Goal: Task Accomplishment & Management: Manage account settings

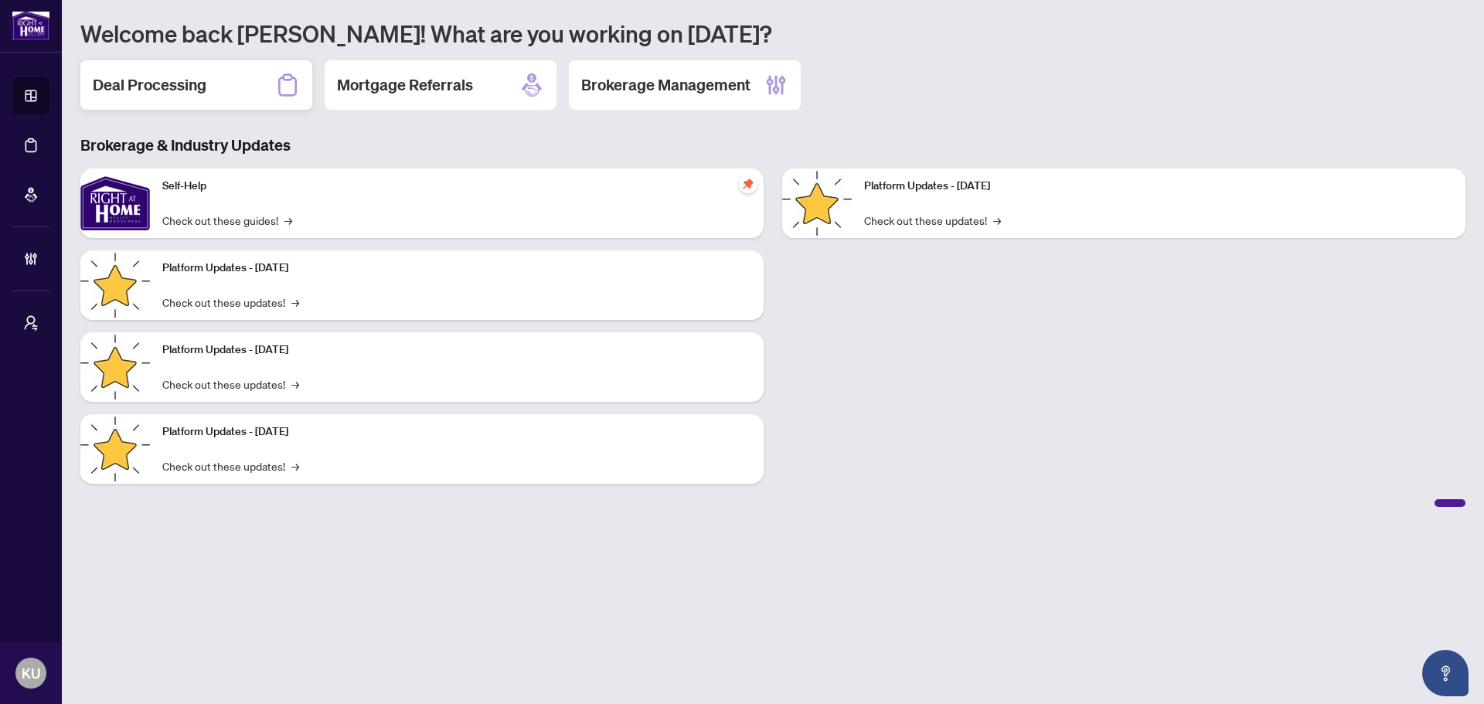
click at [170, 91] on h2 "Deal Processing" at bounding box center [150, 85] width 114 height 22
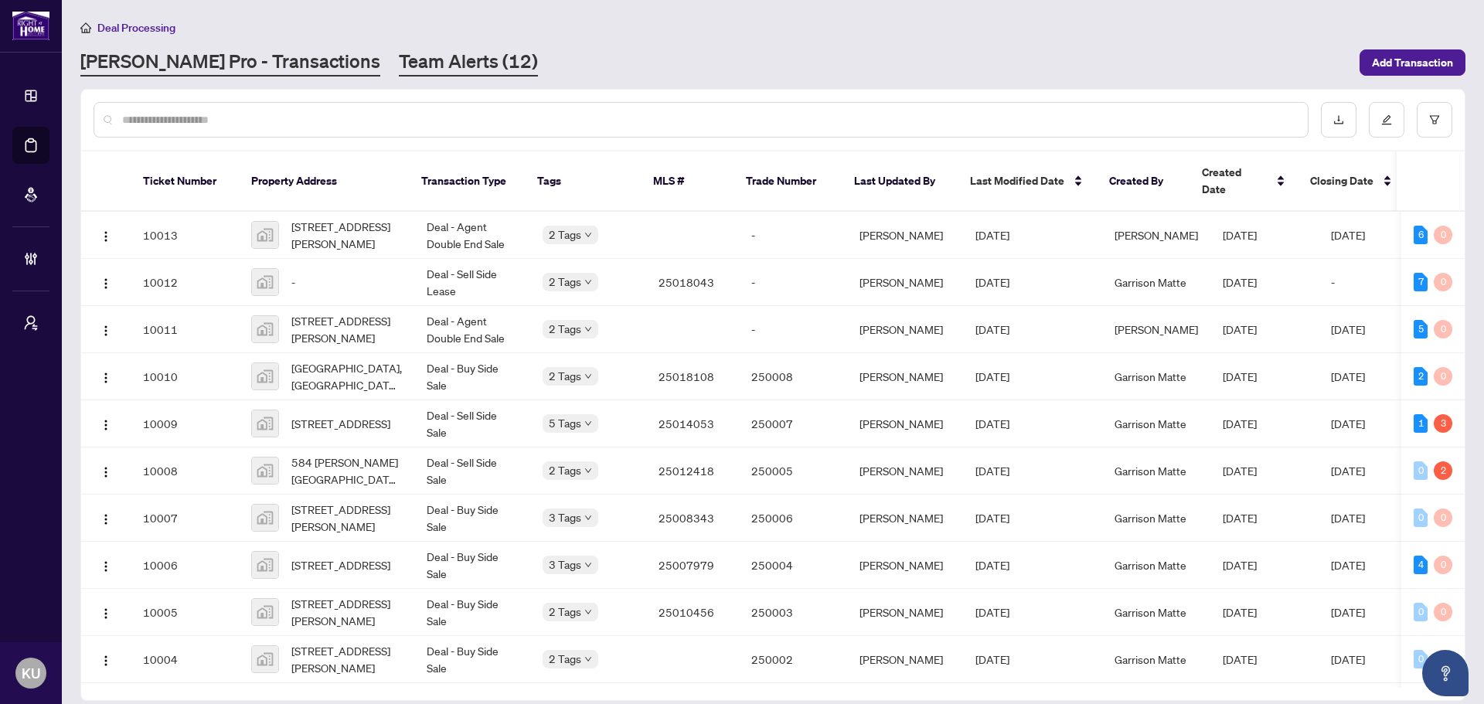
click at [399, 53] on link "Team Alerts (12)" at bounding box center [468, 63] width 139 height 28
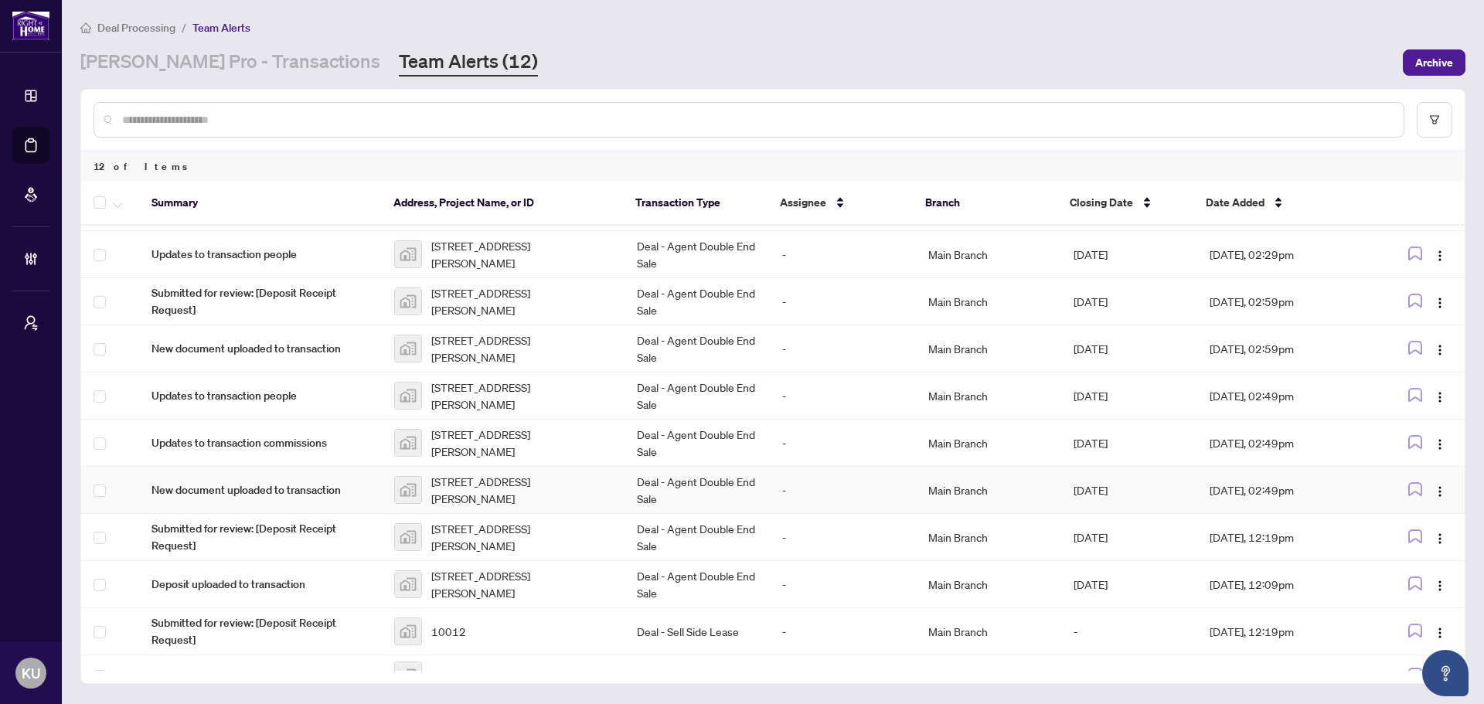
scroll to position [114, 0]
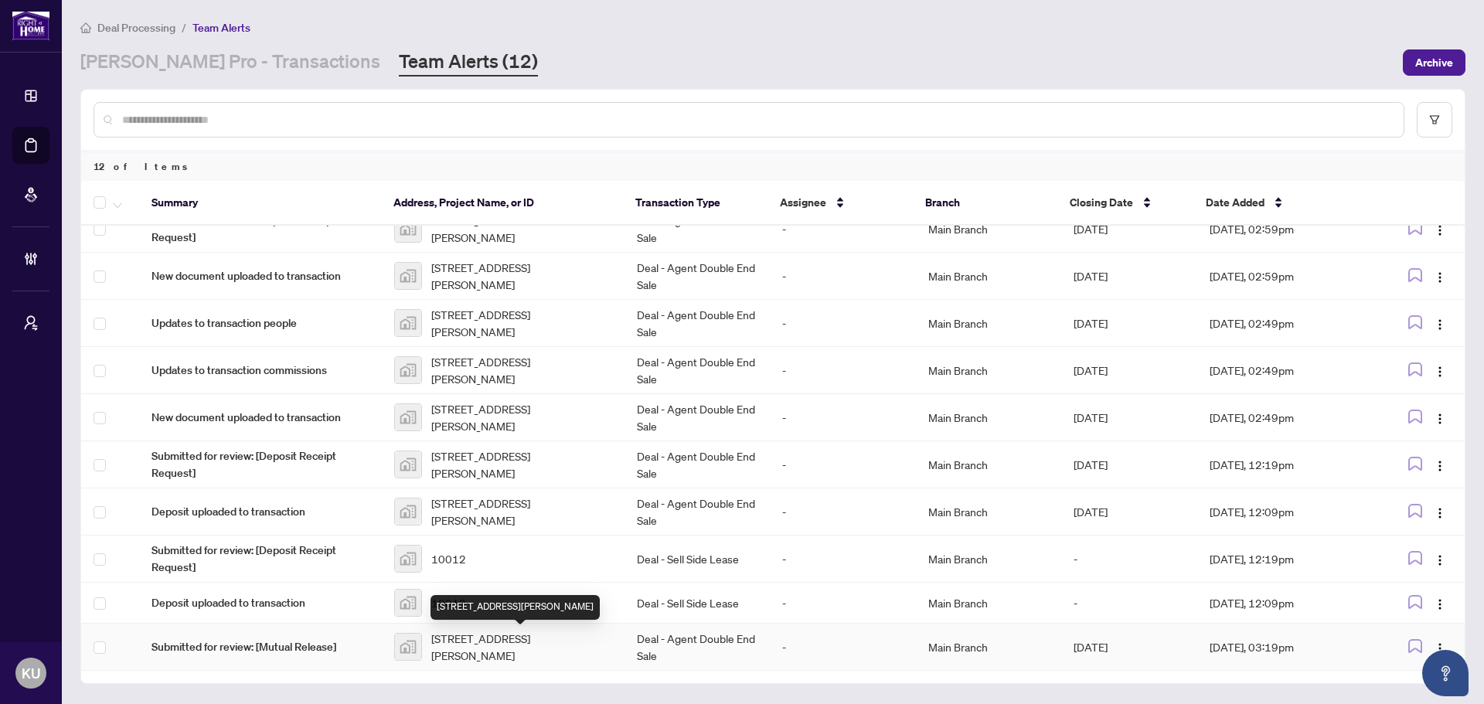
click at [480, 641] on span "[STREET_ADDRESS][PERSON_NAME]" at bounding box center [521, 647] width 181 height 34
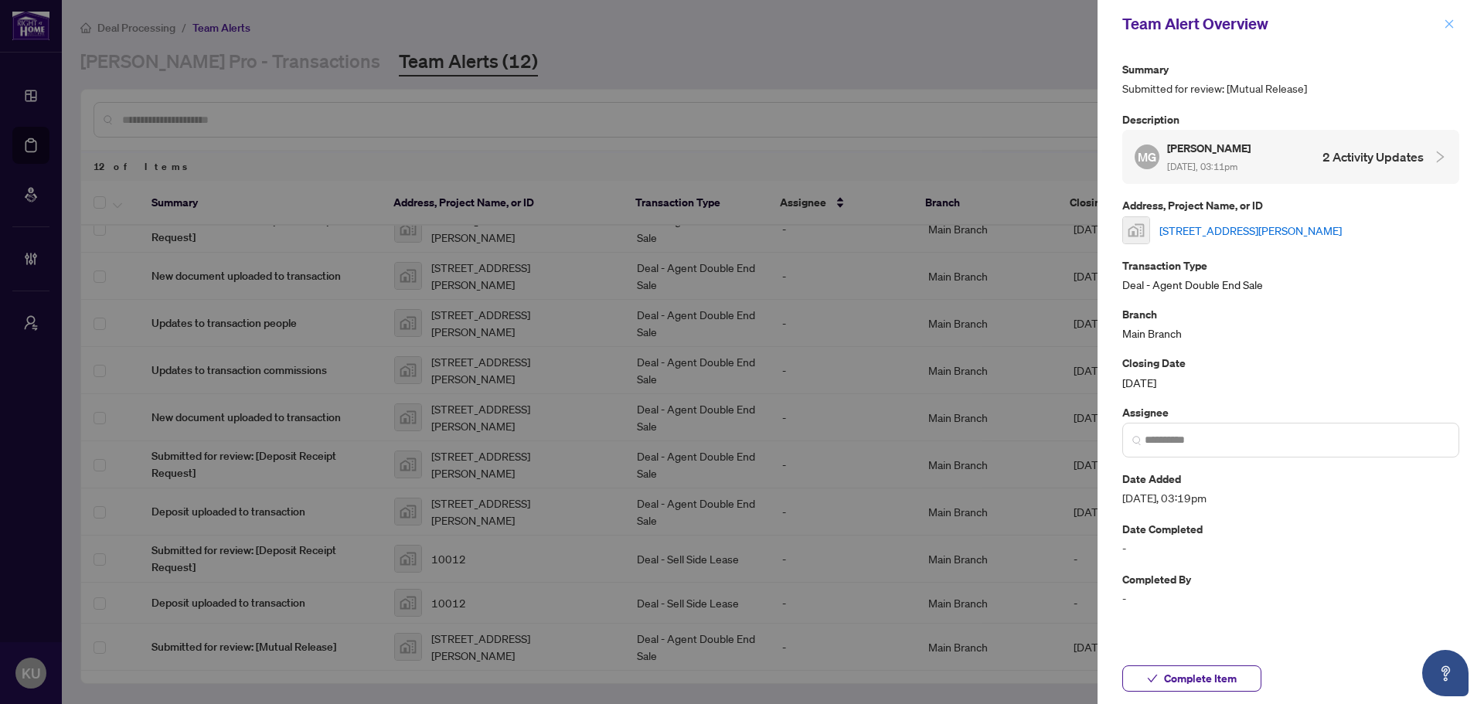
click at [1450, 25] on icon "close" at bounding box center [1449, 23] width 9 height 9
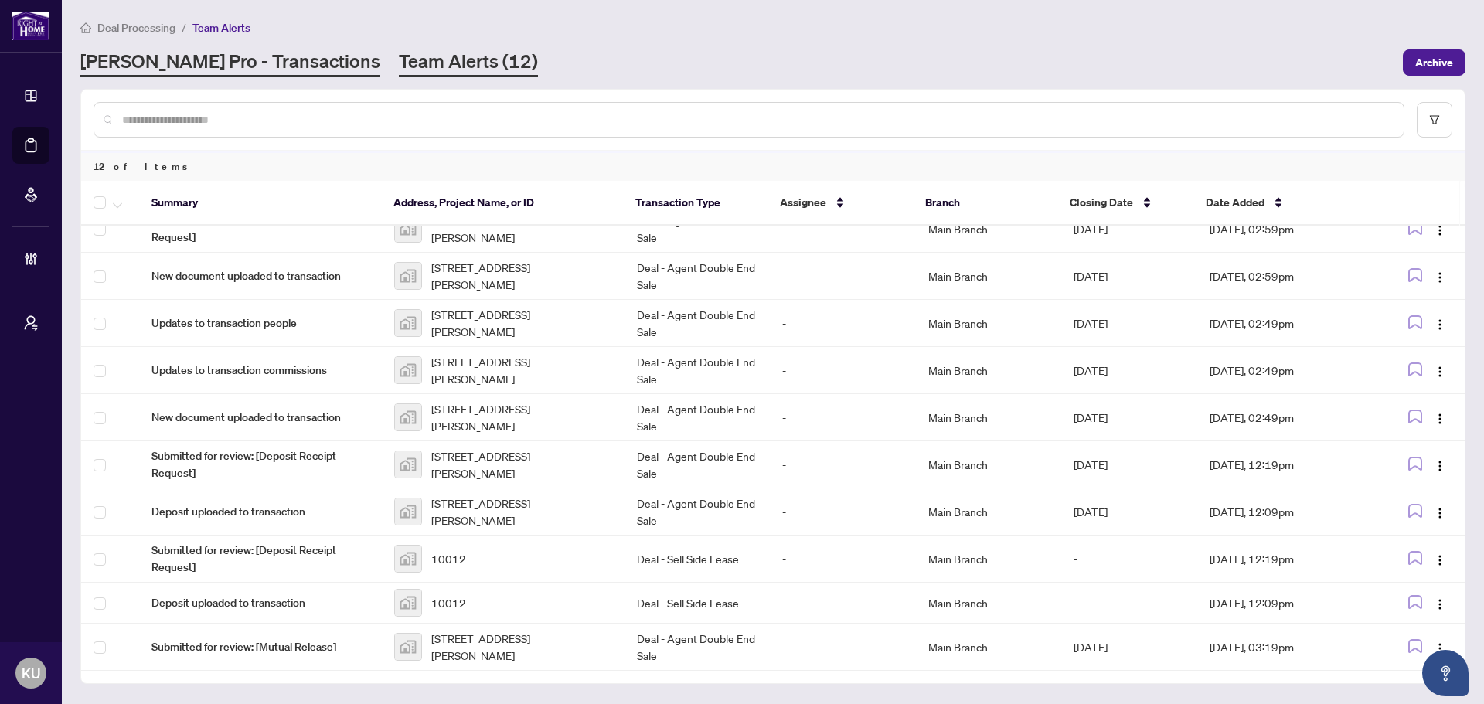
click at [130, 71] on link "[PERSON_NAME] Pro - Transactions" at bounding box center [230, 63] width 300 height 28
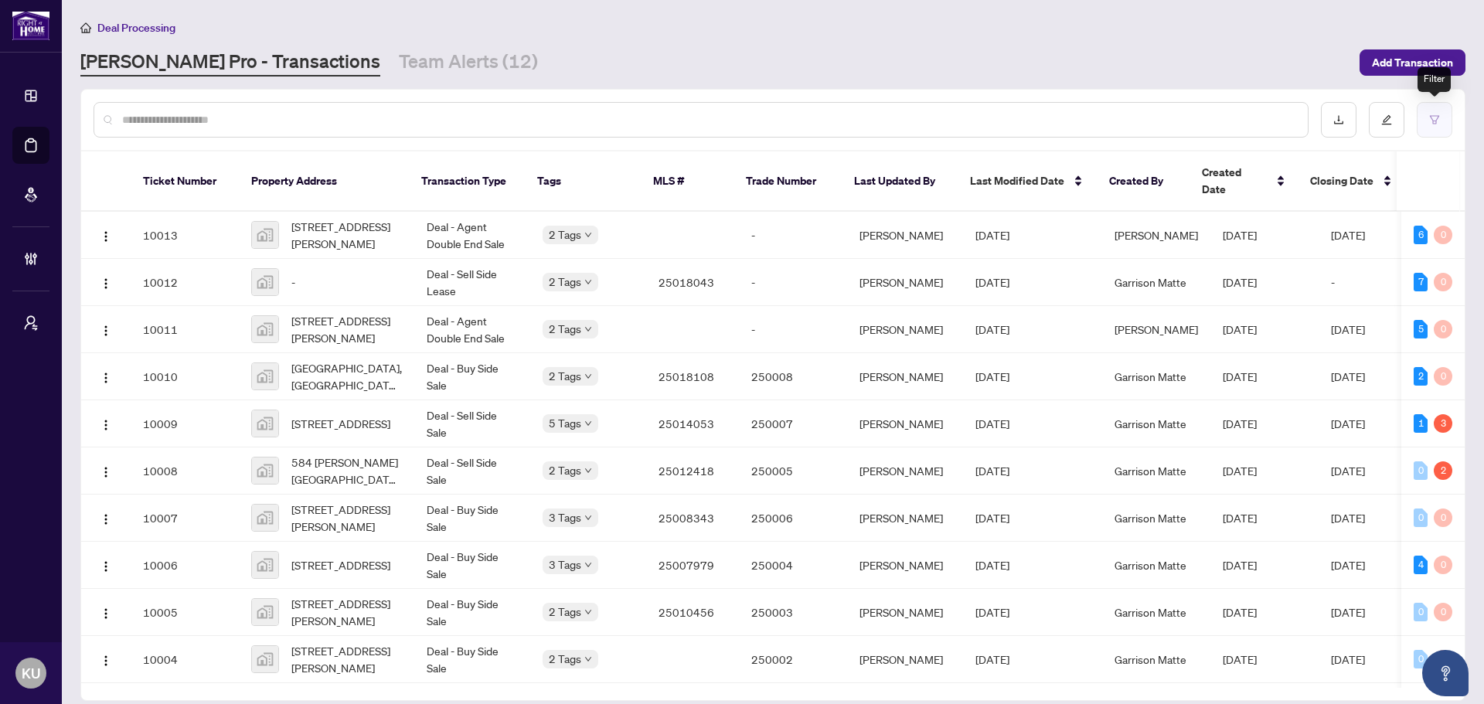
click at [1432, 132] on button "button" at bounding box center [1435, 120] width 36 height 36
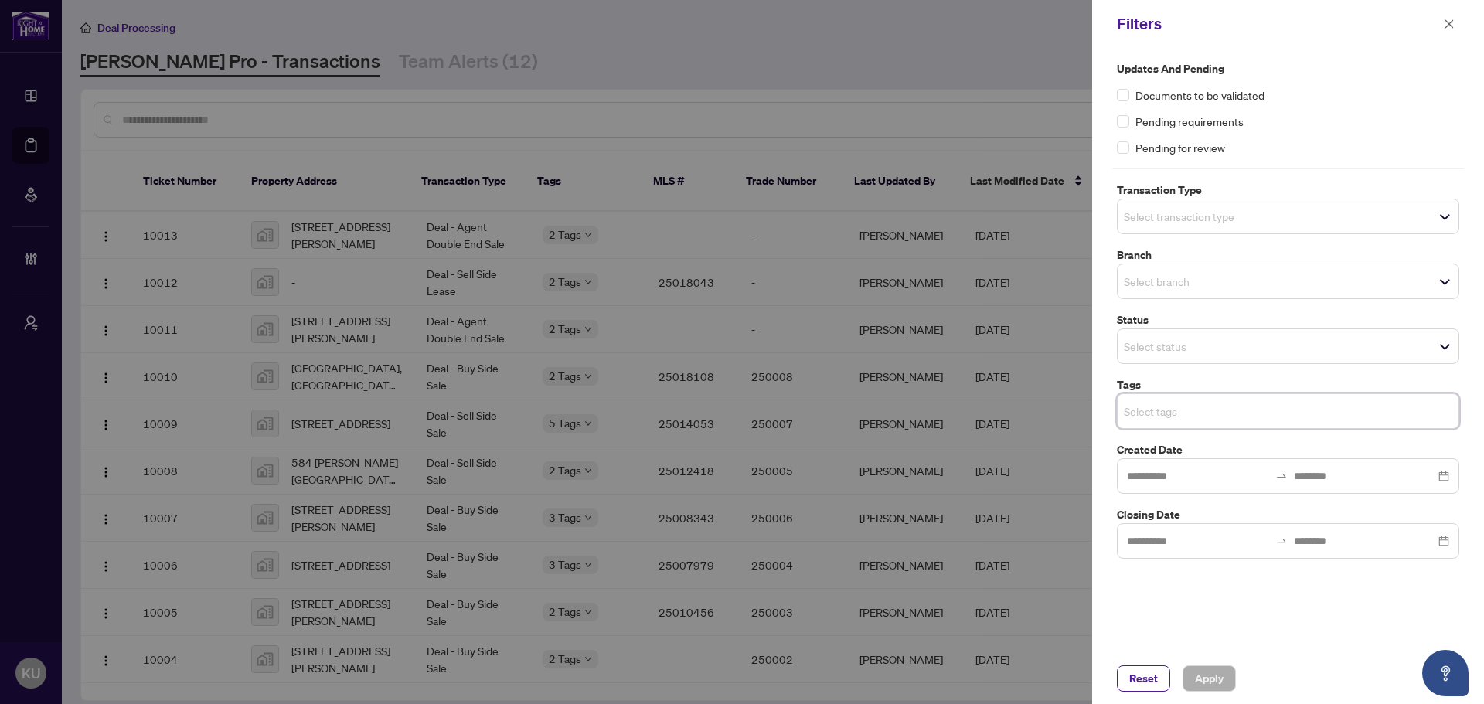
click at [1203, 413] on input "search" at bounding box center [1178, 411] width 108 height 19
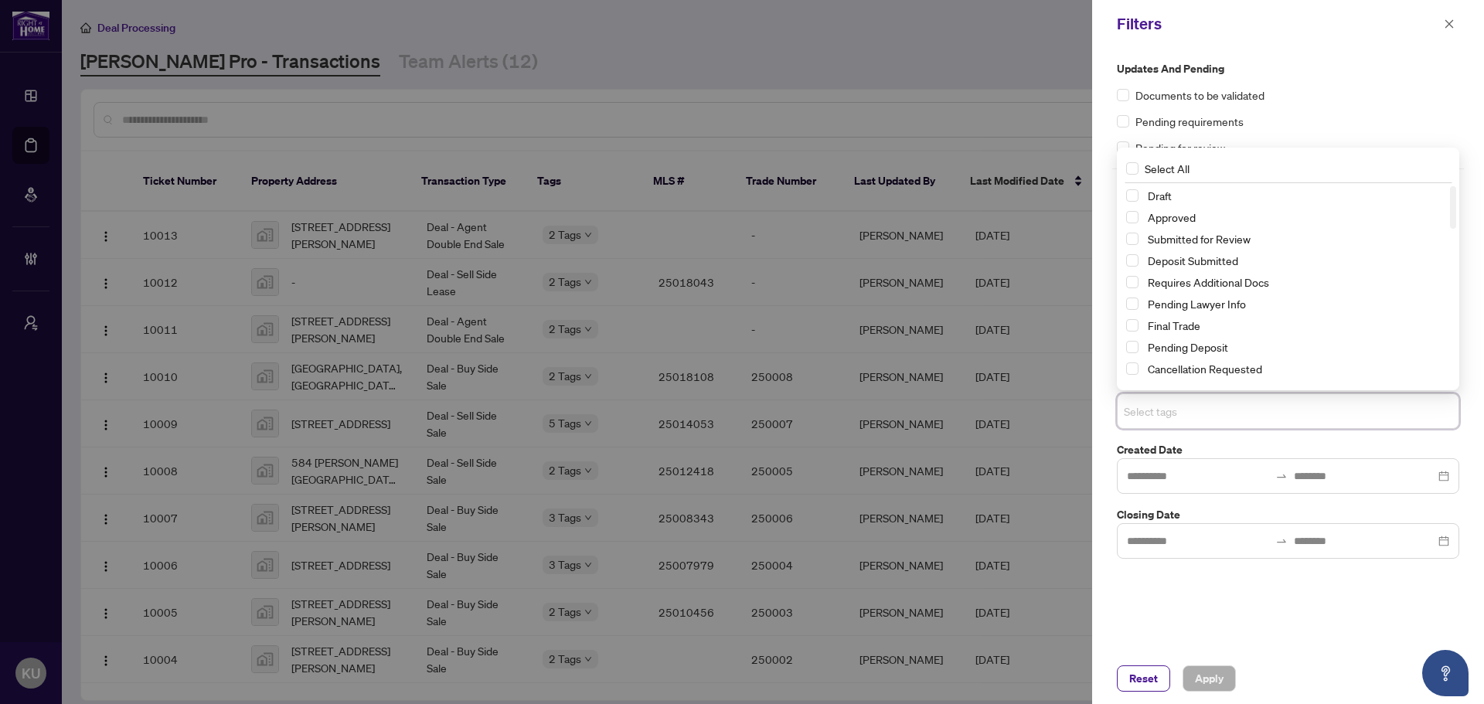
type input "*"
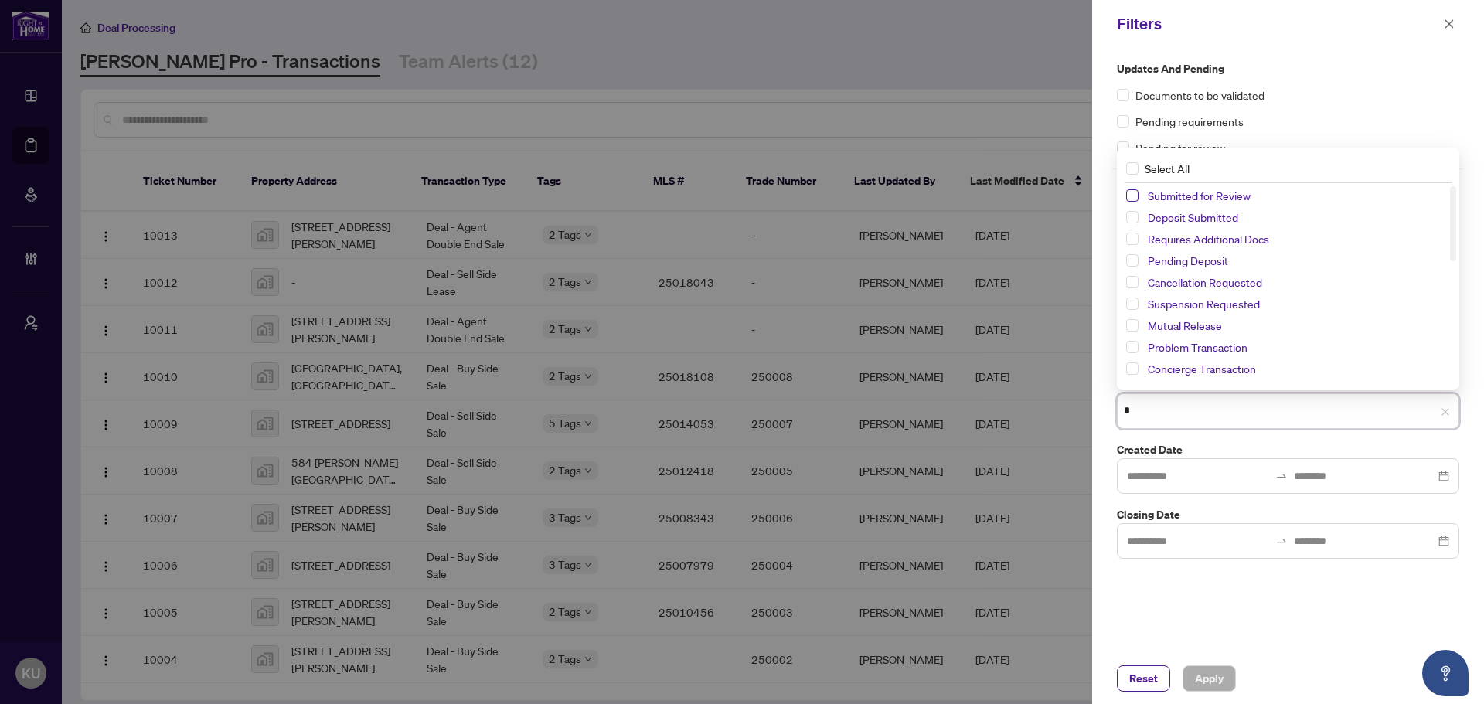
click at [1135, 189] on span "Select Submitted for Review" at bounding box center [1132, 195] width 12 height 12
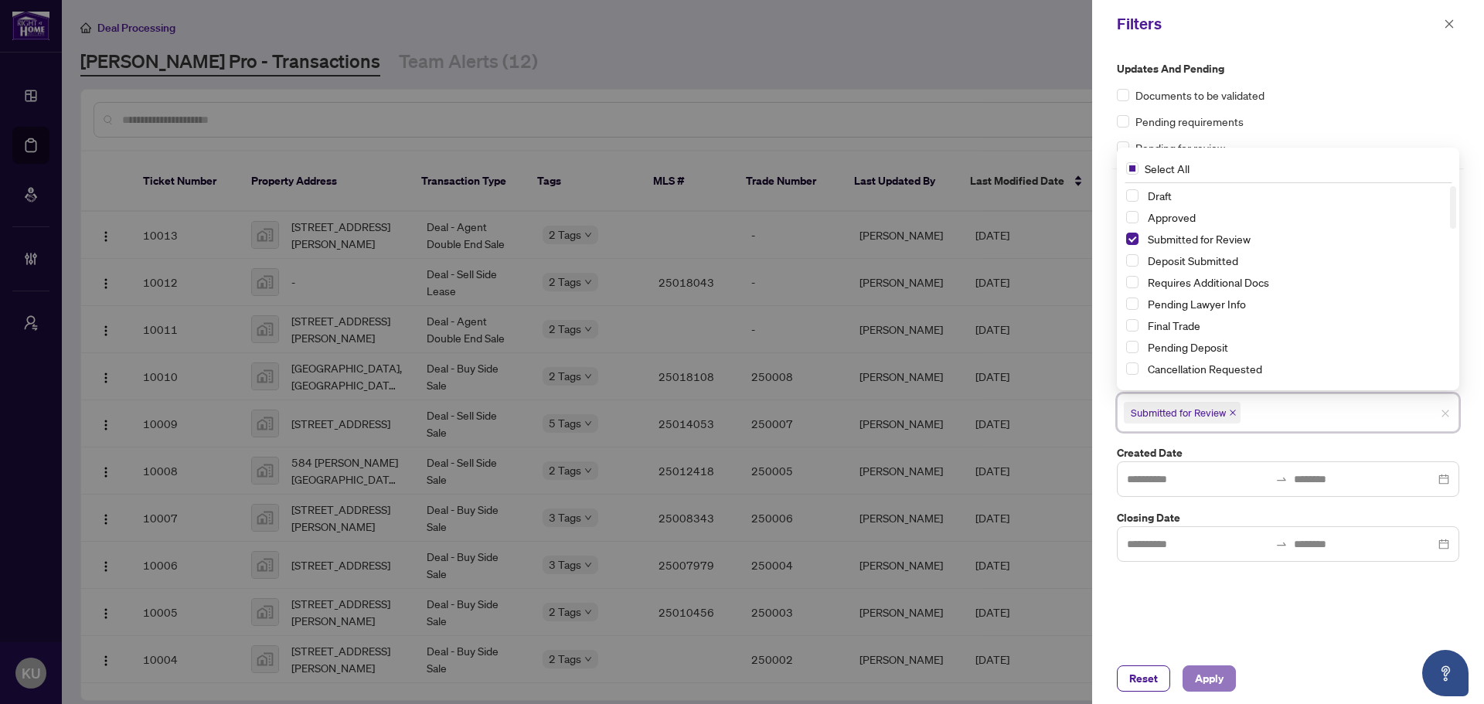
click at [1192, 673] on button "Apply" at bounding box center [1208, 678] width 53 height 26
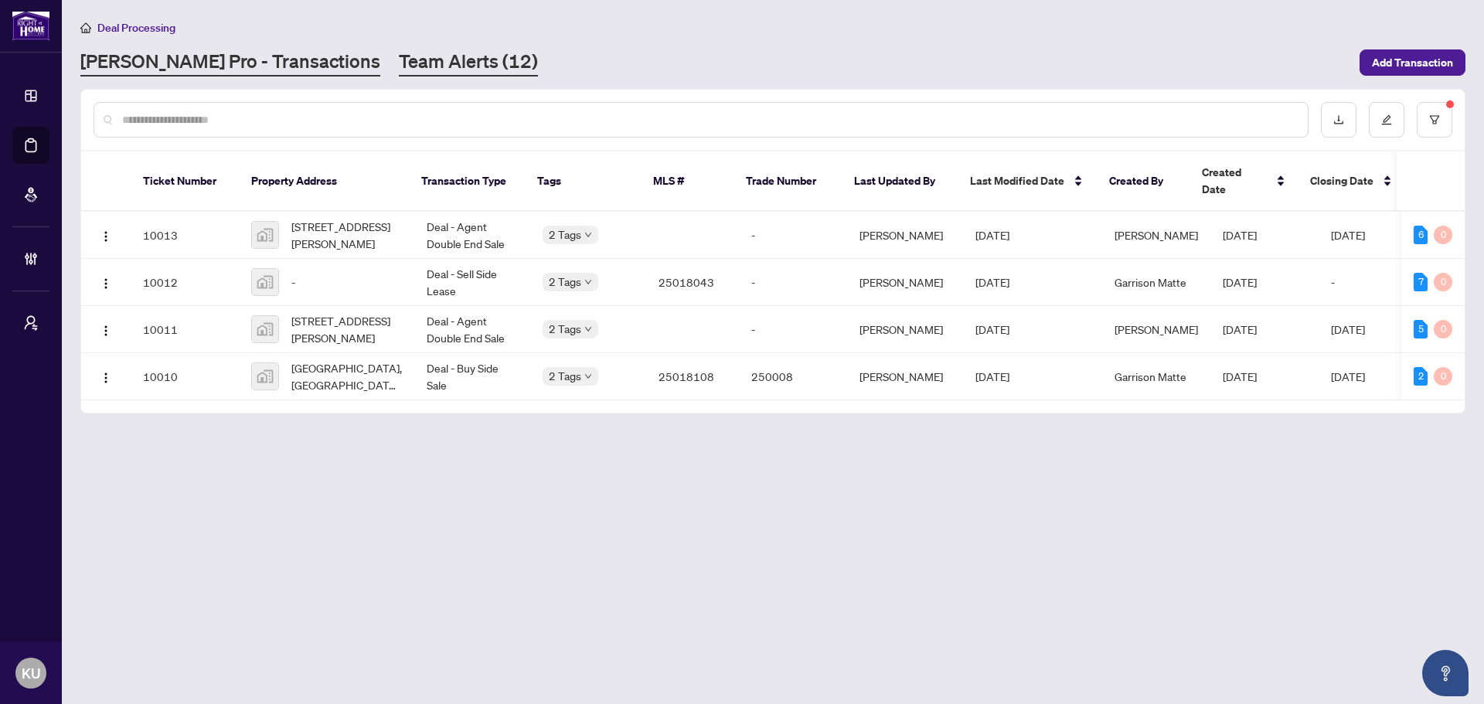
click at [407, 60] on link "Team Alerts (12)" at bounding box center [468, 63] width 139 height 28
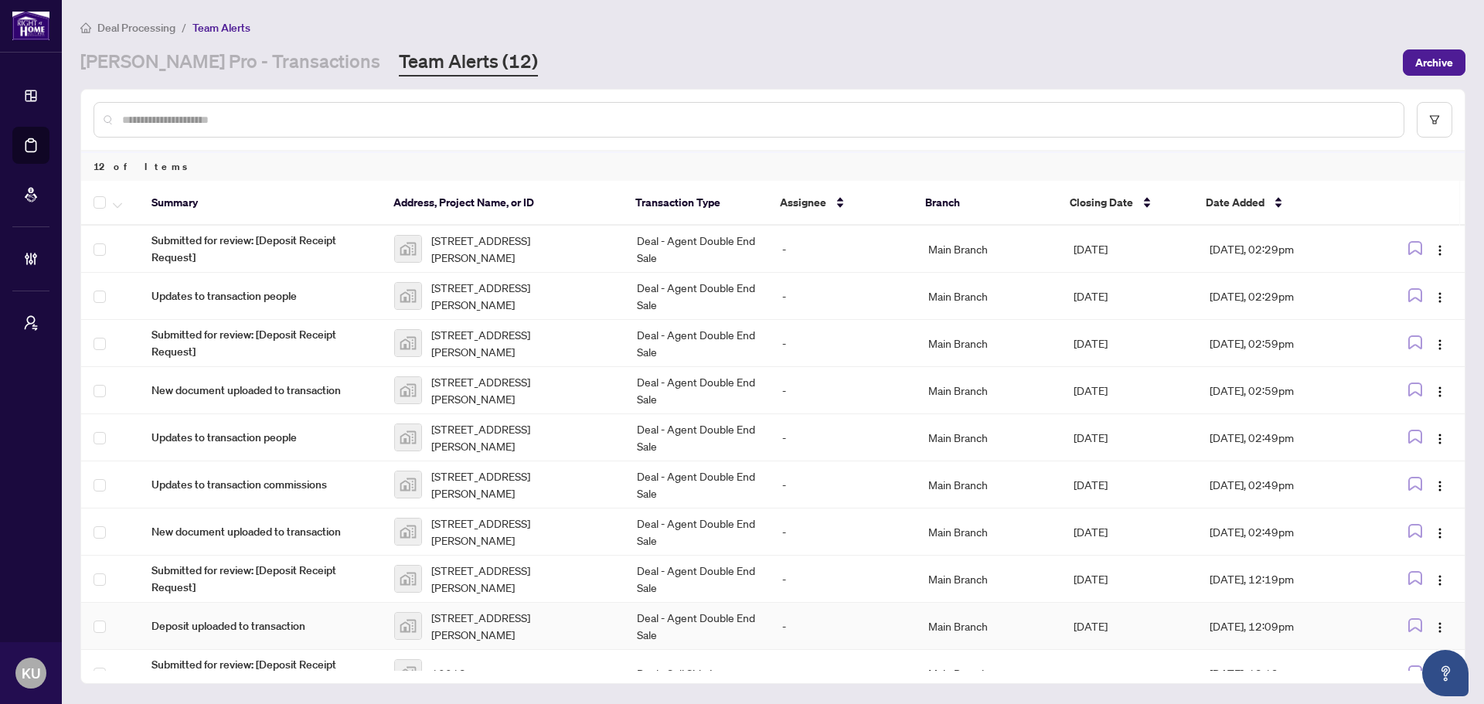
scroll to position [114, 0]
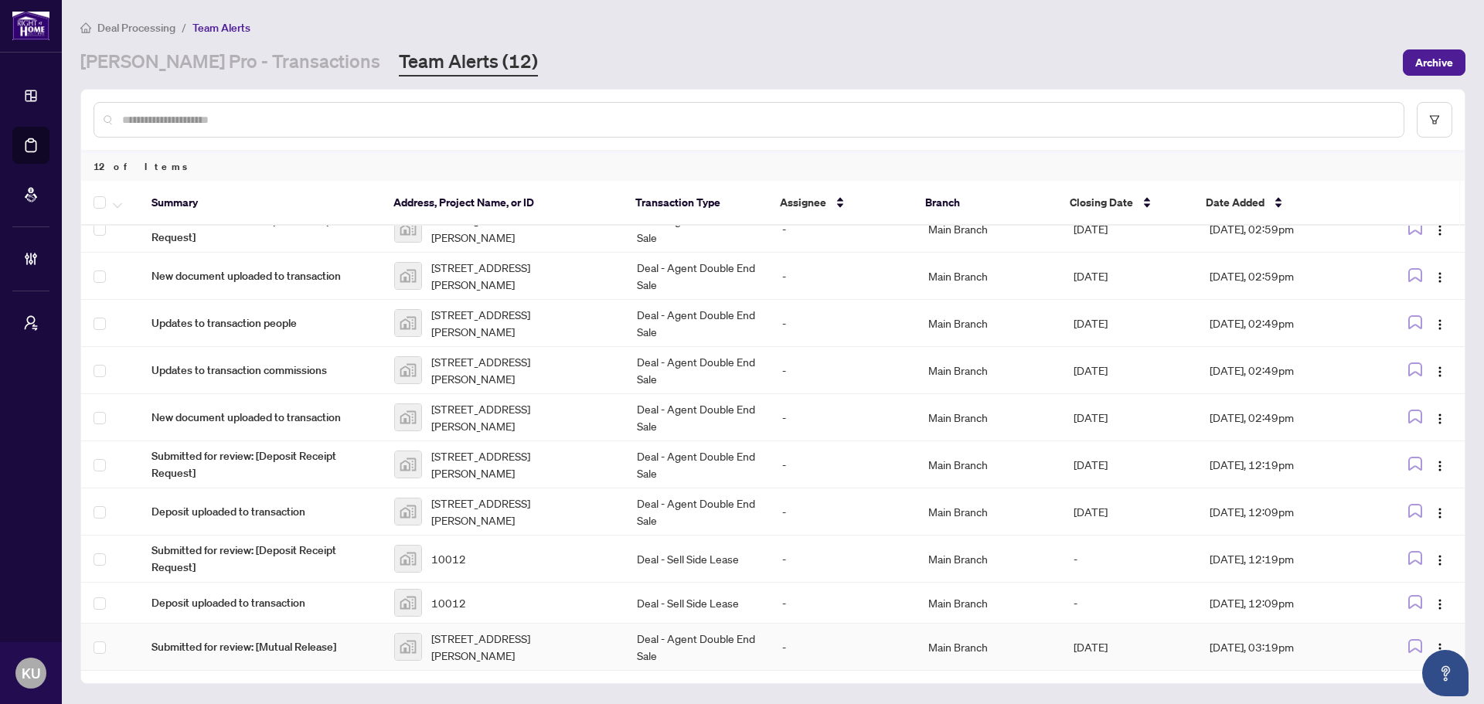
click at [253, 655] on td "Submitted for review: [Mutual Release]" at bounding box center [260, 647] width 243 height 47
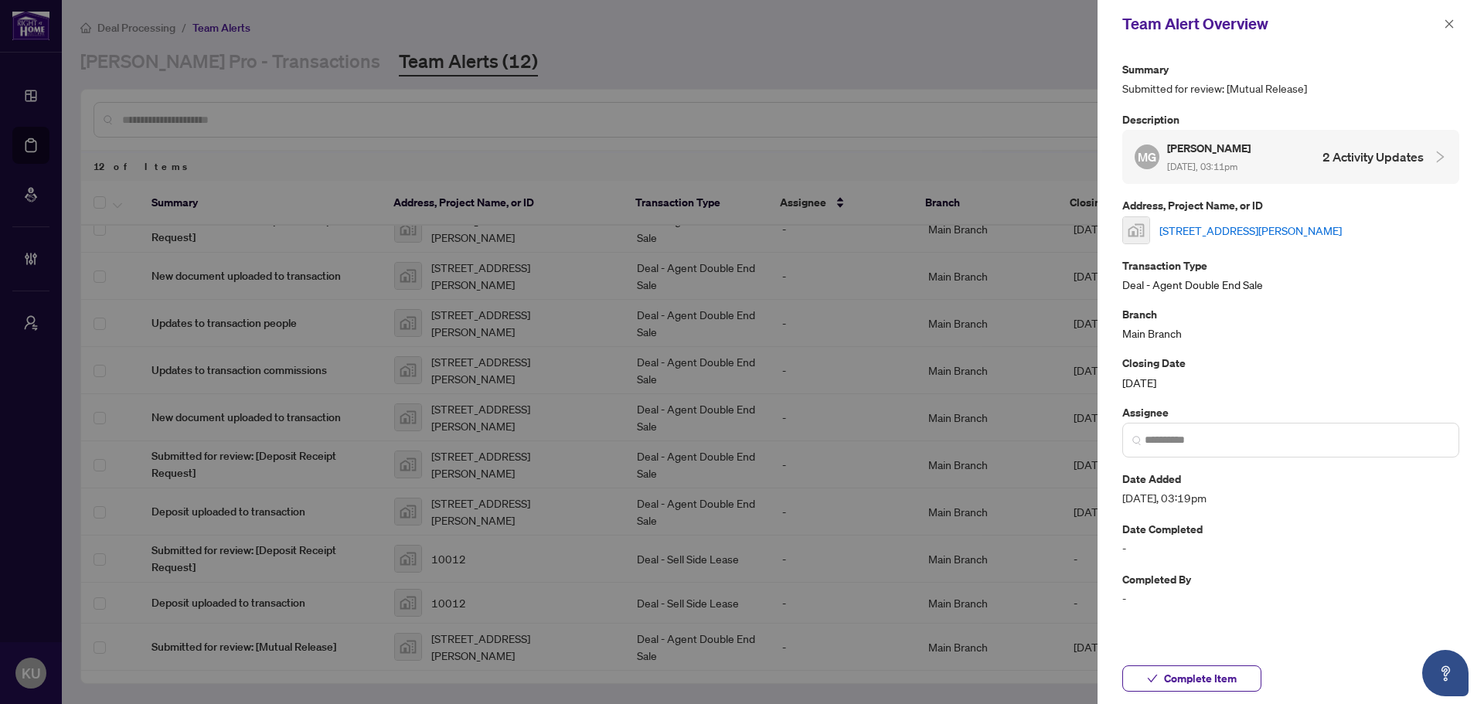
click at [1230, 233] on link "[STREET_ADDRESS][PERSON_NAME]" at bounding box center [1250, 230] width 182 height 17
drag, startPoint x: 1457, startPoint y: 26, endPoint x: 1296, endPoint y: 5, distance: 162.0
click at [1457, 25] on button "button" at bounding box center [1449, 24] width 20 height 19
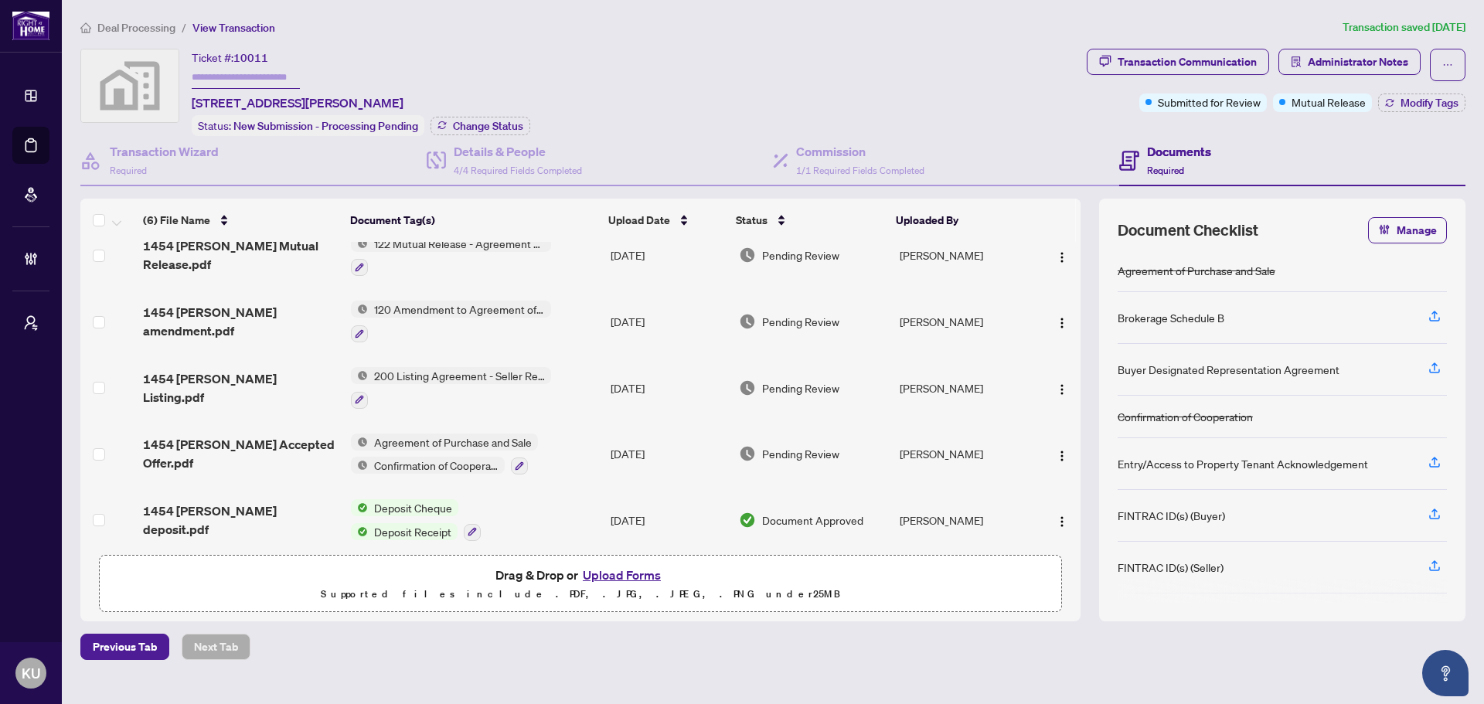
scroll to position [96, 0]
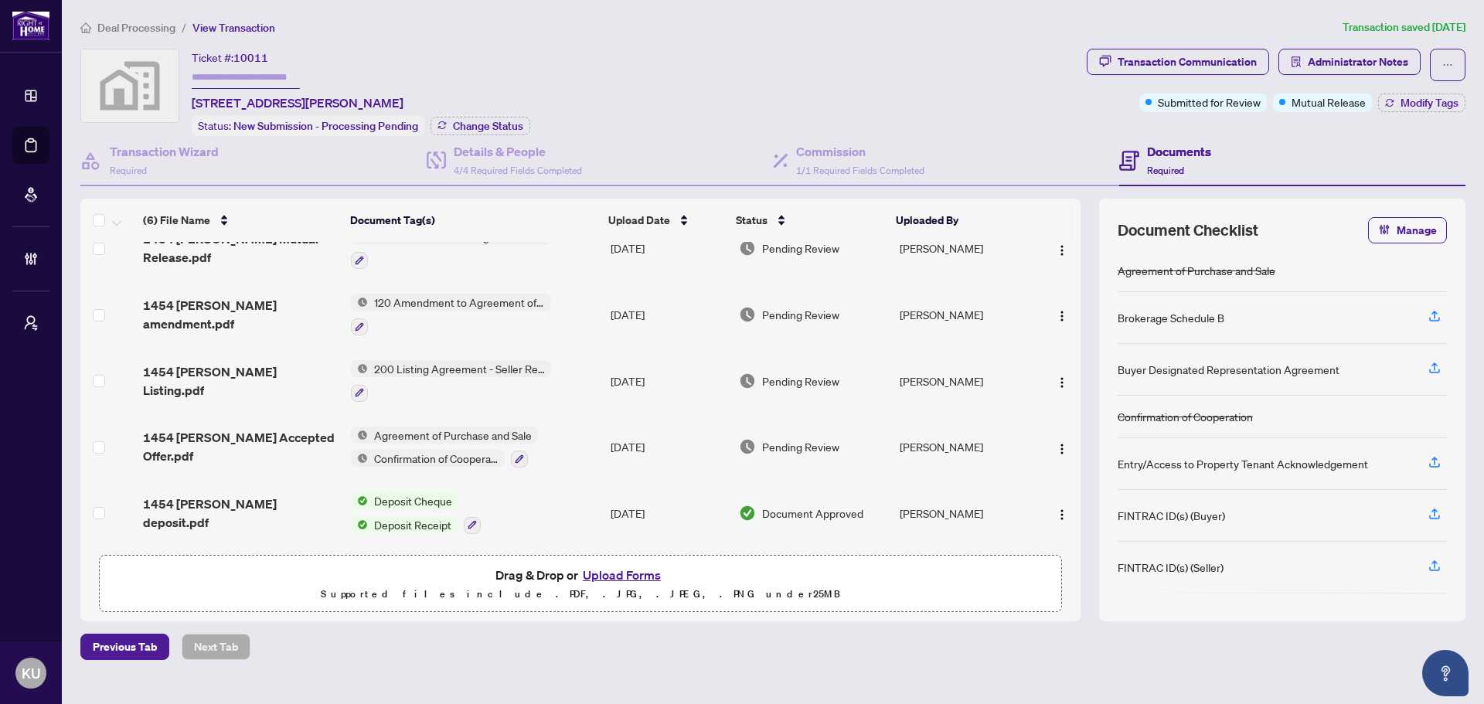
drag, startPoint x: 218, startPoint y: 516, endPoint x: 71, endPoint y: 467, distance: 154.9
click at [218, 516] on td "1454 [PERSON_NAME] deposit.pdf" at bounding box center [241, 513] width 208 height 66
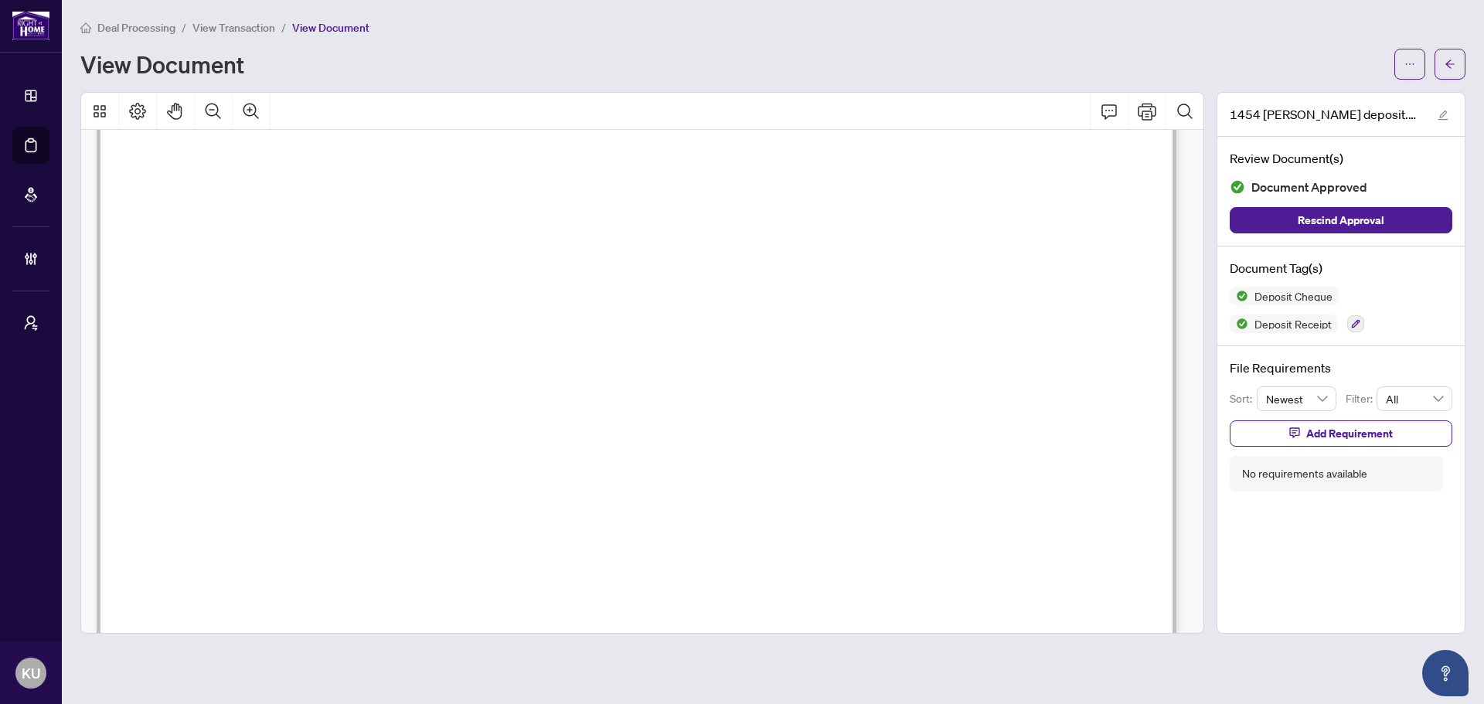
scroll to position [309, 0]
click at [217, 111] on icon "Zoom Out" at bounding box center [213, 110] width 15 height 15
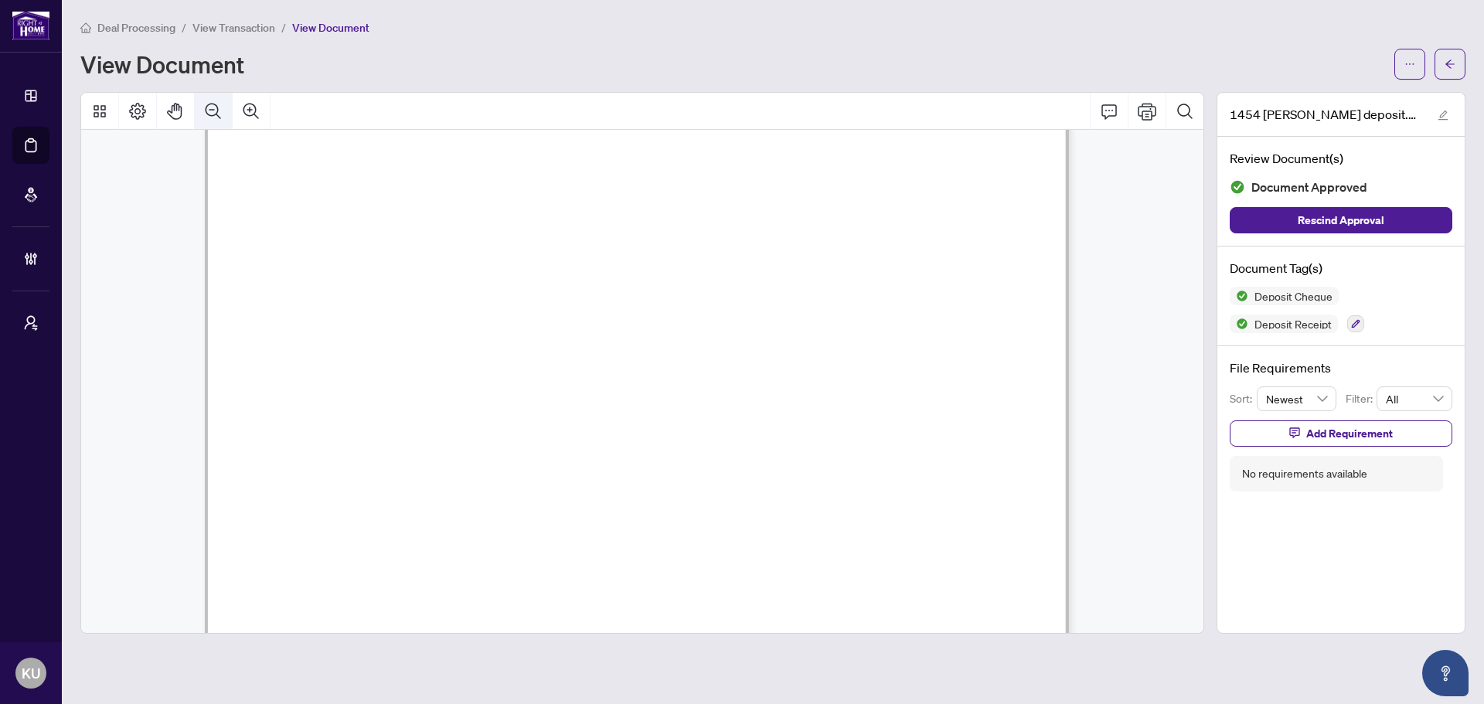
click at [217, 111] on icon "Zoom Out" at bounding box center [213, 110] width 15 height 15
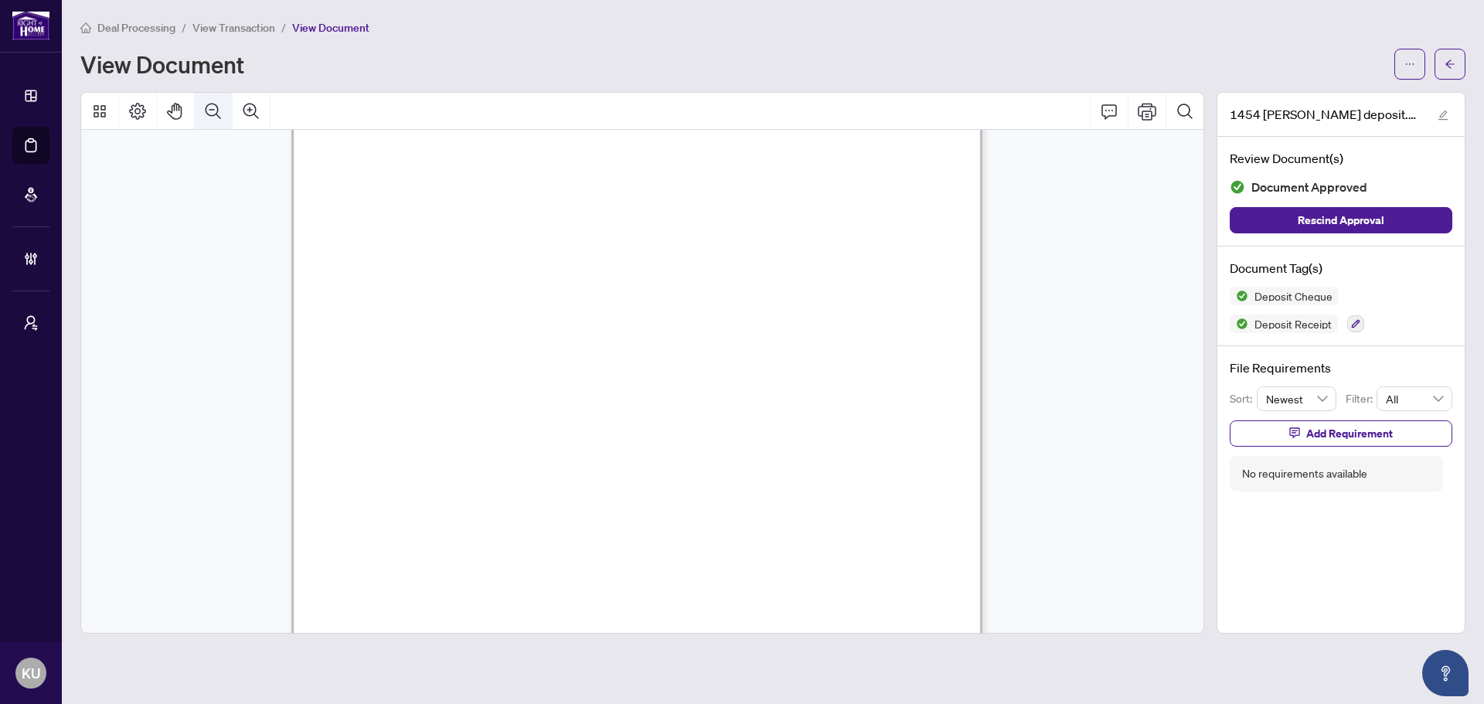
click at [217, 111] on icon "Zoom Out" at bounding box center [213, 110] width 15 height 15
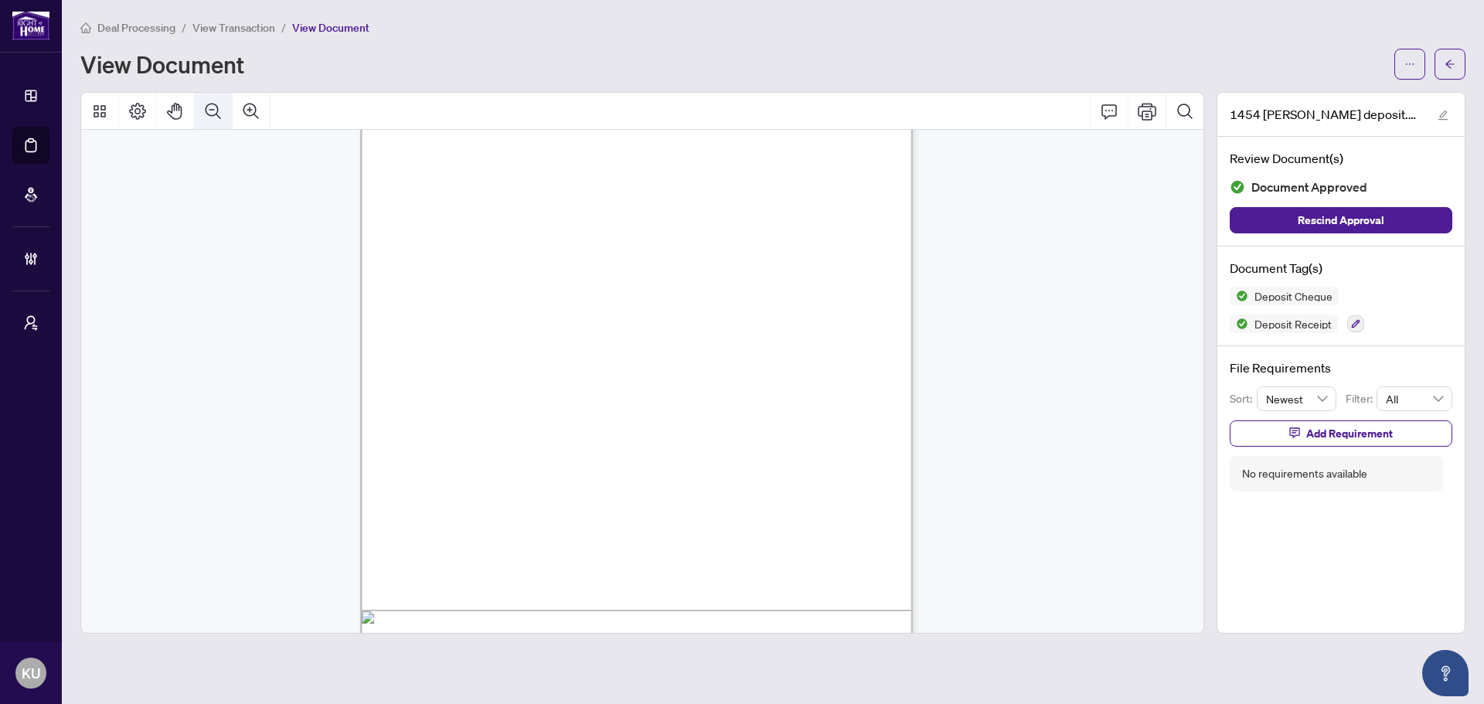
click at [217, 111] on icon "Zoom Out" at bounding box center [213, 110] width 15 height 15
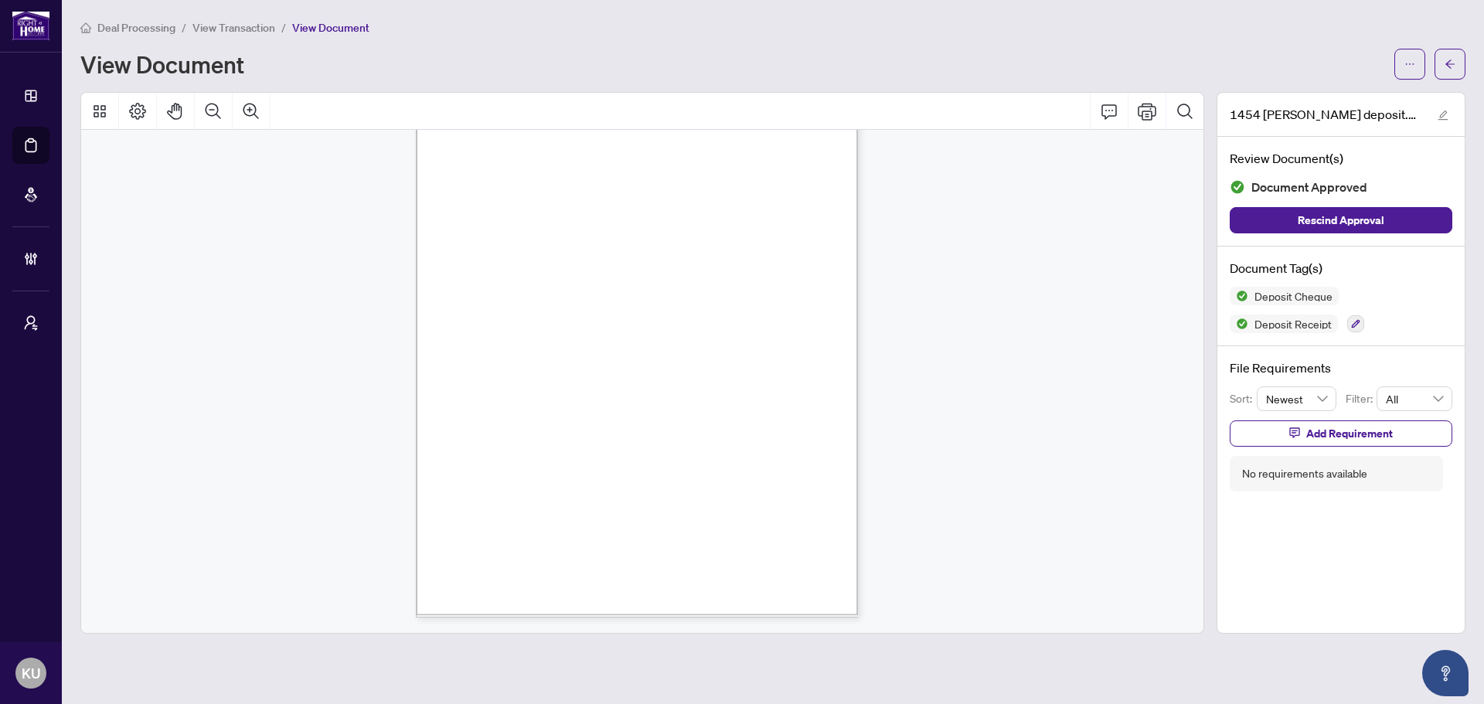
scroll to position [724, 0]
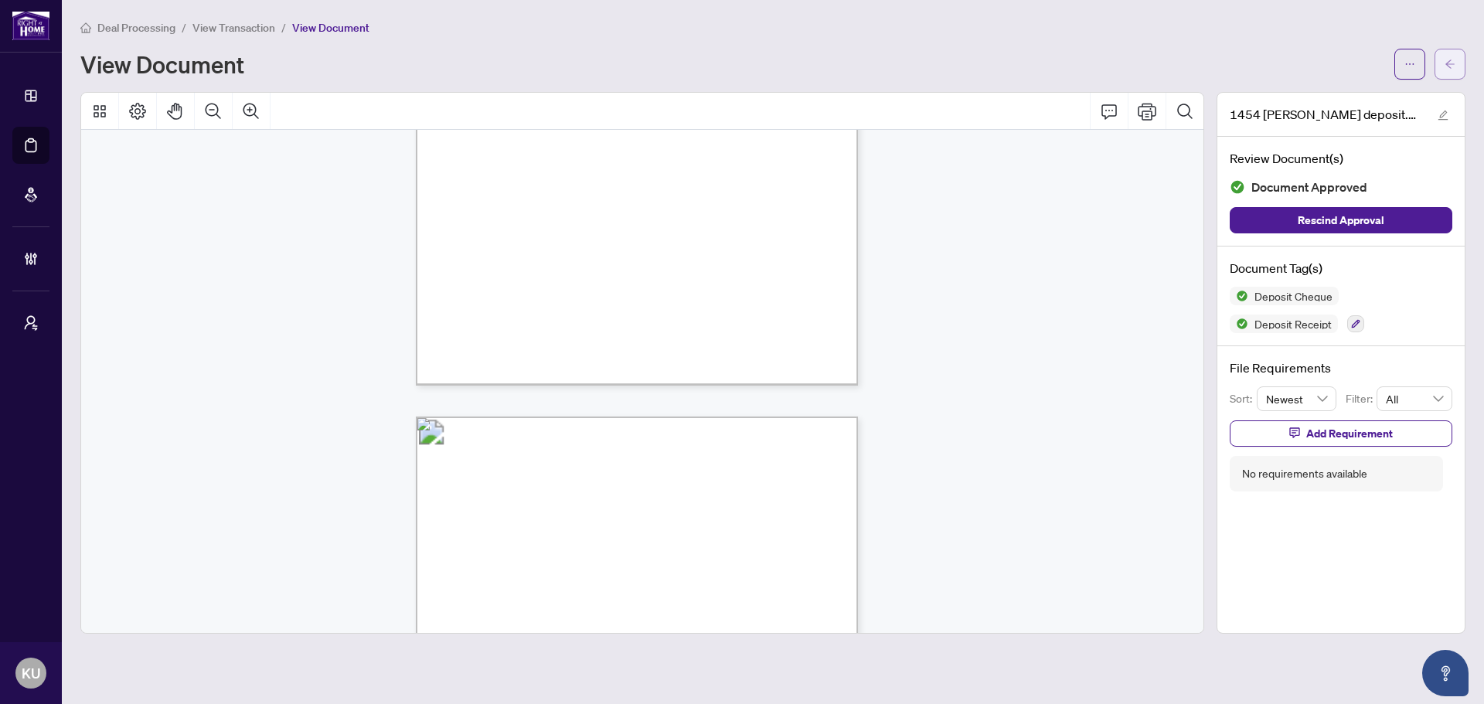
click at [1441, 58] on button "button" at bounding box center [1449, 64] width 31 height 31
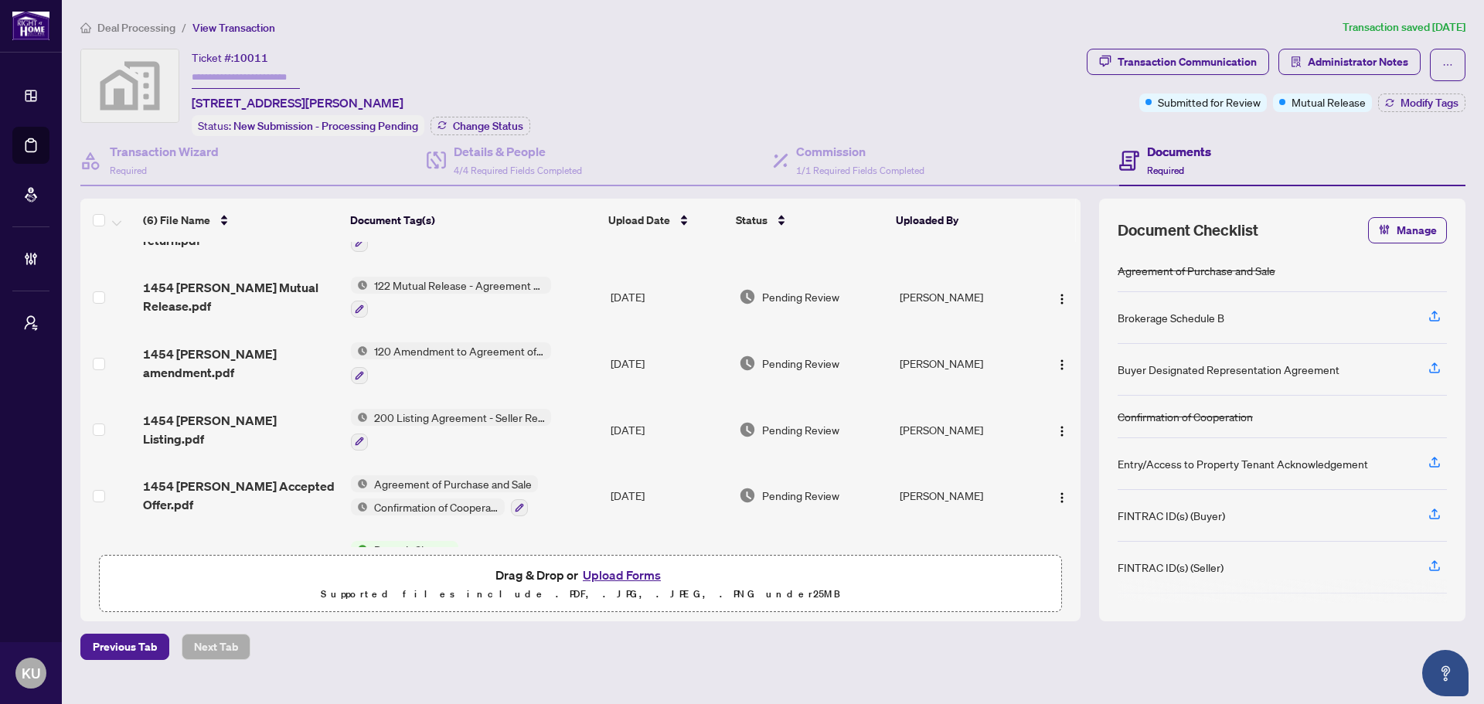
scroll to position [77, 0]
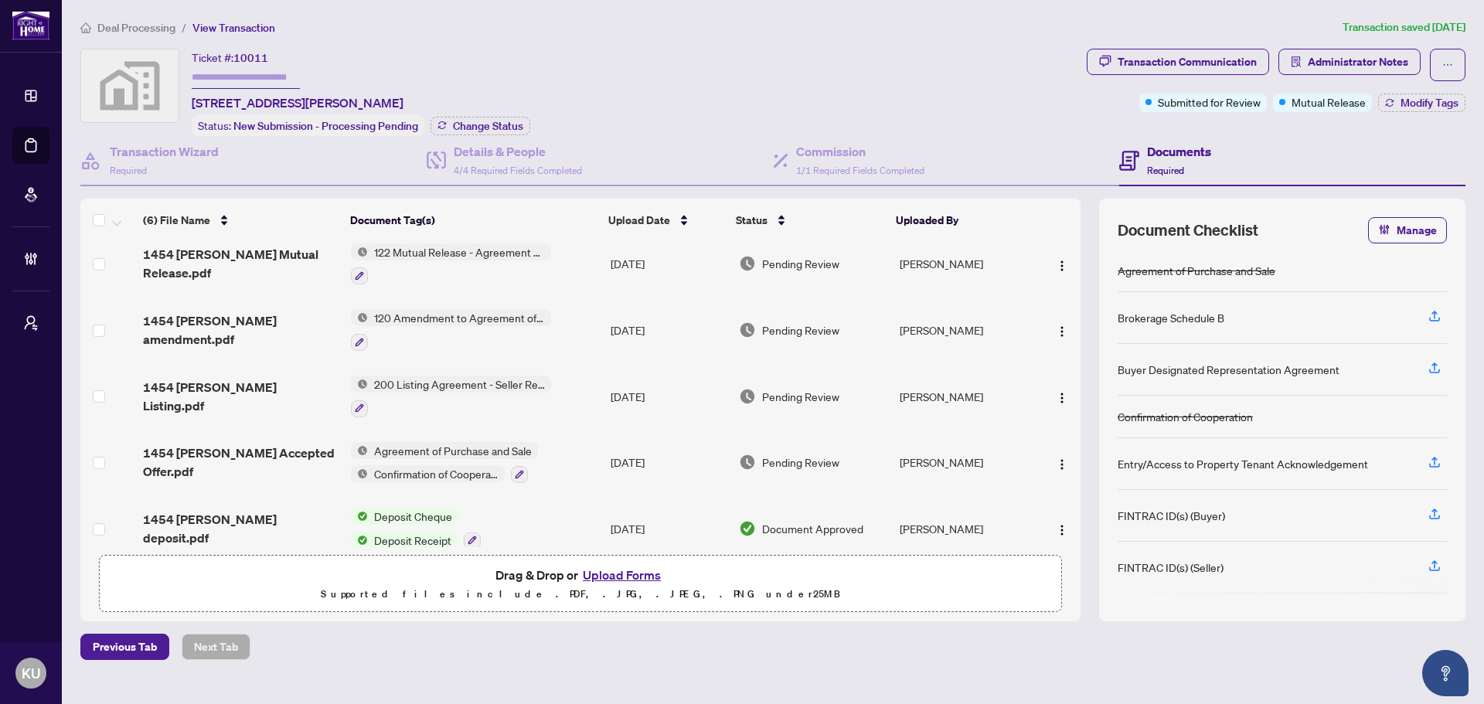
click at [226, 464] on span "1454 [PERSON_NAME] Accepted Offer.pdf" at bounding box center [241, 462] width 196 height 37
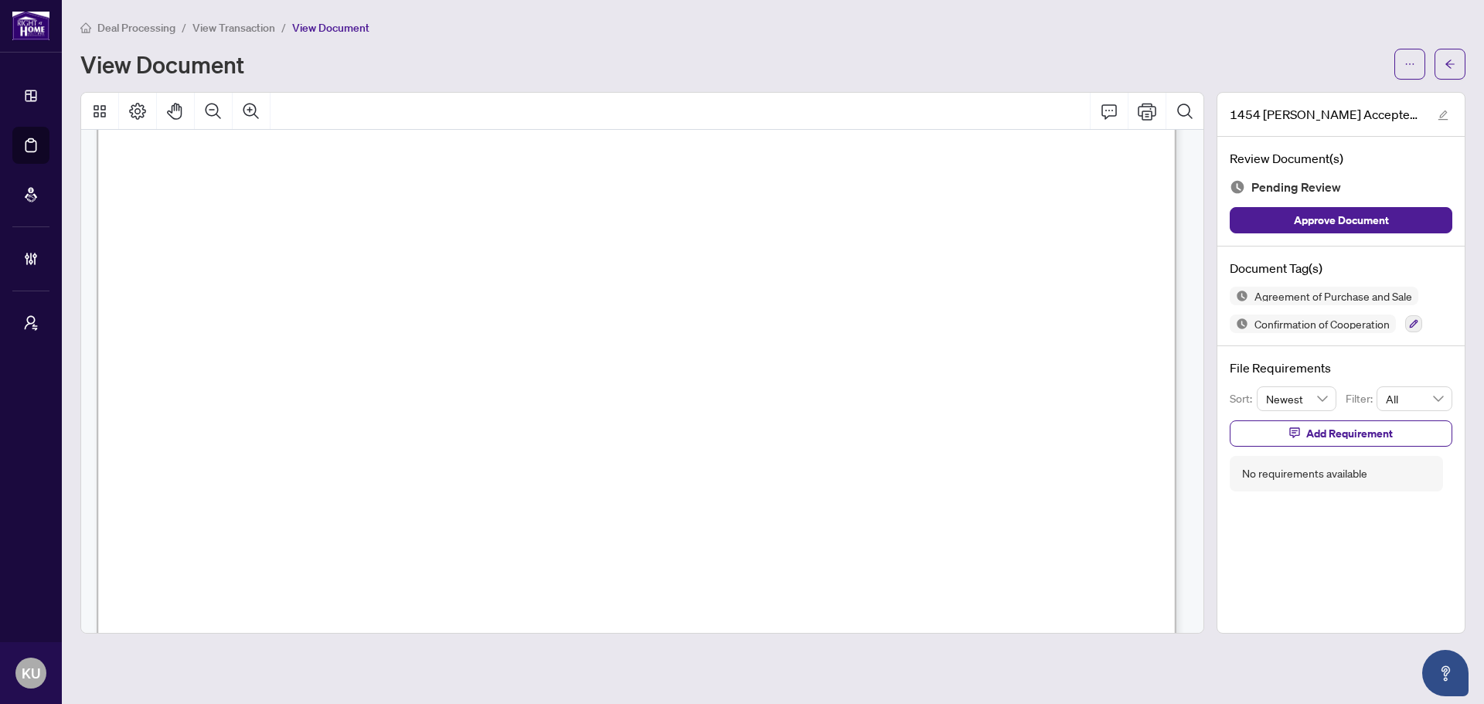
scroll to position [10800, 0]
click at [1445, 77] on button "button" at bounding box center [1449, 64] width 31 height 31
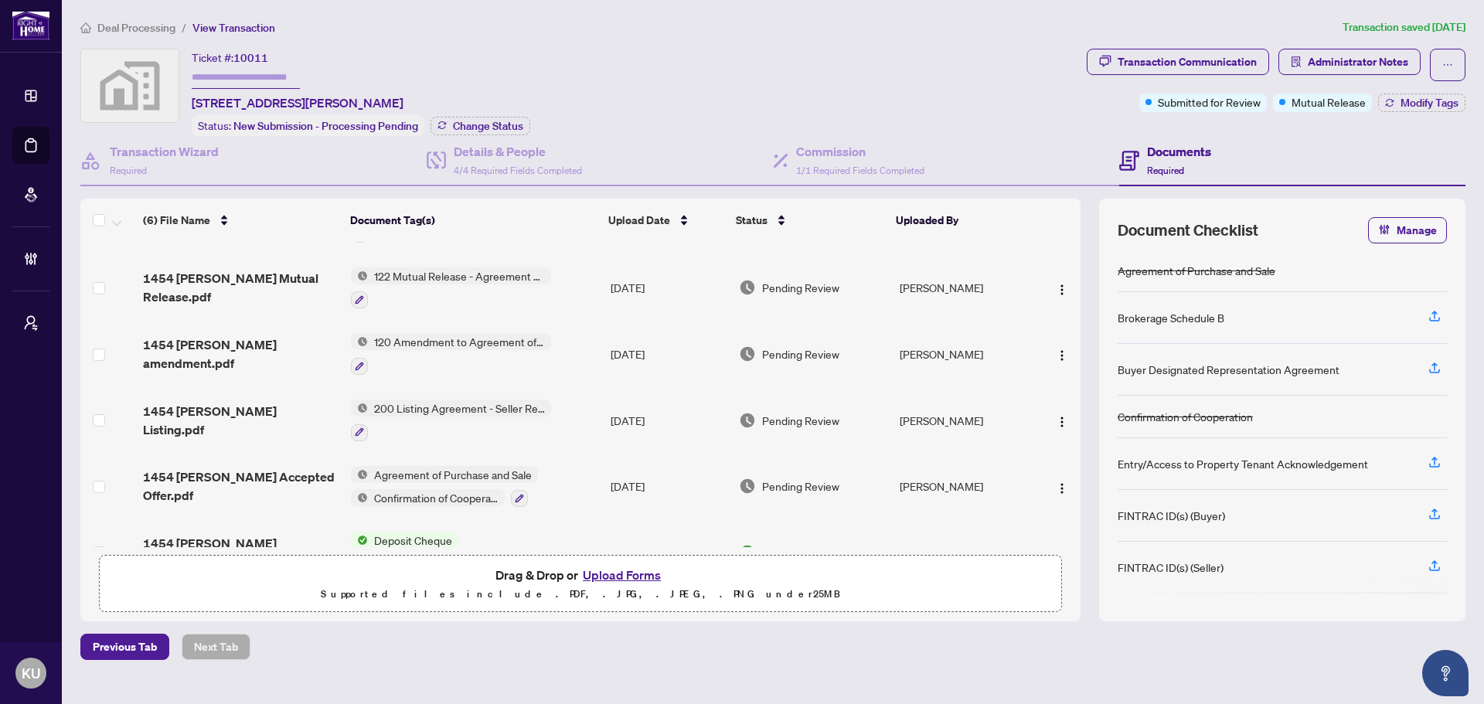
scroll to position [96, 0]
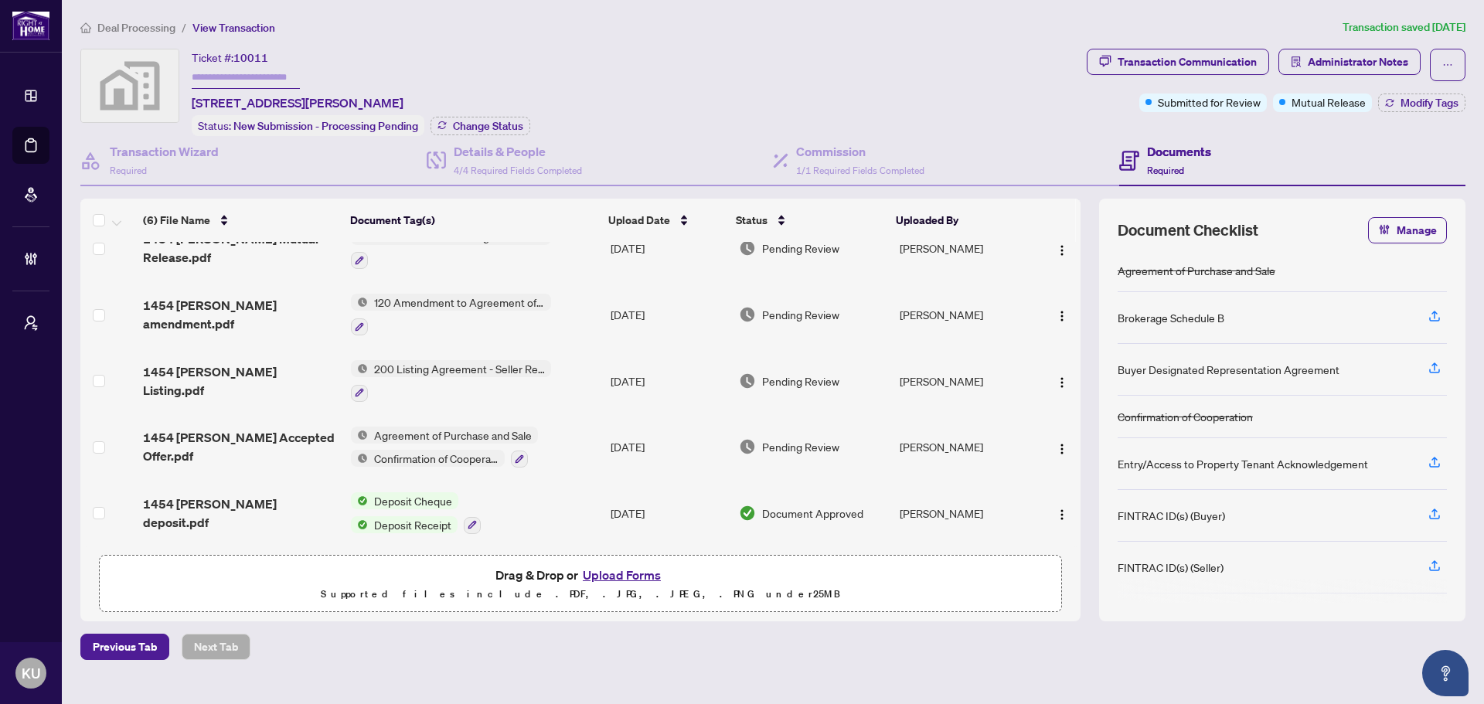
click at [199, 371] on span "1454 [PERSON_NAME] Listing.pdf" at bounding box center [241, 380] width 196 height 37
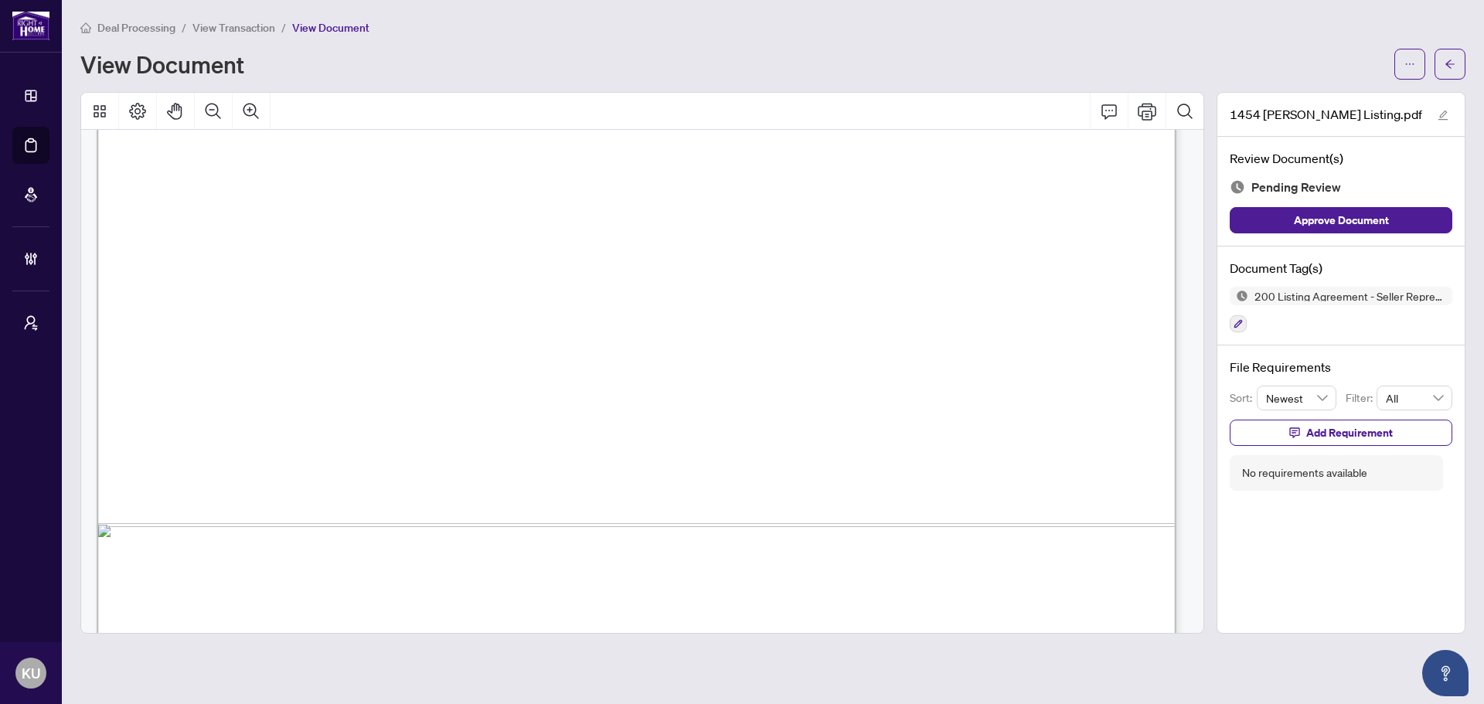
scroll to position [820, 0]
click at [1458, 61] on button "button" at bounding box center [1449, 64] width 31 height 31
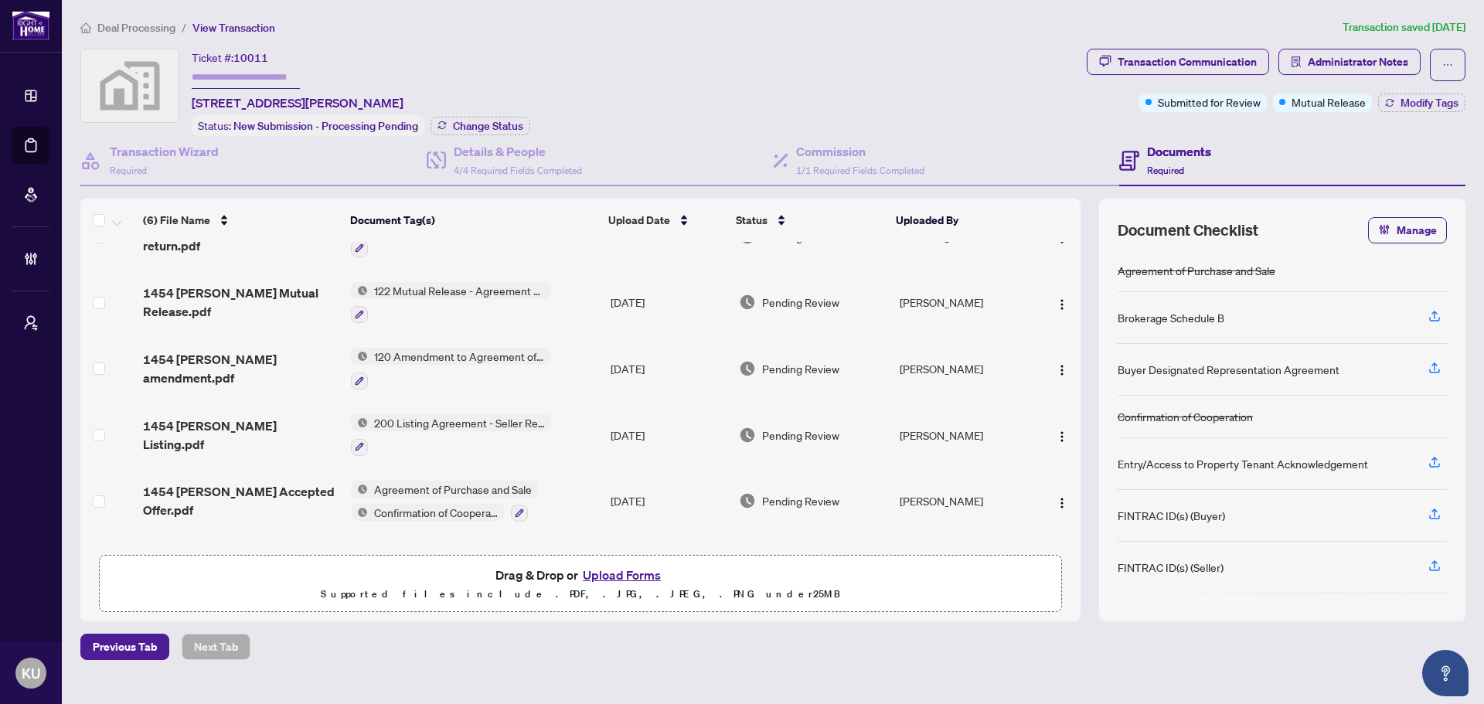
scroll to position [96, 0]
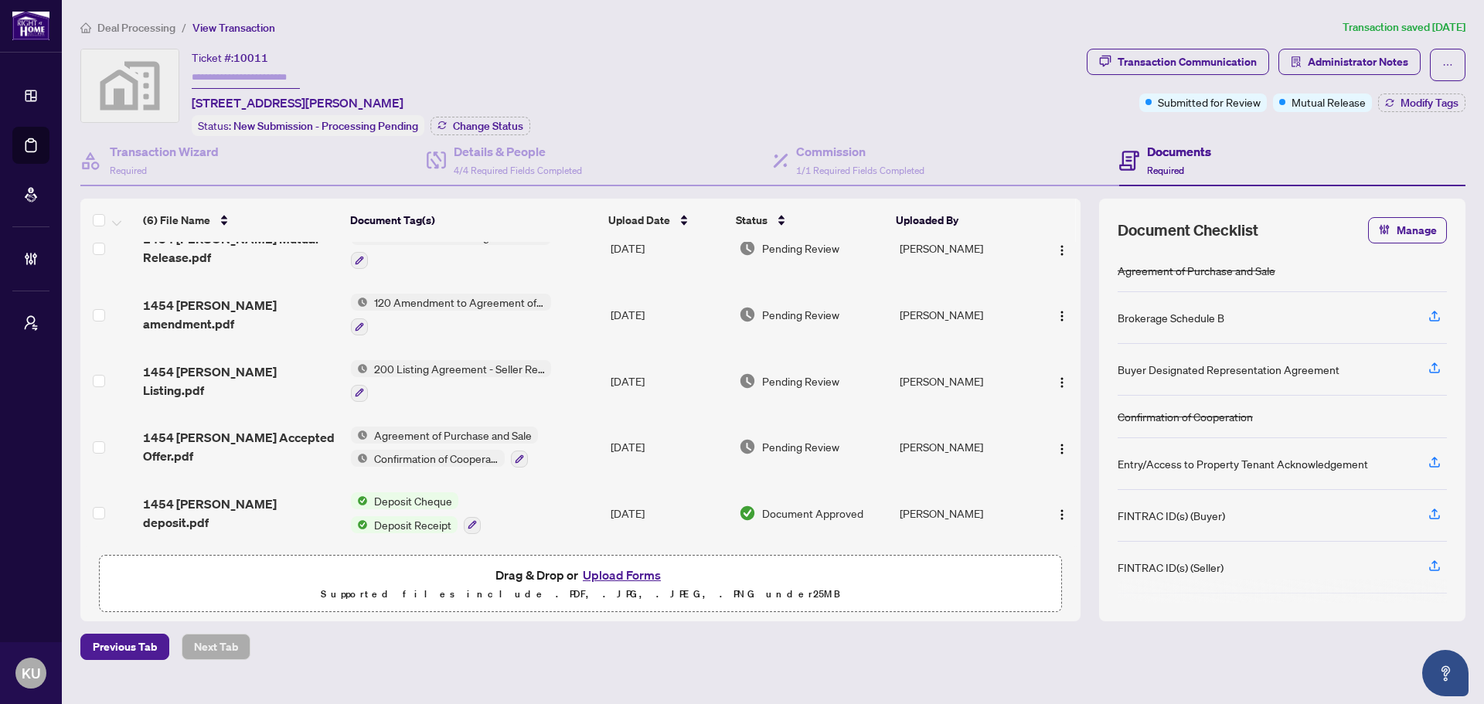
click at [247, 447] on span "1454 [PERSON_NAME] Accepted Offer.pdf" at bounding box center [241, 446] width 196 height 37
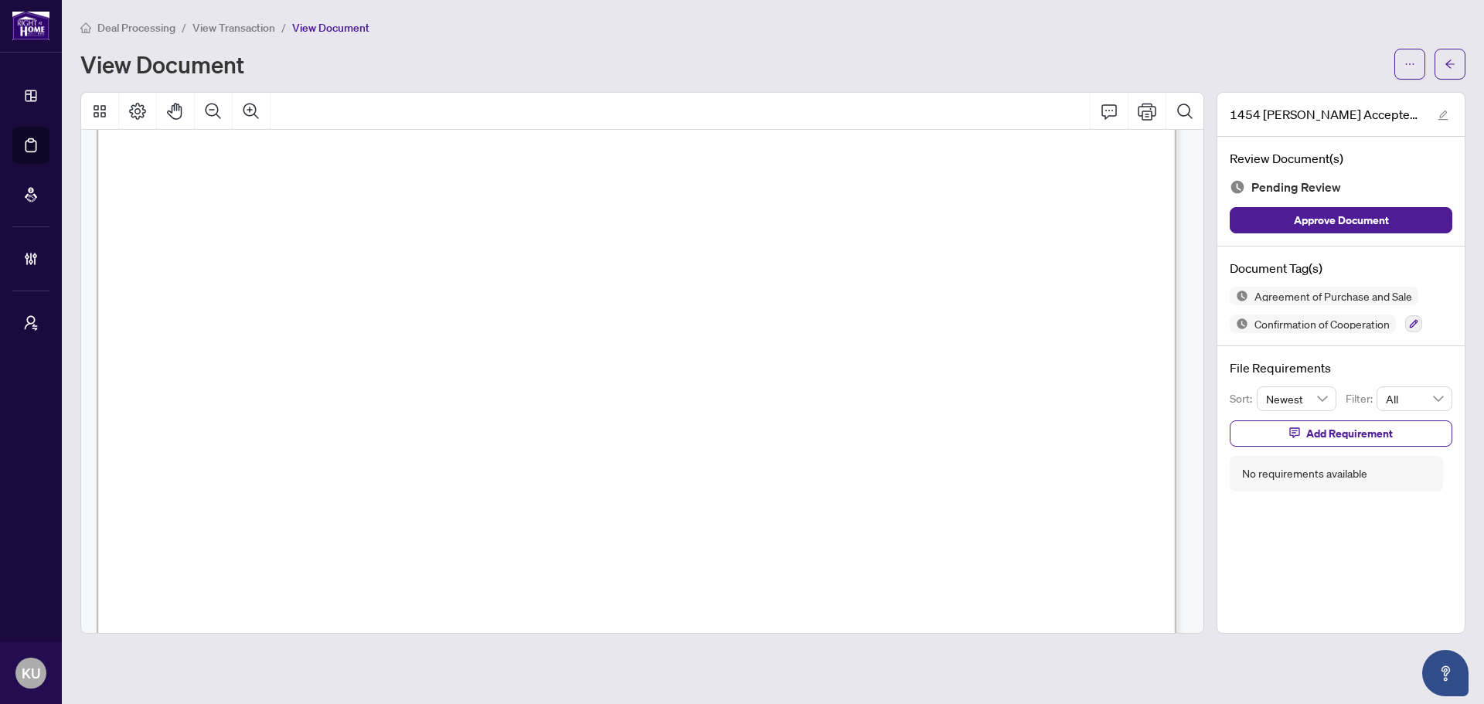
scroll to position [10952, 0]
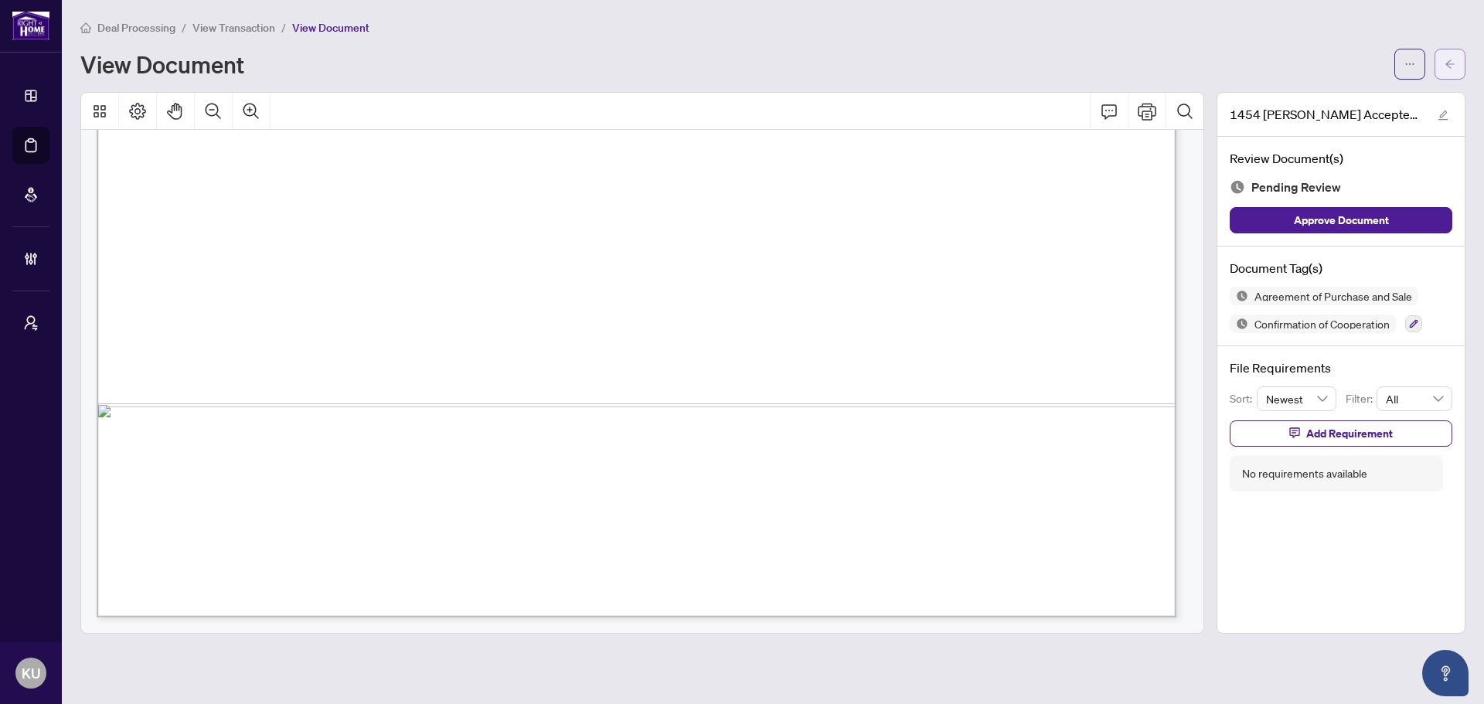
click at [1452, 68] on icon "arrow-left" at bounding box center [1449, 64] width 11 height 11
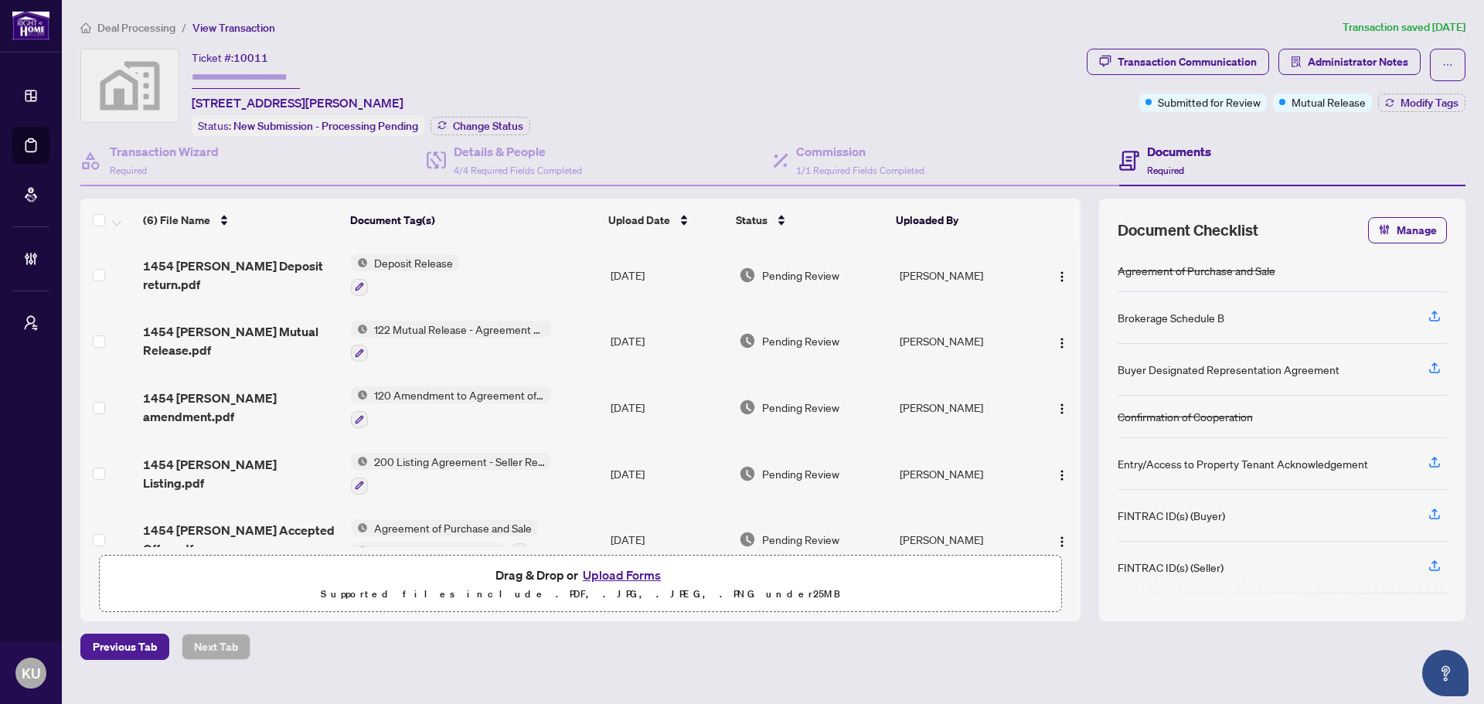
scroll to position [96, 0]
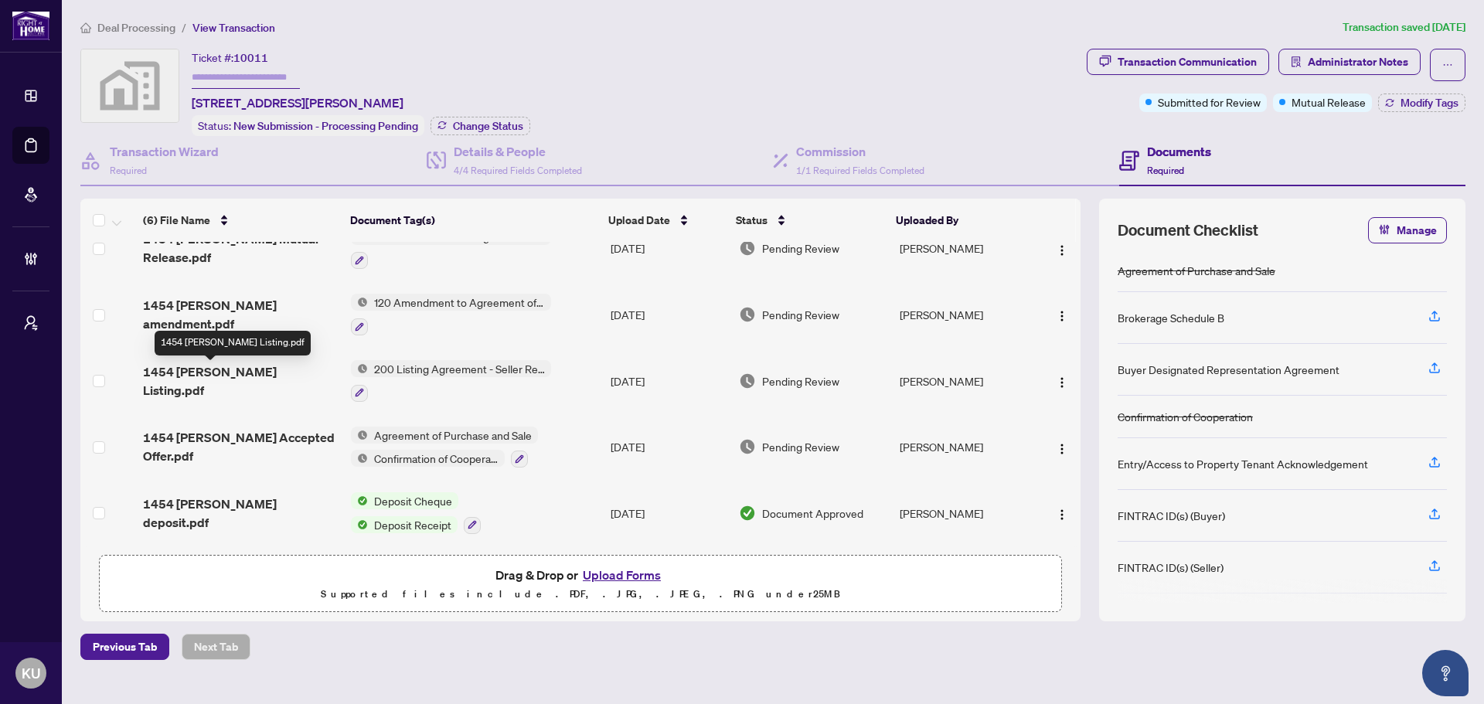
click at [212, 374] on span "1454 [PERSON_NAME] Listing.pdf" at bounding box center [241, 380] width 196 height 37
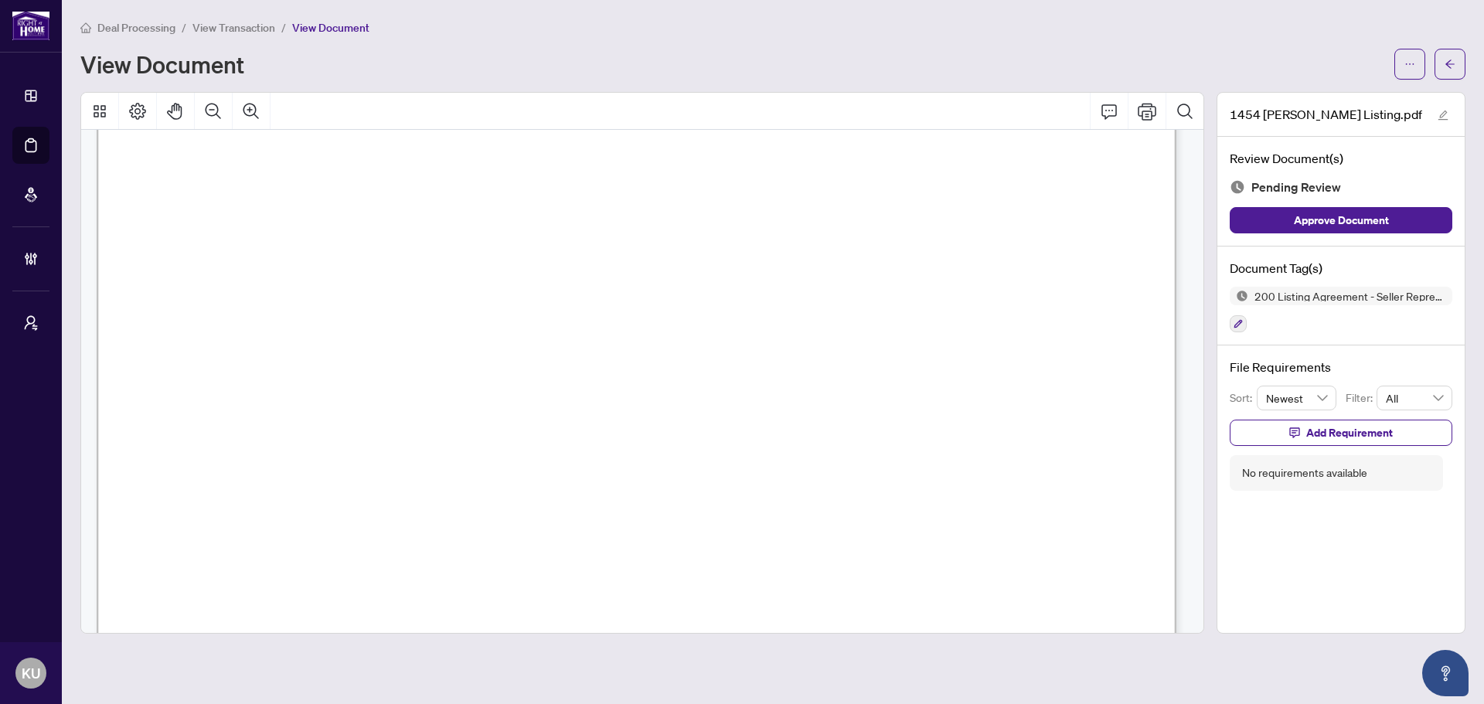
scroll to position [8840, 0]
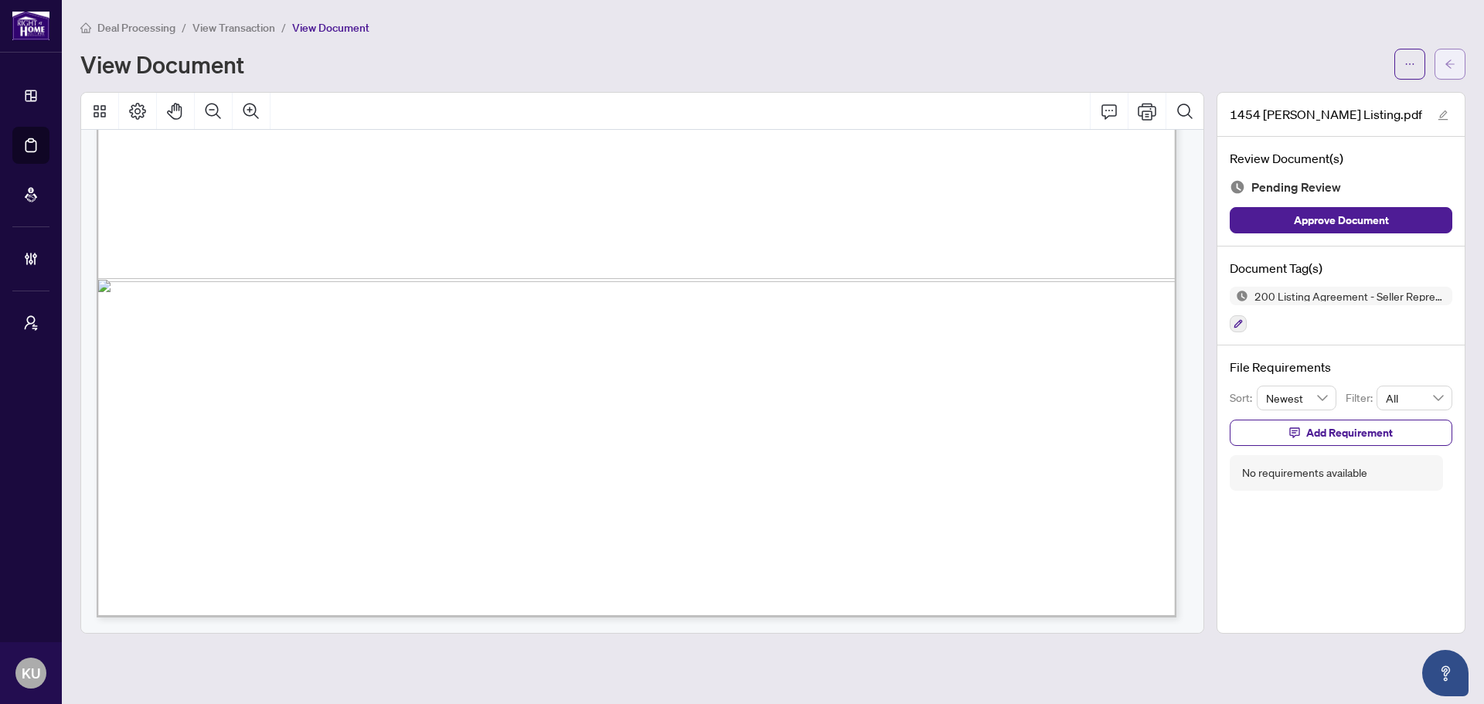
click at [1451, 59] on icon "arrow-left" at bounding box center [1449, 64] width 11 height 11
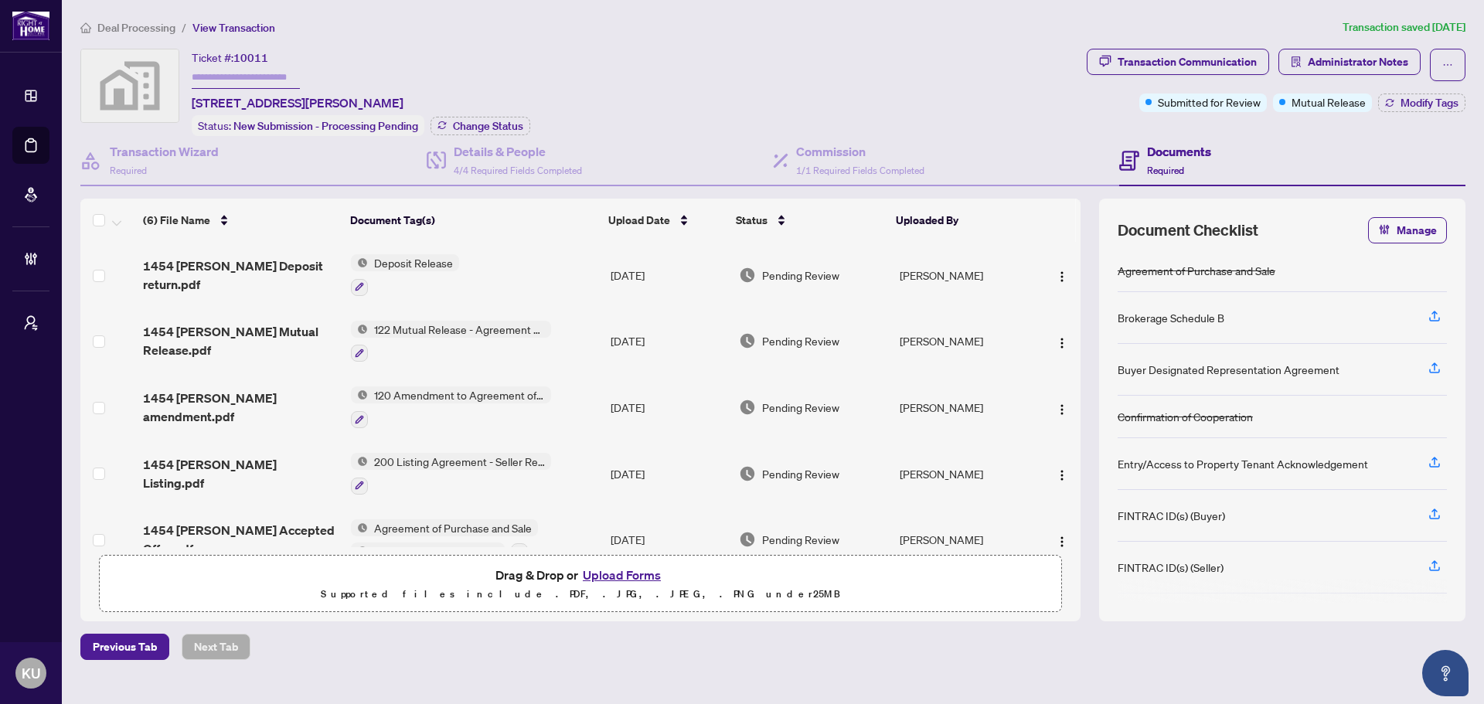
click at [227, 395] on span "1454 [PERSON_NAME] amendment.pdf" at bounding box center [241, 407] width 196 height 37
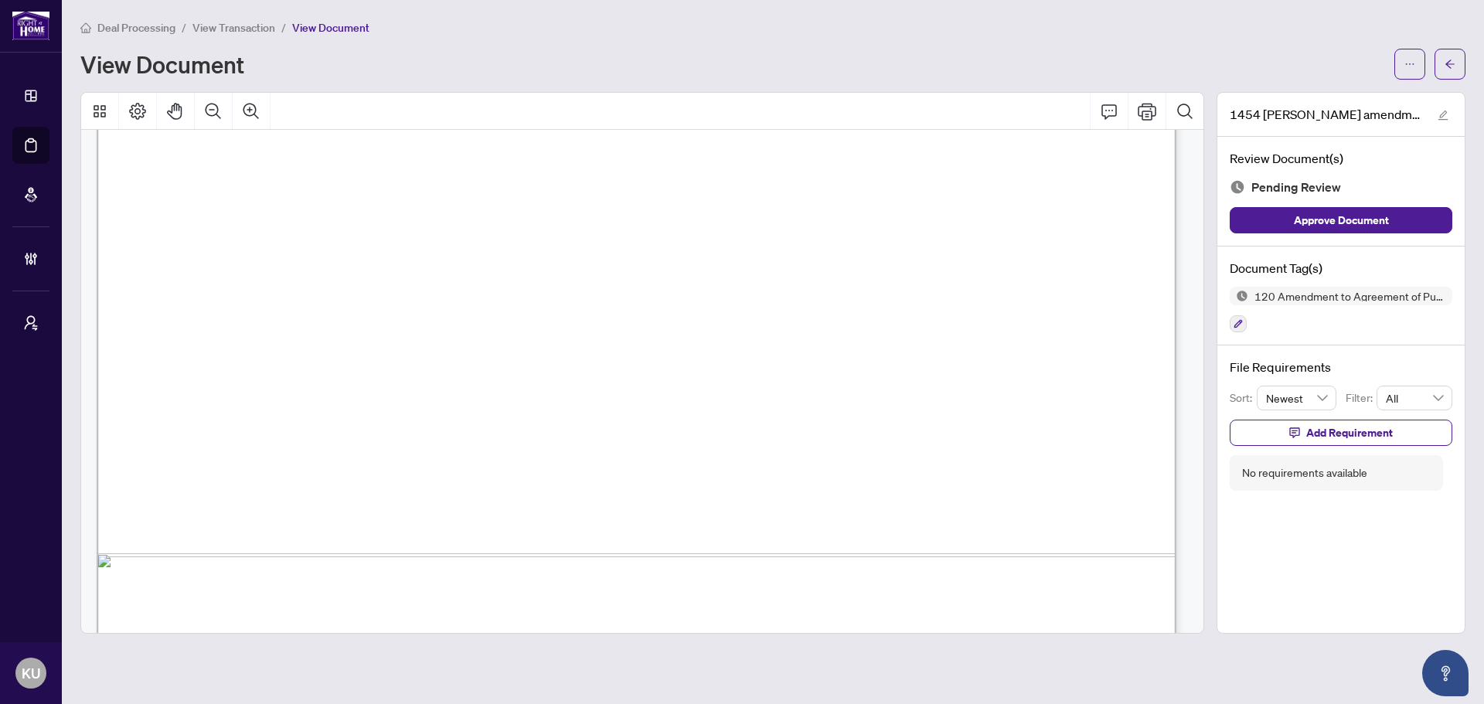
scroll to position [850, 0]
click at [1450, 56] on span "button" at bounding box center [1449, 64] width 11 height 25
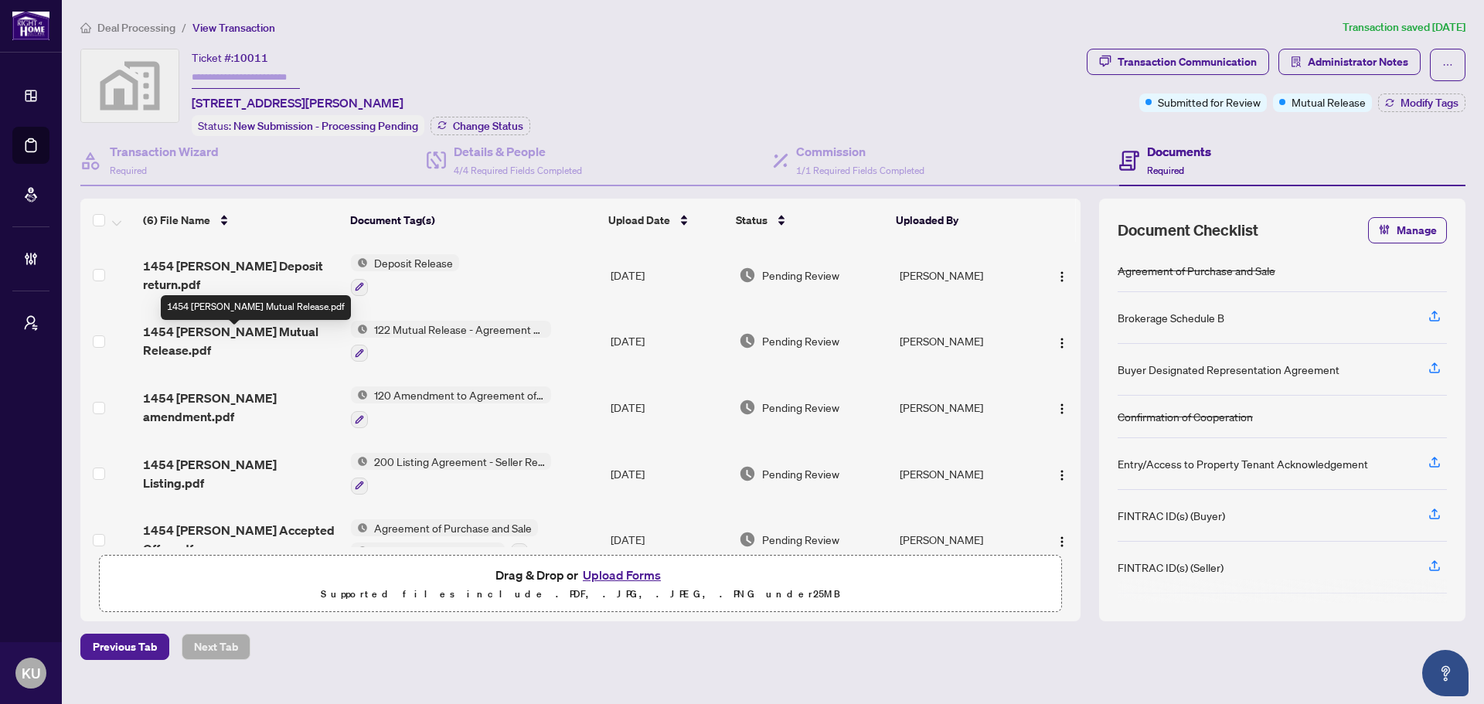
click at [247, 338] on span "1454 [PERSON_NAME] Mutual Release.pdf" at bounding box center [241, 340] width 196 height 37
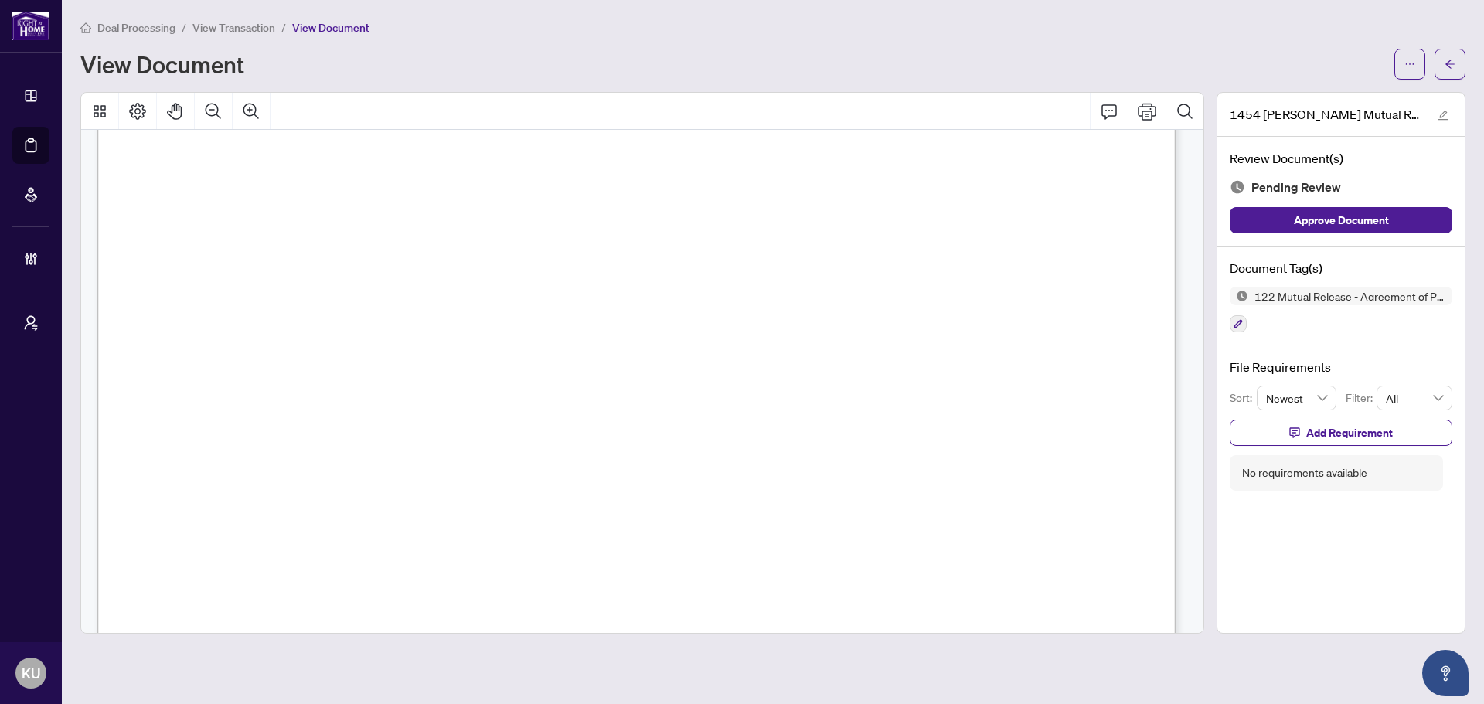
scroll to position [152, 0]
click at [1441, 69] on button "button" at bounding box center [1449, 64] width 31 height 31
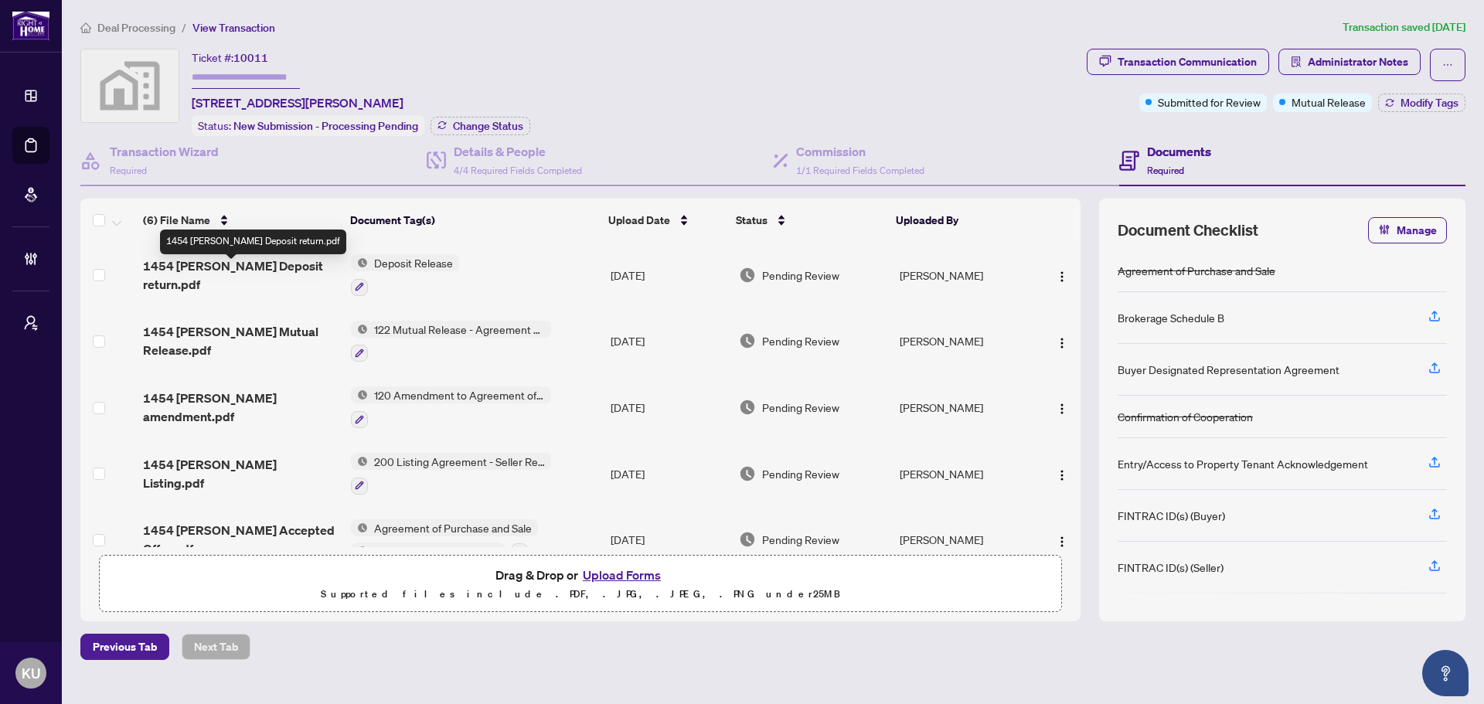
click at [267, 274] on span "1454 [PERSON_NAME] Deposit return.pdf" at bounding box center [241, 275] width 196 height 37
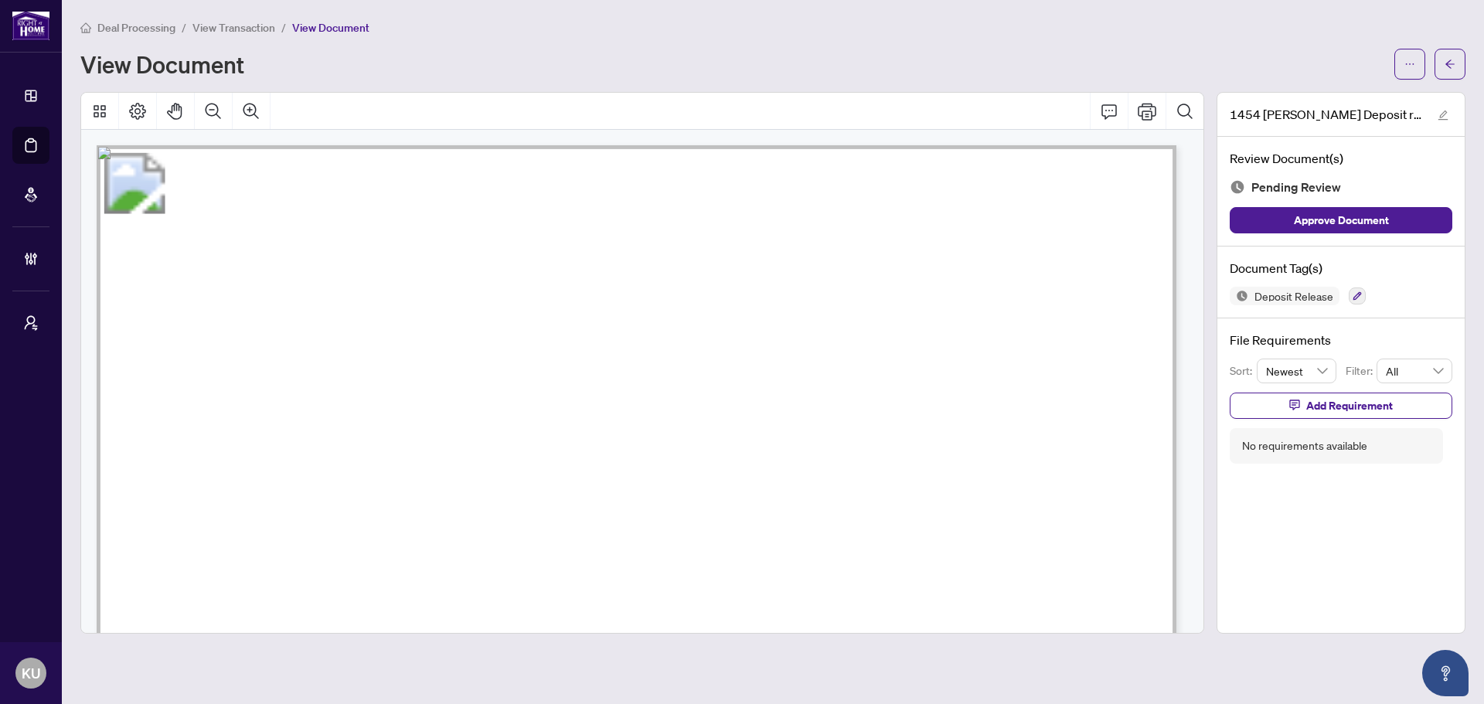
scroll to position [464, 0]
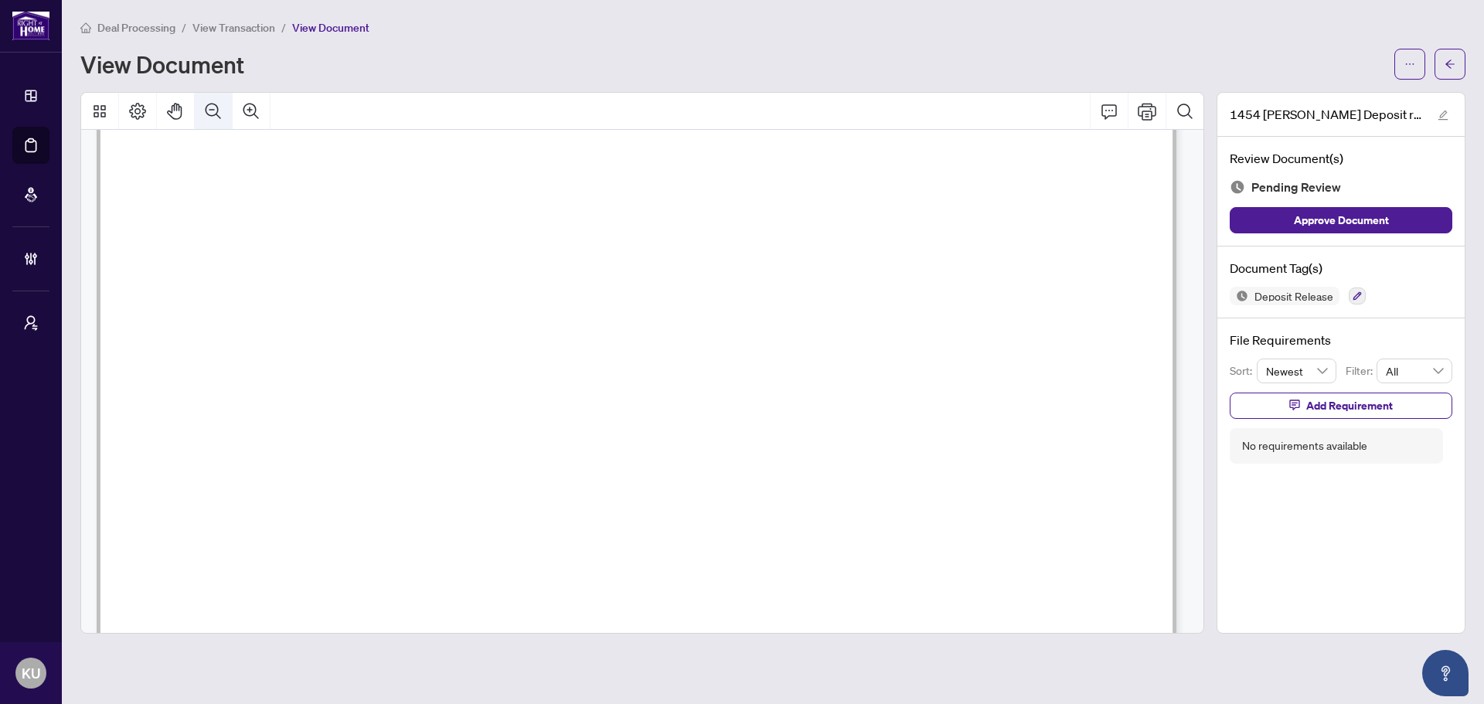
click at [219, 113] on icon "Zoom Out" at bounding box center [213, 111] width 19 height 19
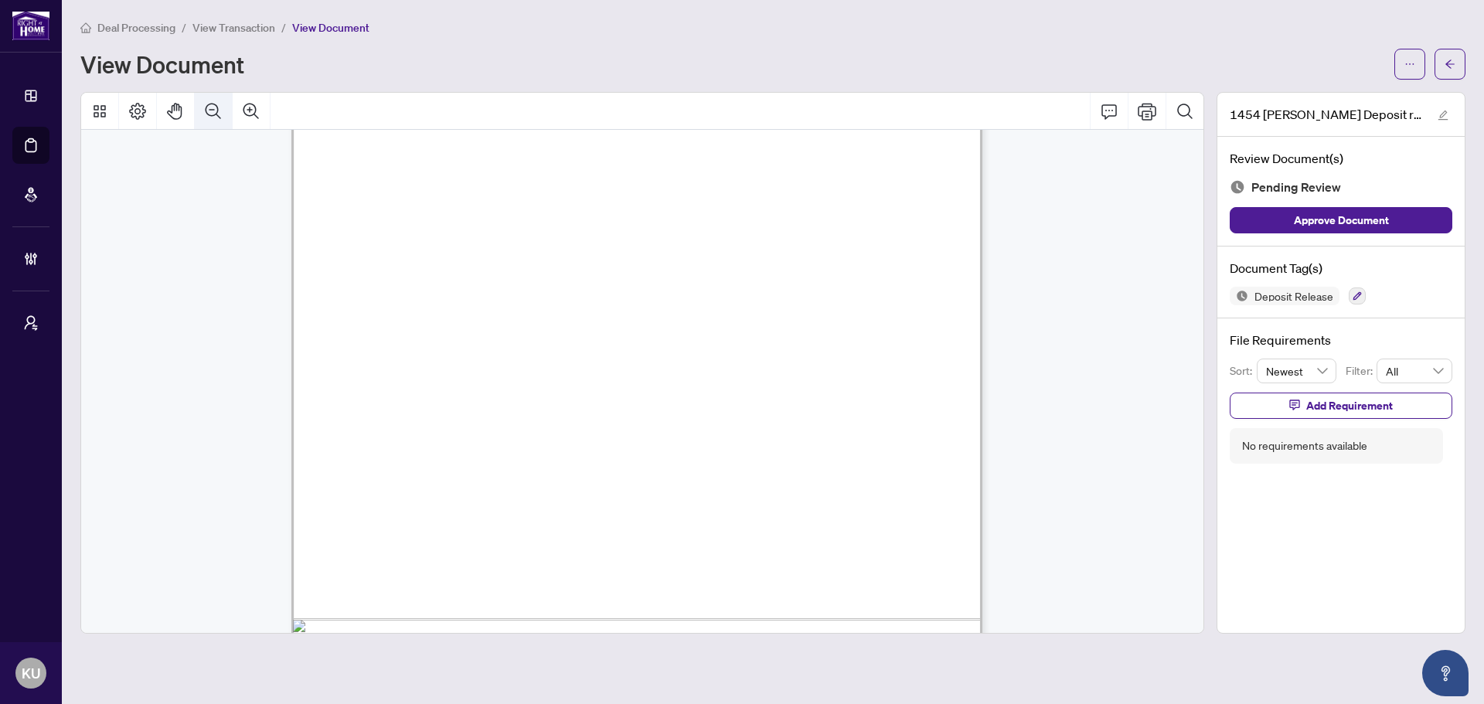
click at [219, 113] on icon "Zoom Out" at bounding box center [213, 111] width 19 height 19
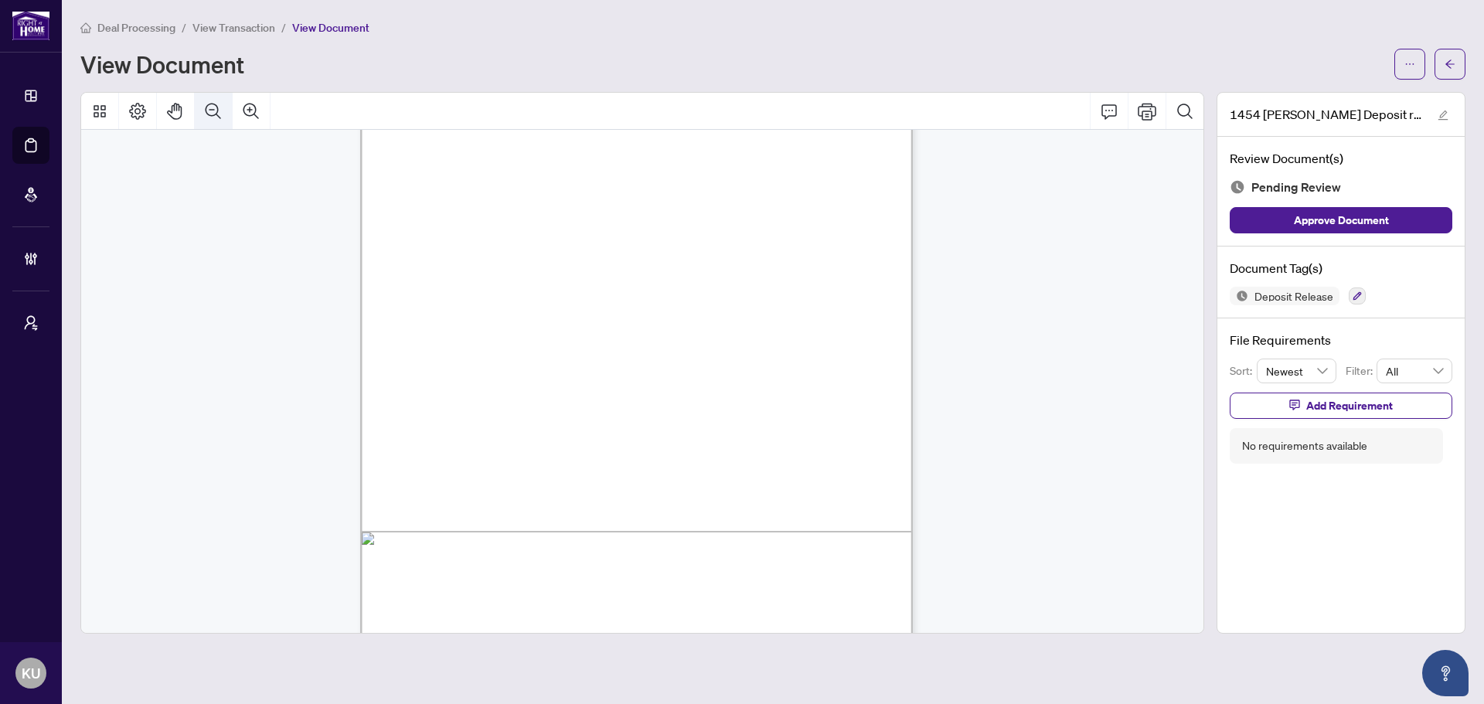
click at [219, 113] on icon "Zoom Out" at bounding box center [213, 111] width 19 height 19
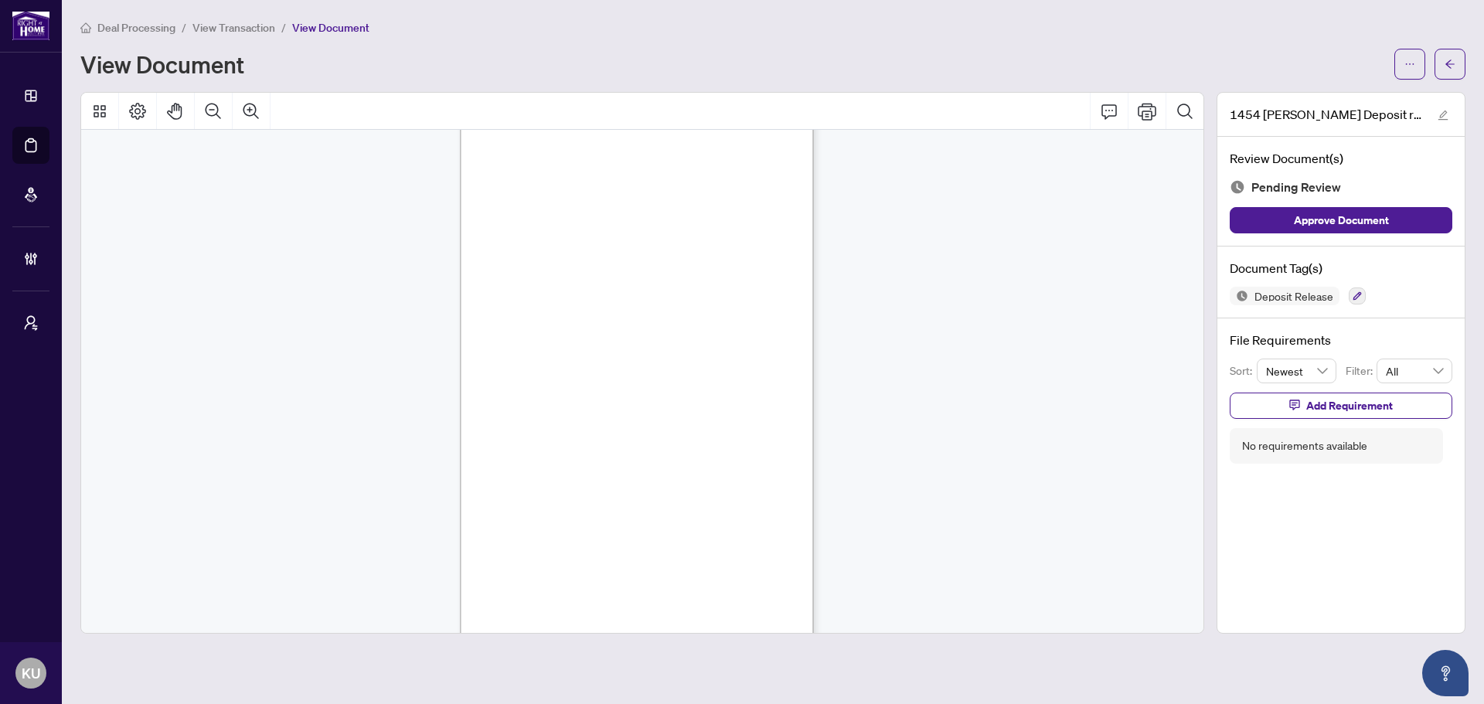
scroll to position [155, 0]
click at [1444, 70] on span "button" at bounding box center [1449, 64] width 11 height 25
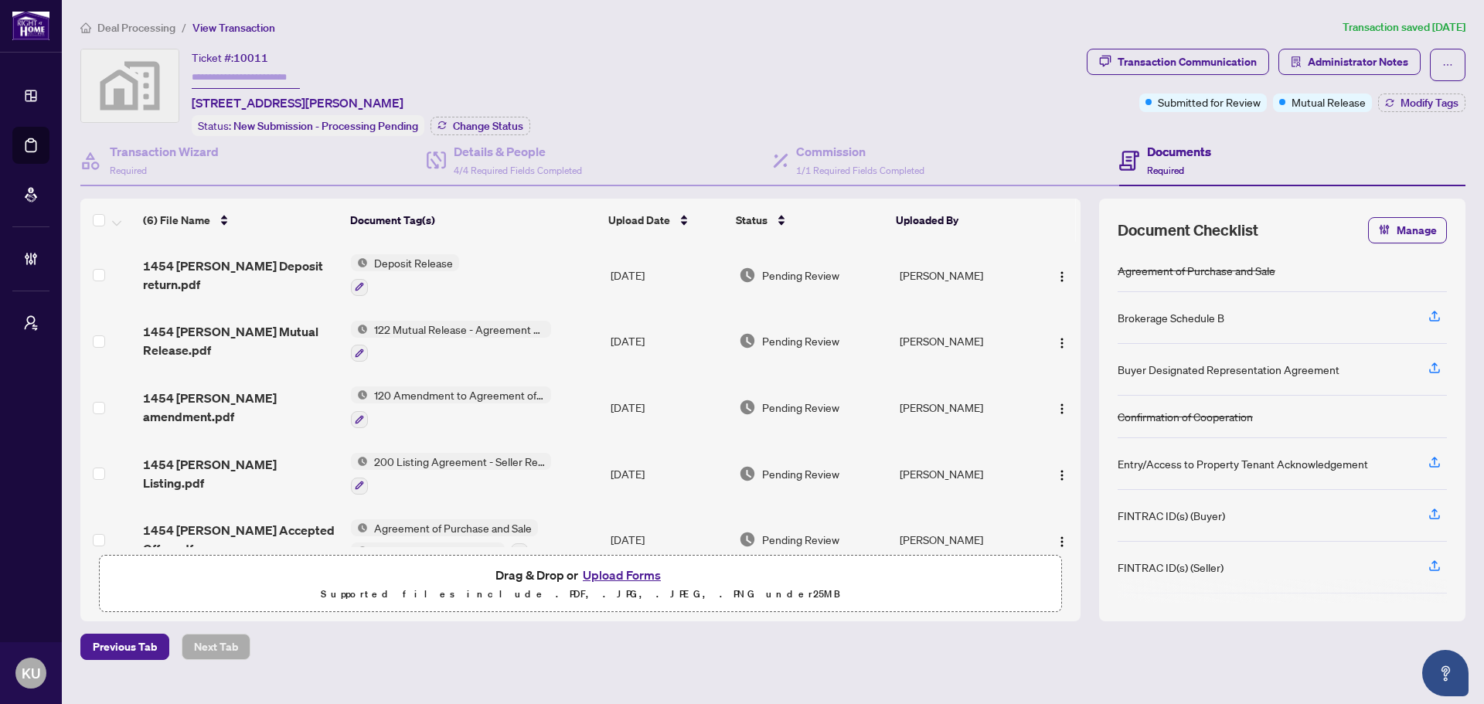
click at [248, 69] on input "text" at bounding box center [246, 77] width 108 height 22
type input "******"
click at [554, 72] on div "Ticket #: 10011 ****** [STREET_ADDRESS][PERSON_NAME] Status: New Submission - P…" at bounding box center [580, 92] width 1000 height 87
click at [1441, 105] on span "Modify Tags" at bounding box center [1429, 102] width 58 height 11
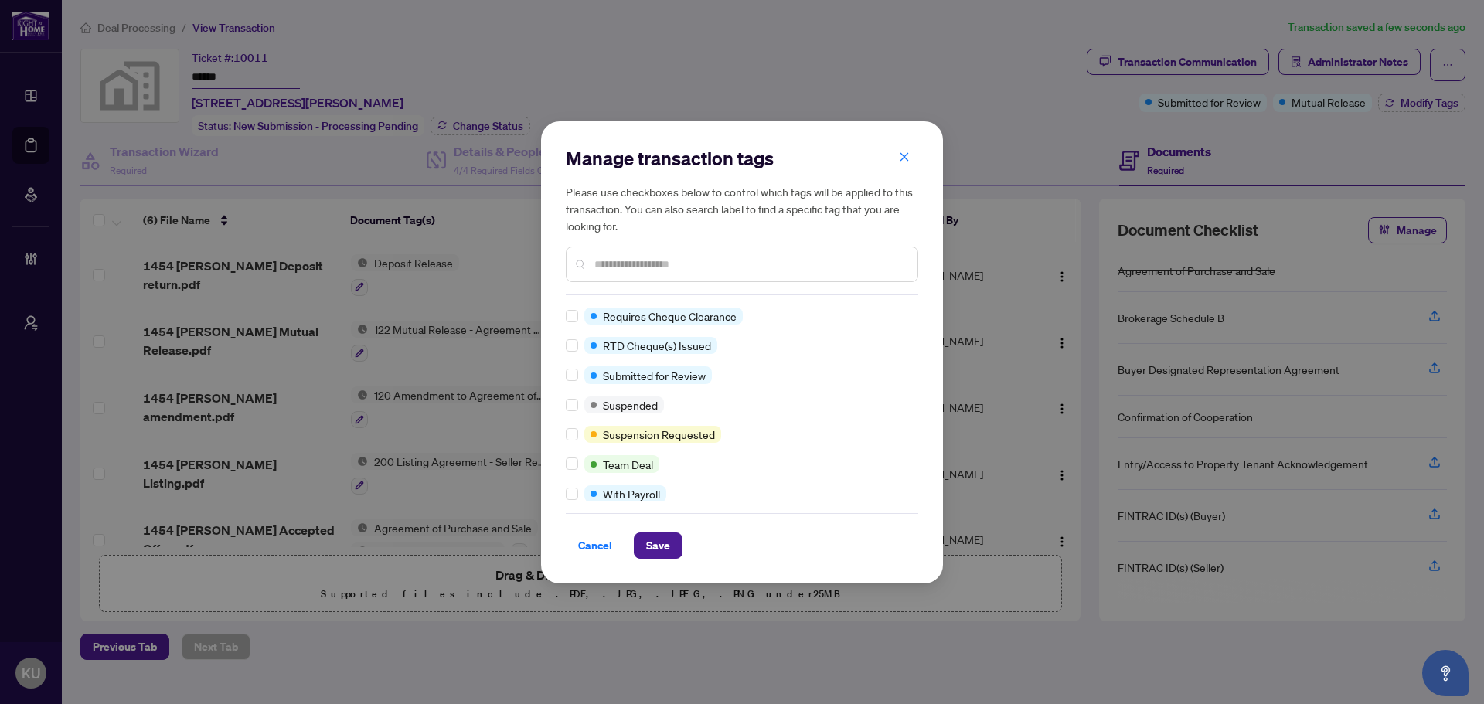
scroll to position [1039, 0]
click at [655, 545] on span "Save" at bounding box center [658, 545] width 24 height 25
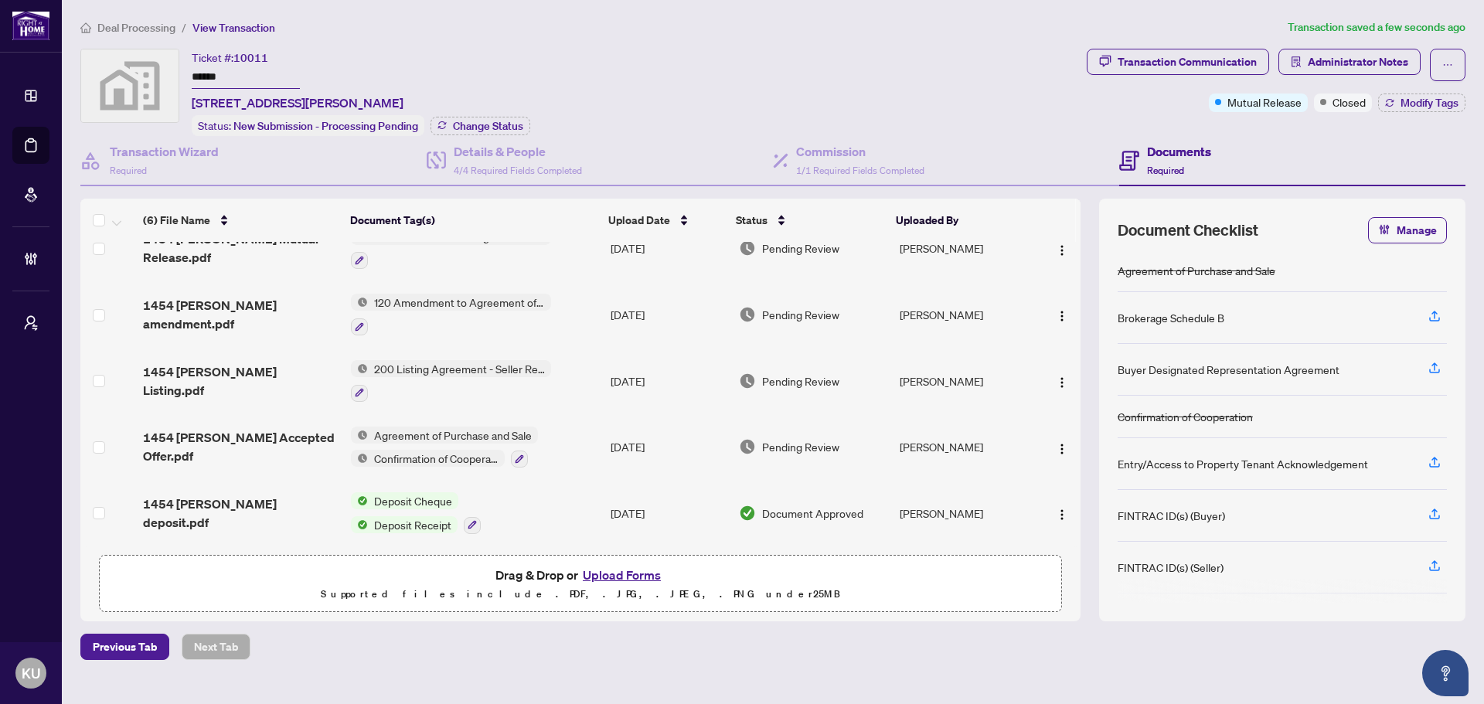
scroll to position [0, 0]
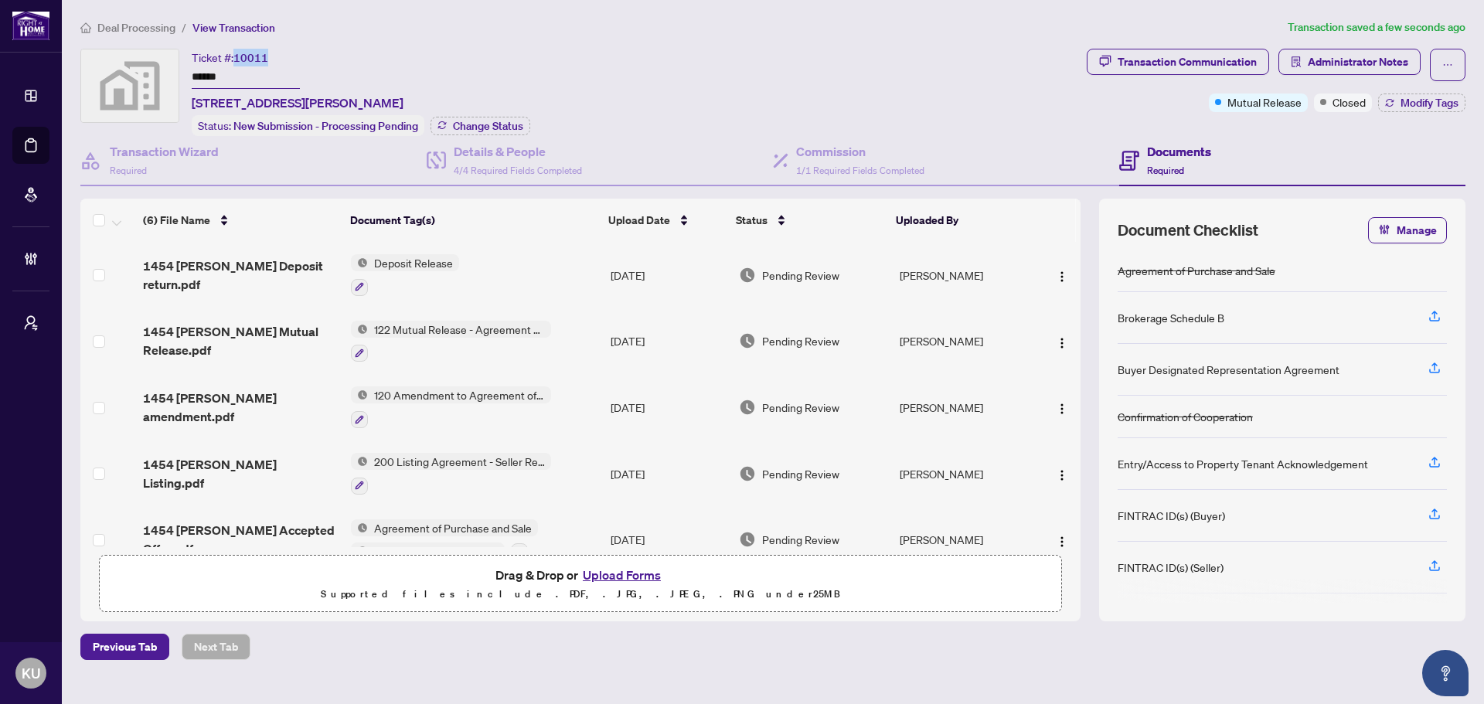
drag, startPoint x: 274, startPoint y: 55, endPoint x: 236, endPoint y: 53, distance: 37.1
click at [236, 53] on div "Ticket #: 10011 ****** [STREET_ADDRESS][PERSON_NAME]" at bounding box center [298, 80] width 212 height 63
click at [939, 91] on div "Ticket #: 10011 ****** [STREET_ADDRESS][PERSON_NAME] Status: New Submission - P…" at bounding box center [580, 92] width 1000 height 87
click at [129, 31] on span "Deal Processing" at bounding box center [136, 28] width 78 height 14
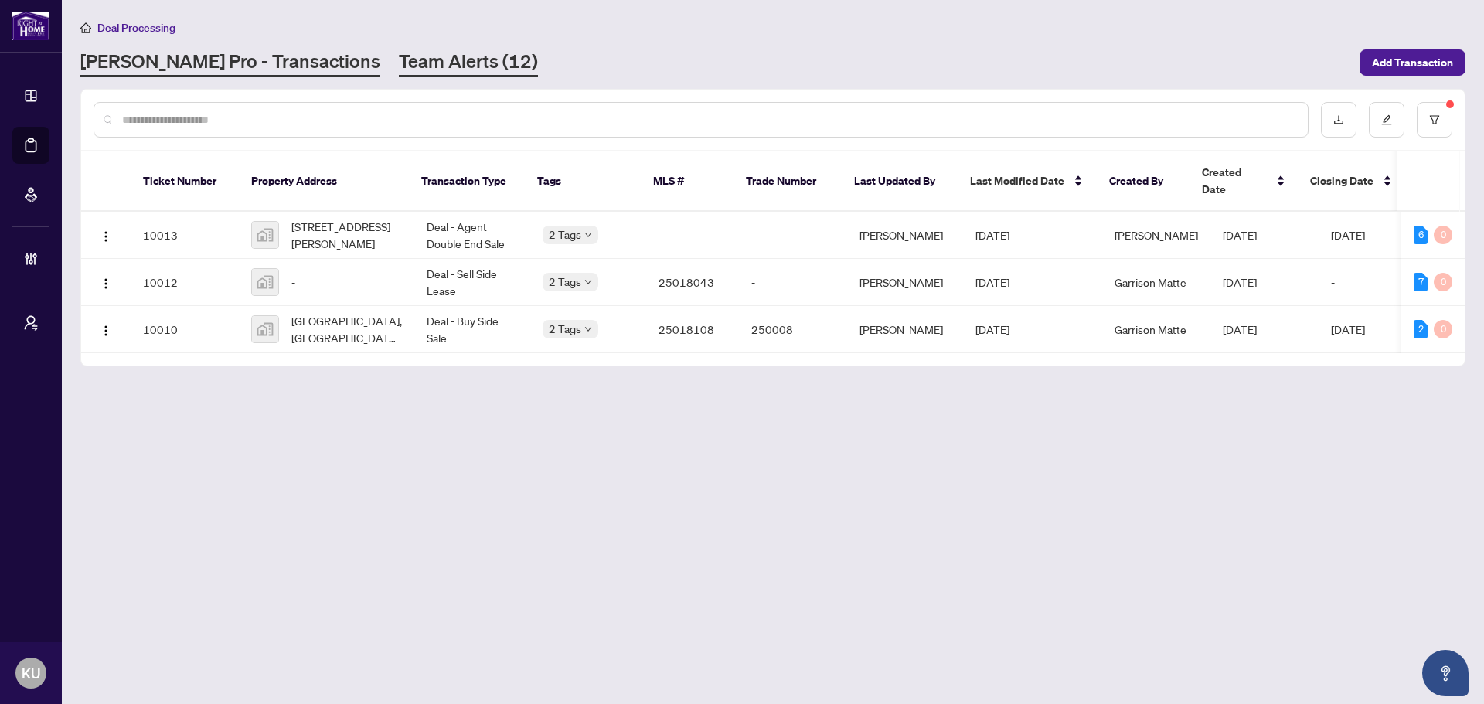
click at [418, 65] on link "Team Alerts (12)" at bounding box center [468, 63] width 139 height 28
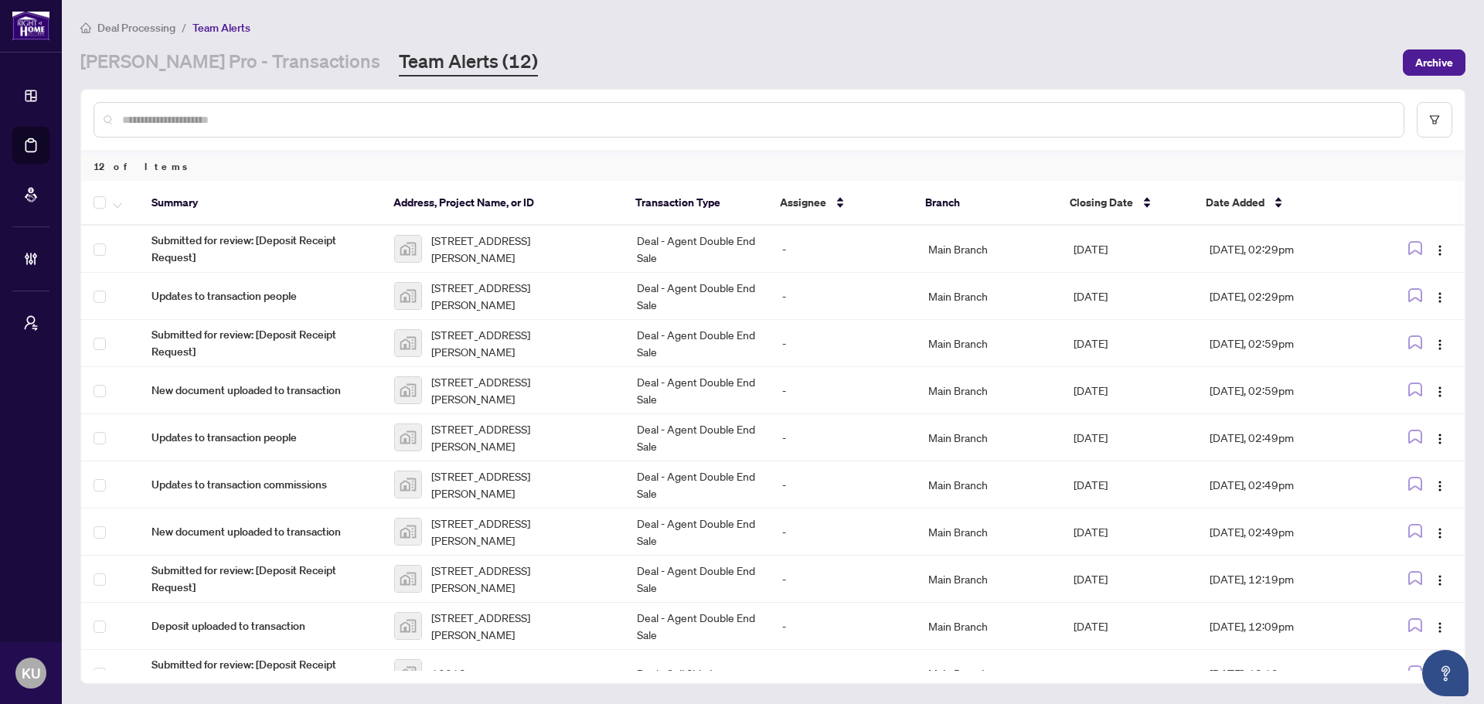
click at [295, 128] on div at bounding box center [749, 120] width 1311 height 36
click at [284, 110] on div at bounding box center [749, 120] width 1311 height 36
click at [293, 116] on input "text" at bounding box center [756, 119] width 1269 height 17
type input "*****"
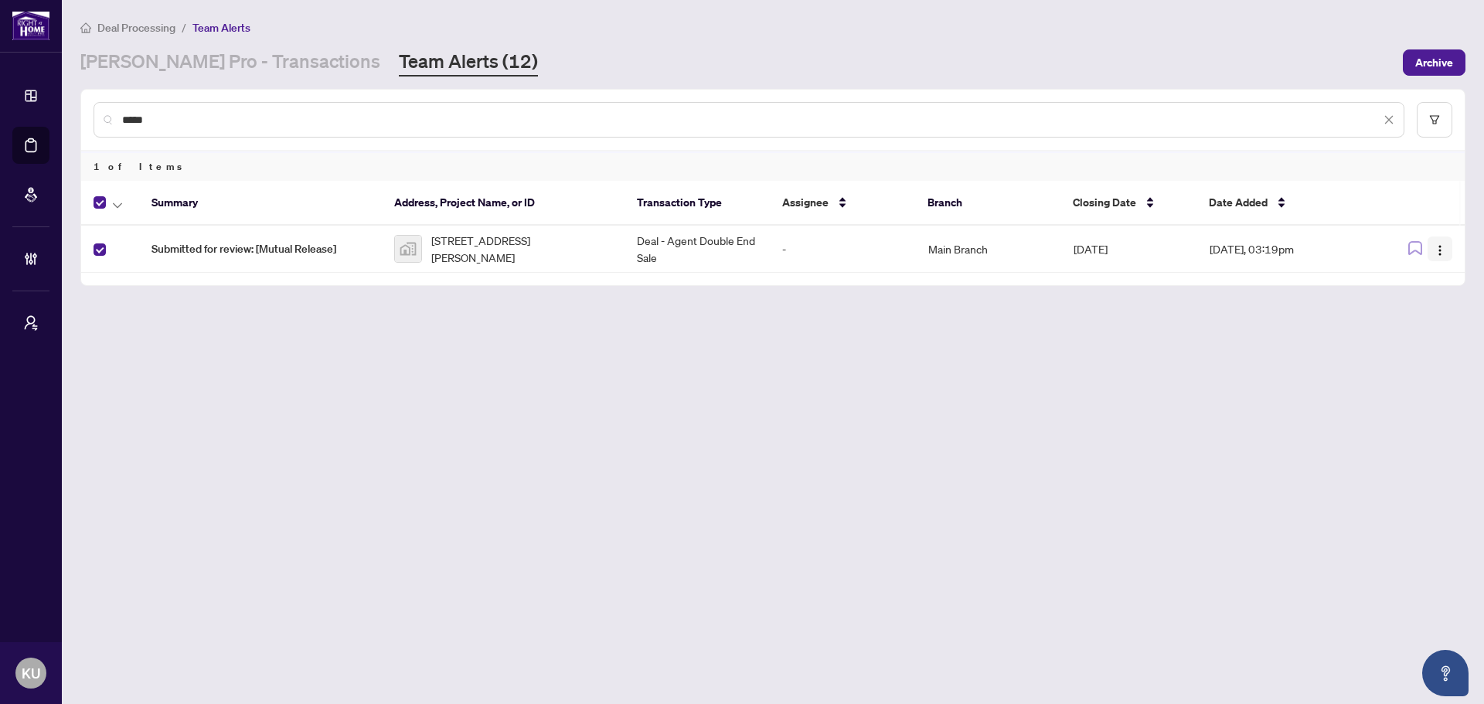
click at [1443, 253] on img "button" at bounding box center [1440, 250] width 12 height 12
click at [1414, 331] on span "Complete Item" at bounding box center [1404, 328] width 72 height 17
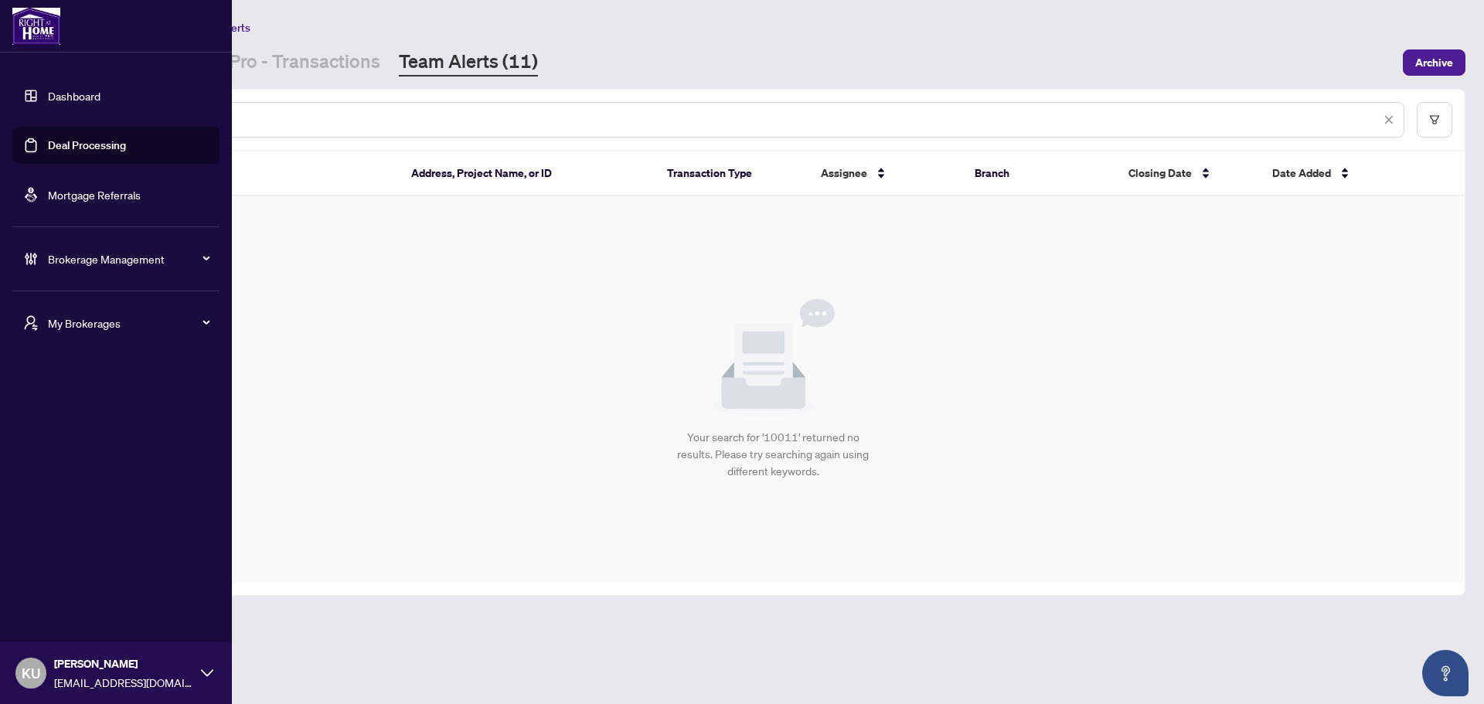
drag, startPoint x: 218, startPoint y: 120, endPoint x: 6, endPoint y: 96, distance: 213.1
click at [6, 96] on div "Dashboard Deal Processing Mortgage Referrals Brokerage Management My Brokerages…" at bounding box center [742, 352] width 1484 height 704
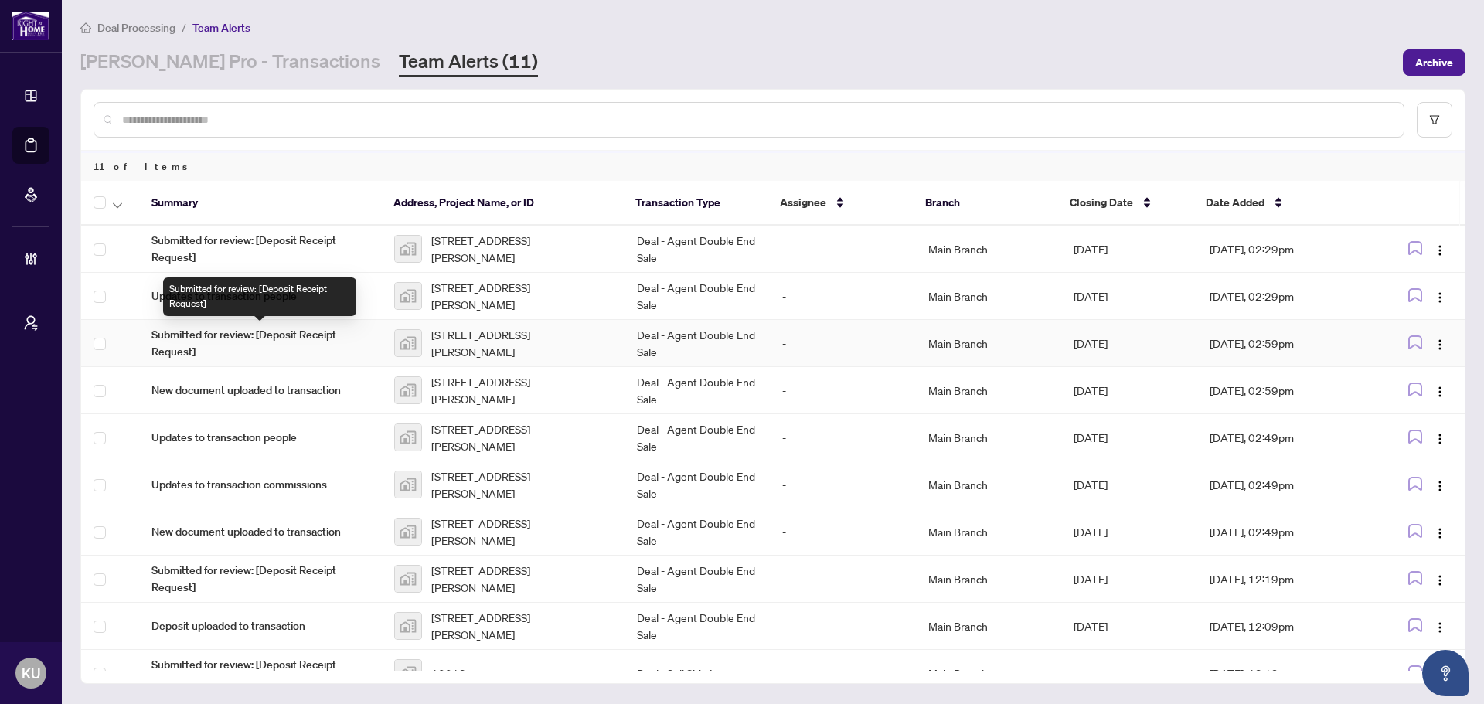
click at [281, 334] on span "Submitted for review: [Deposit Receipt Request]" at bounding box center [260, 343] width 218 height 34
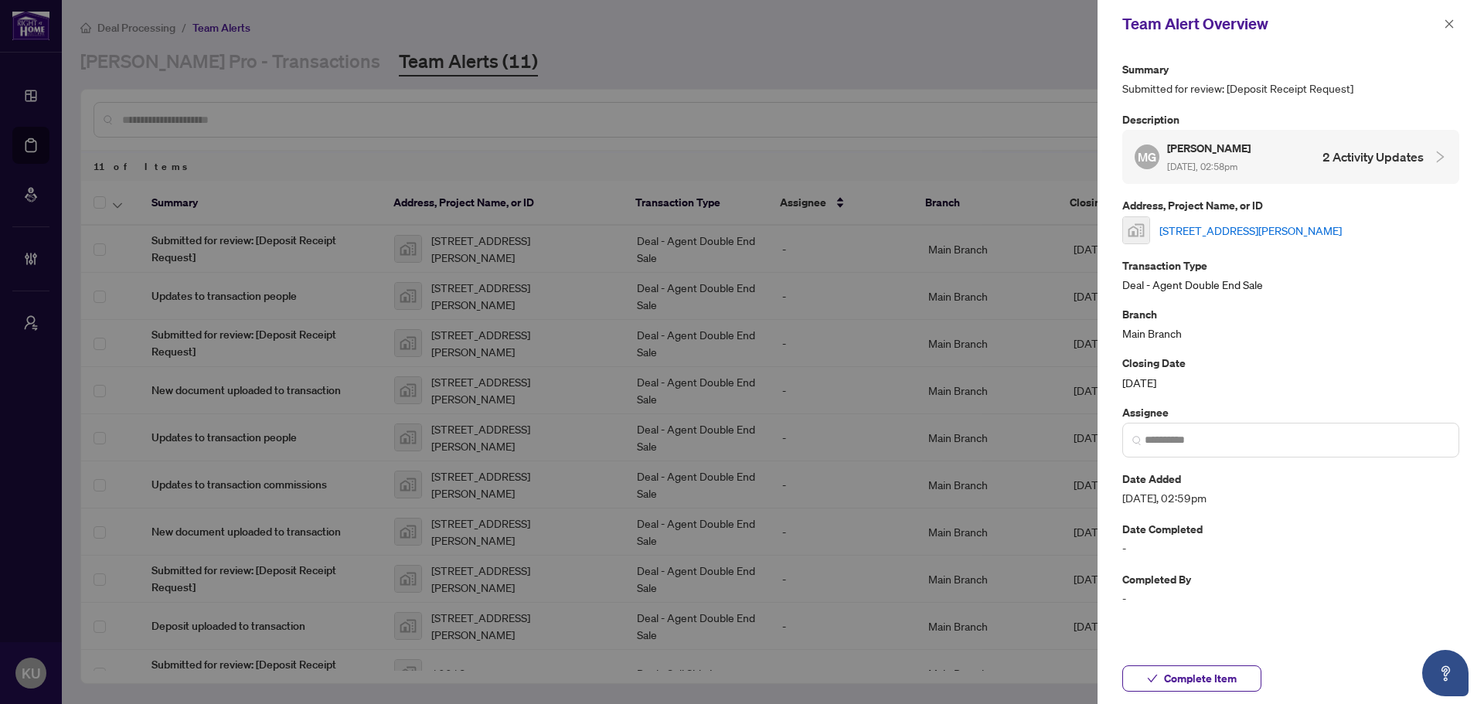
click at [1257, 228] on link "[STREET_ADDRESS][PERSON_NAME]" at bounding box center [1250, 230] width 182 height 17
click at [1441, 35] on div "Team Alert Overview" at bounding box center [1290, 24] width 386 height 48
click at [1462, 33] on div "Team Alert Overview" at bounding box center [1290, 24] width 386 height 48
click at [1451, 19] on icon "close" at bounding box center [1449, 24] width 11 height 11
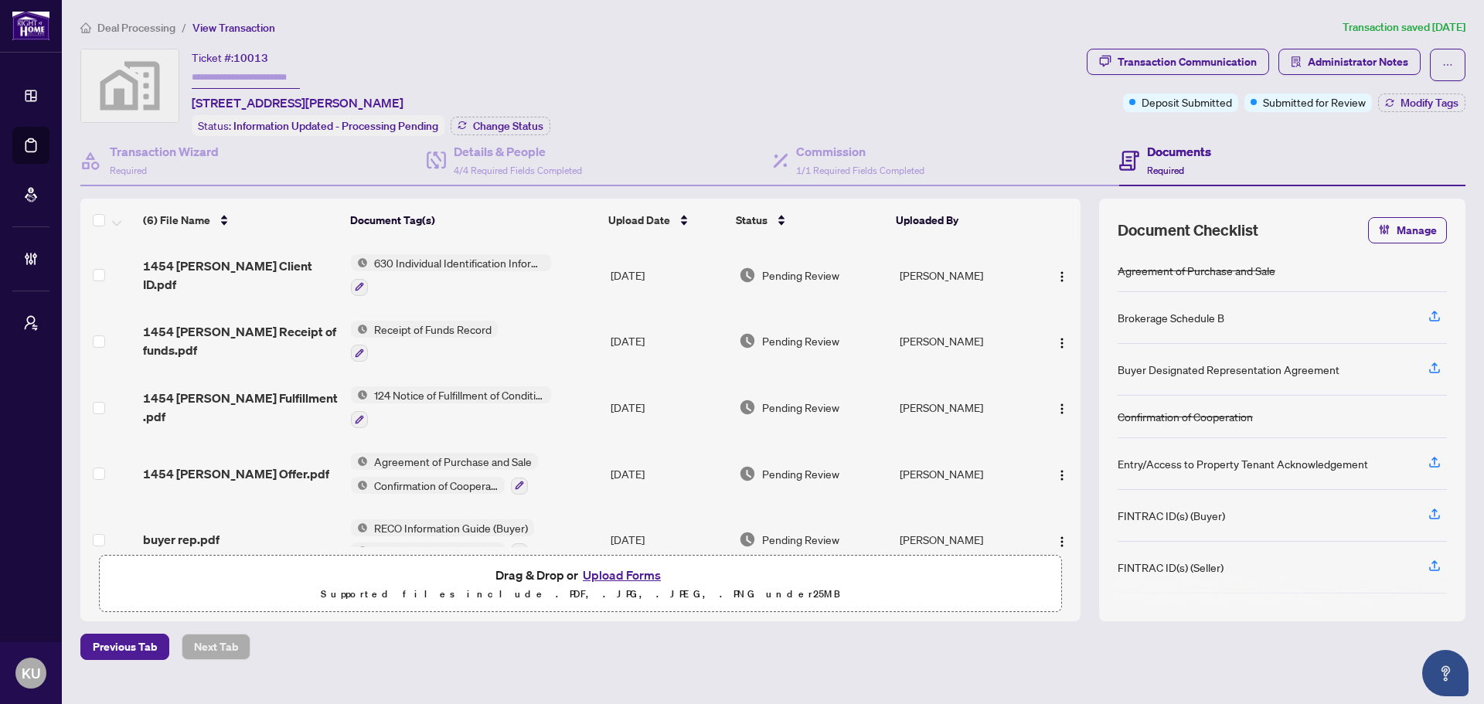
scroll to position [96, 0]
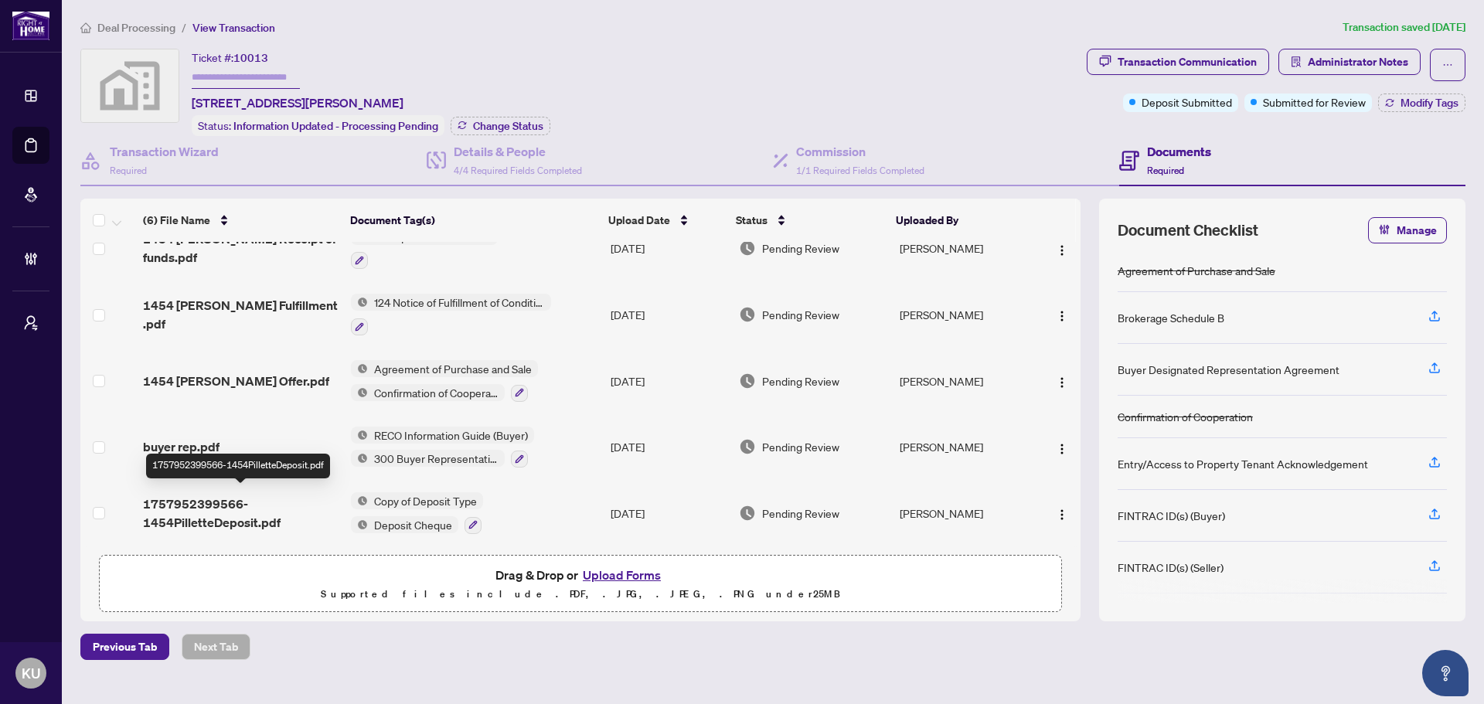
click at [191, 514] on span "1757952399566-1454PilletteDeposit.pdf" at bounding box center [241, 513] width 196 height 37
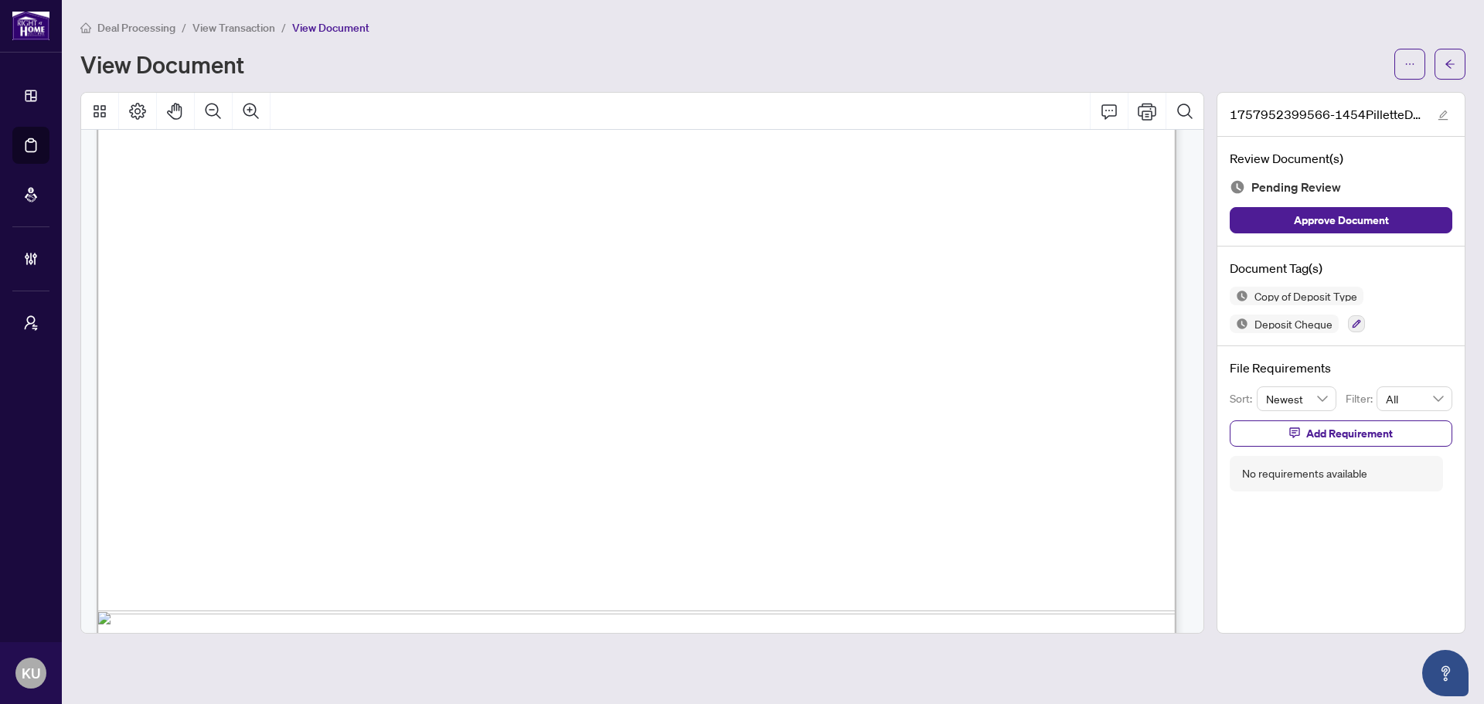
scroll to position [850, 0]
click at [1447, 64] on icon "arrow-left" at bounding box center [1449, 64] width 9 height 9
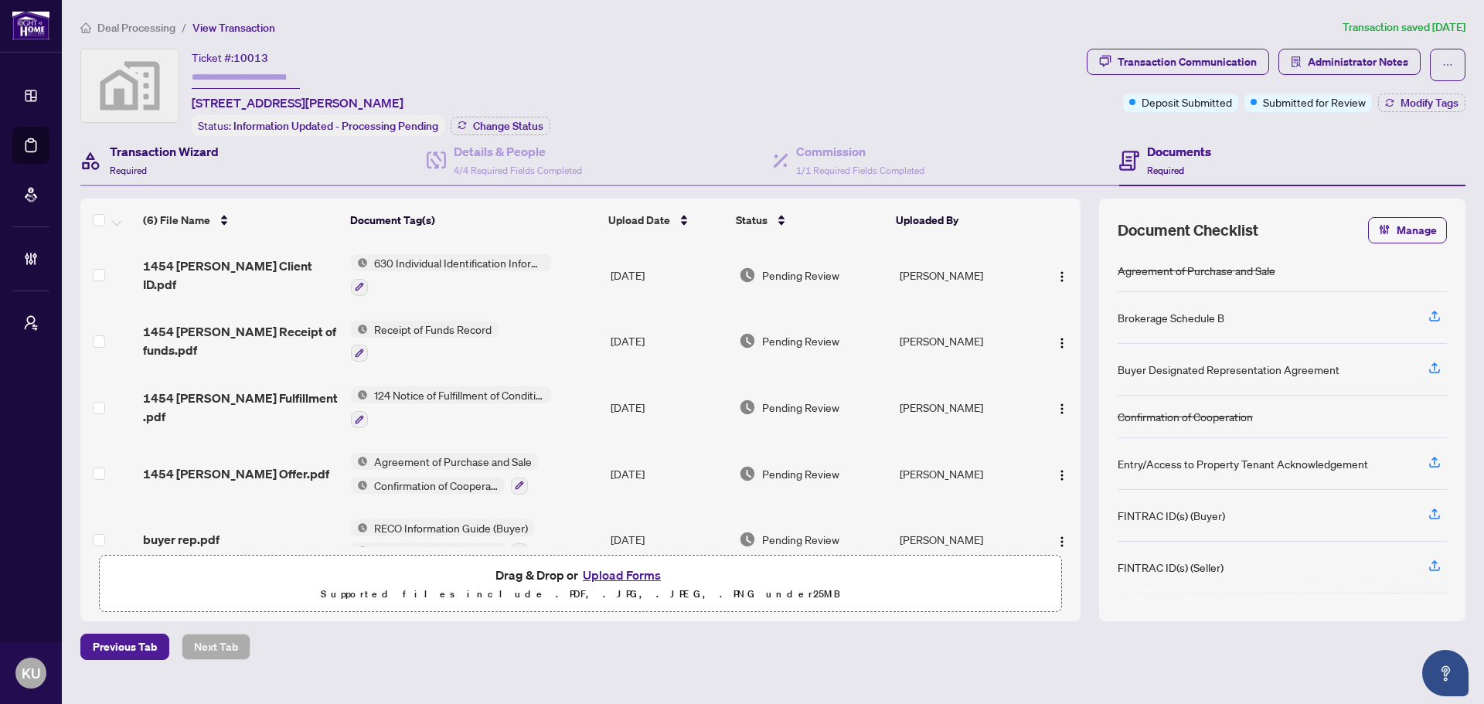
click at [175, 155] on h4 "Transaction Wizard" at bounding box center [164, 151] width 109 height 19
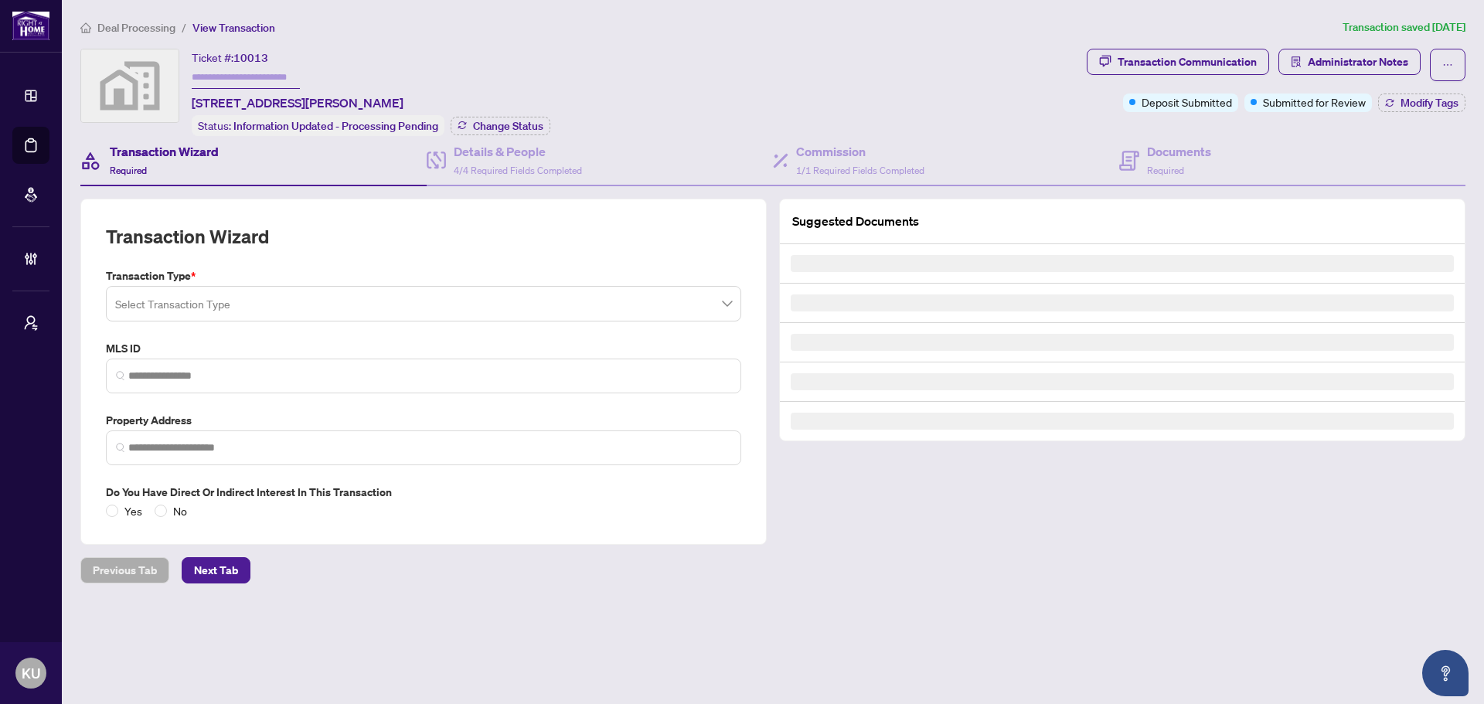
type input "**********"
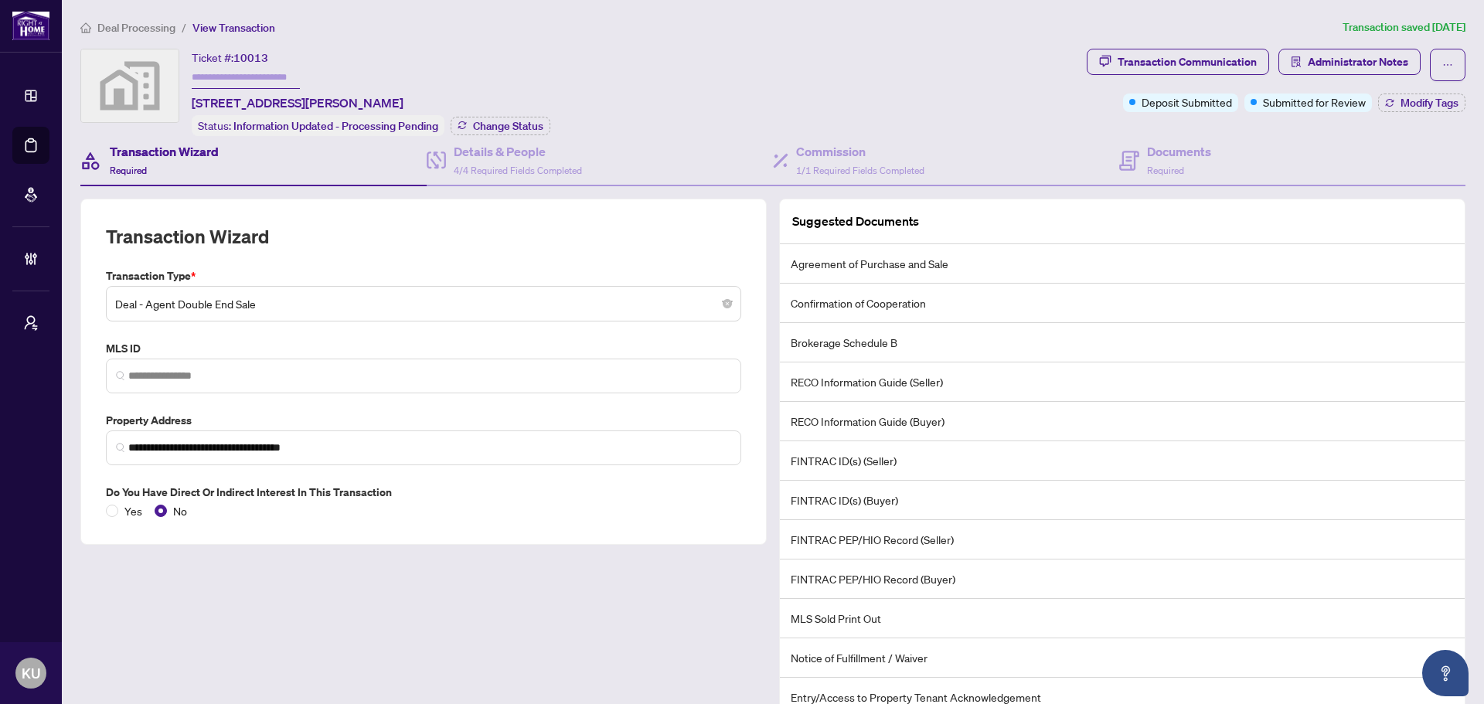
click at [155, 18] on main "**********" at bounding box center [773, 352] width 1422 height 704
click at [130, 28] on span "Deal Processing" at bounding box center [136, 28] width 78 height 14
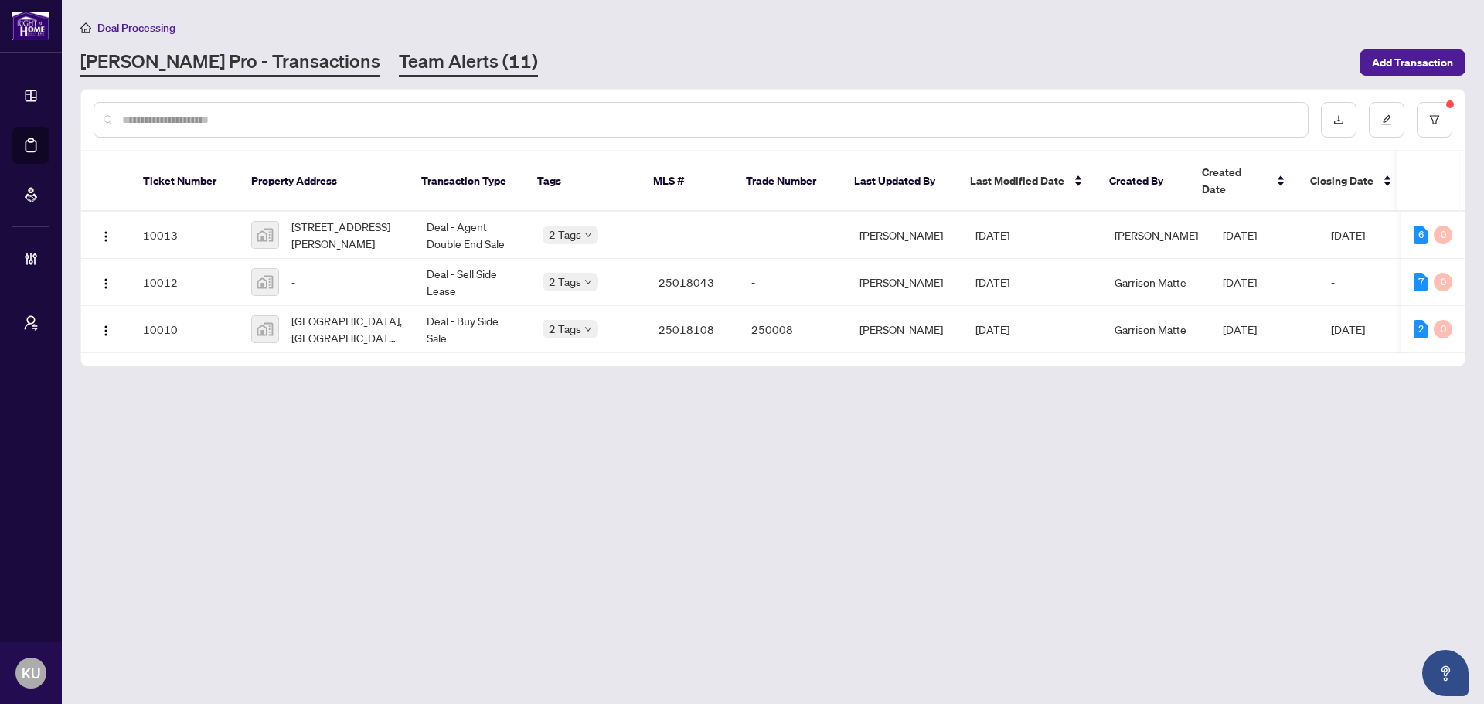
click at [399, 57] on link "Team Alerts (11)" at bounding box center [468, 63] width 139 height 28
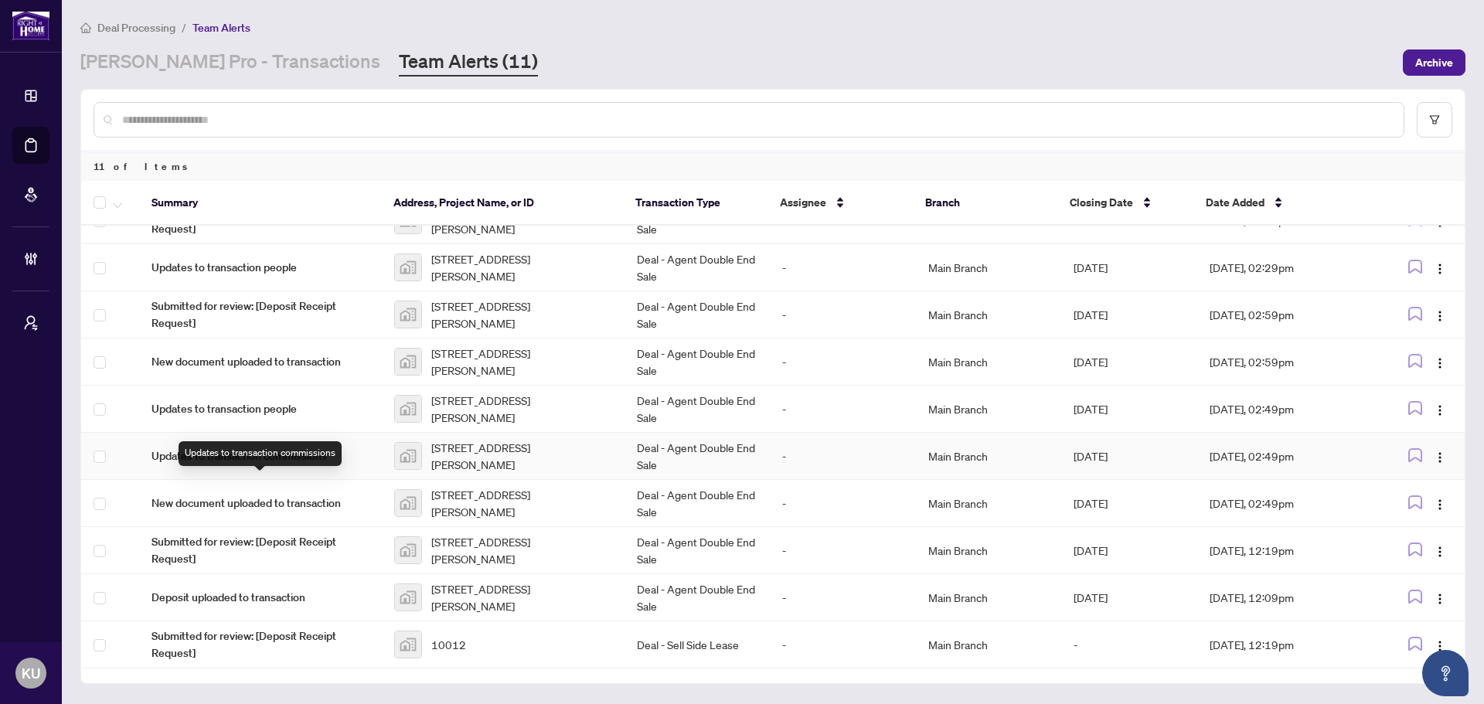
scroll to position [67, 0]
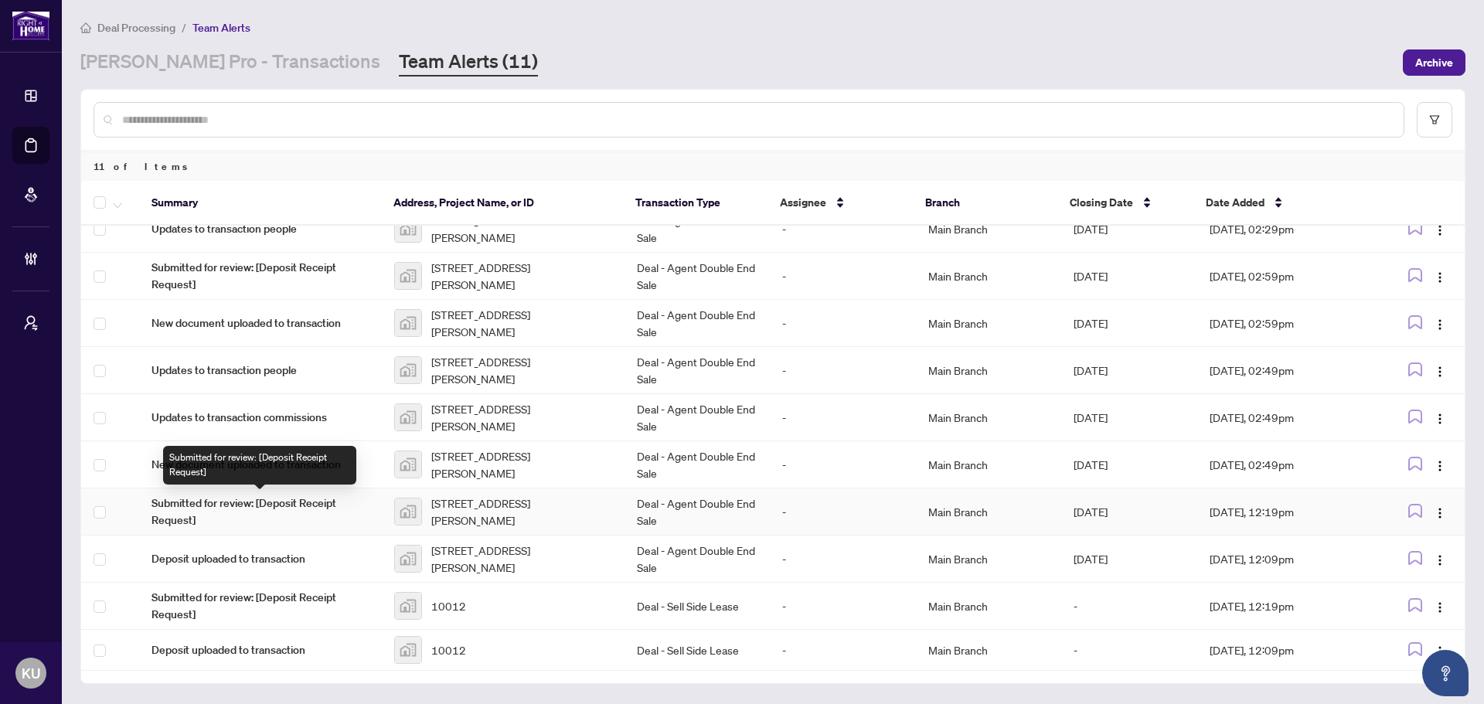
click at [264, 506] on span "Submitted for review: [Deposit Receipt Request]" at bounding box center [260, 512] width 218 height 34
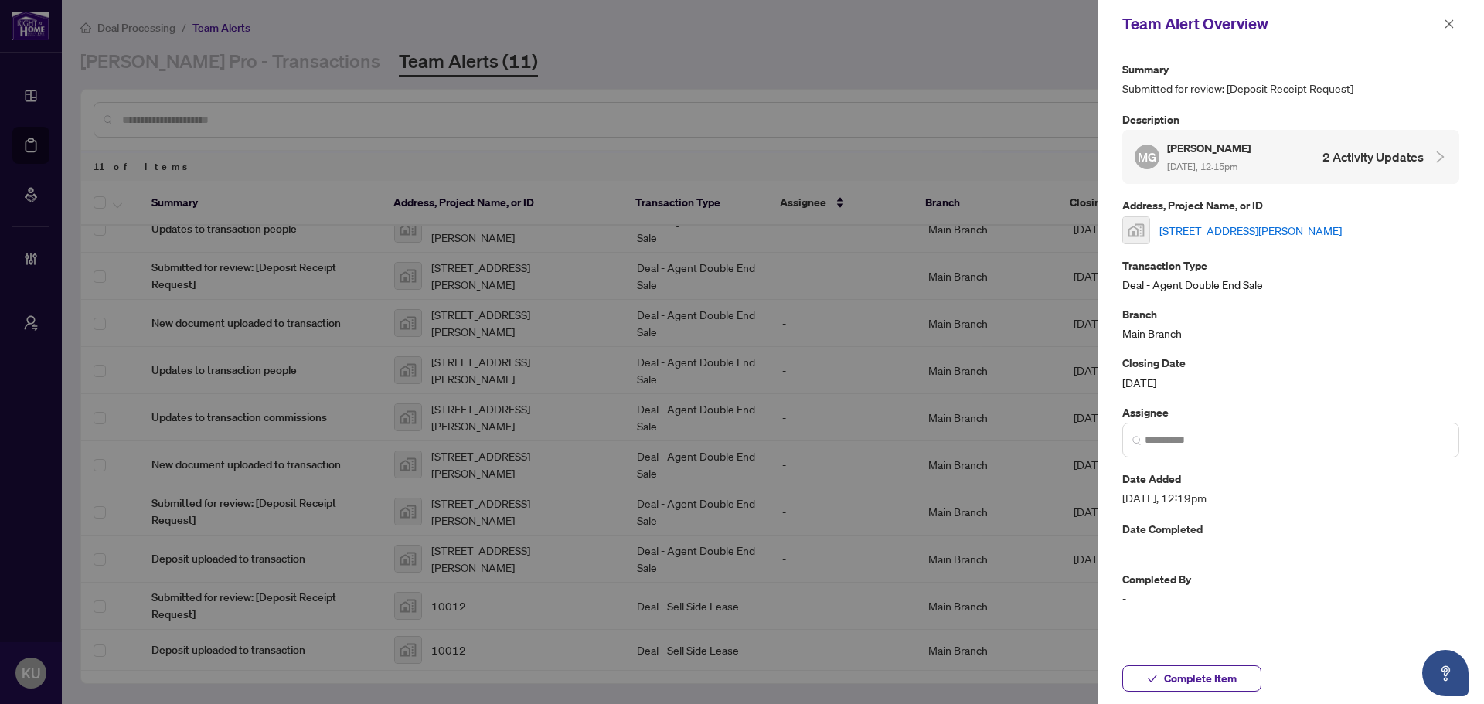
click at [1254, 232] on link "[STREET_ADDRESS][PERSON_NAME]" at bounding box center [1250, 230] width 182 height 17
click at [1452, 26] on icon "close" at bounding box center [1449, 24] width 11 height 11
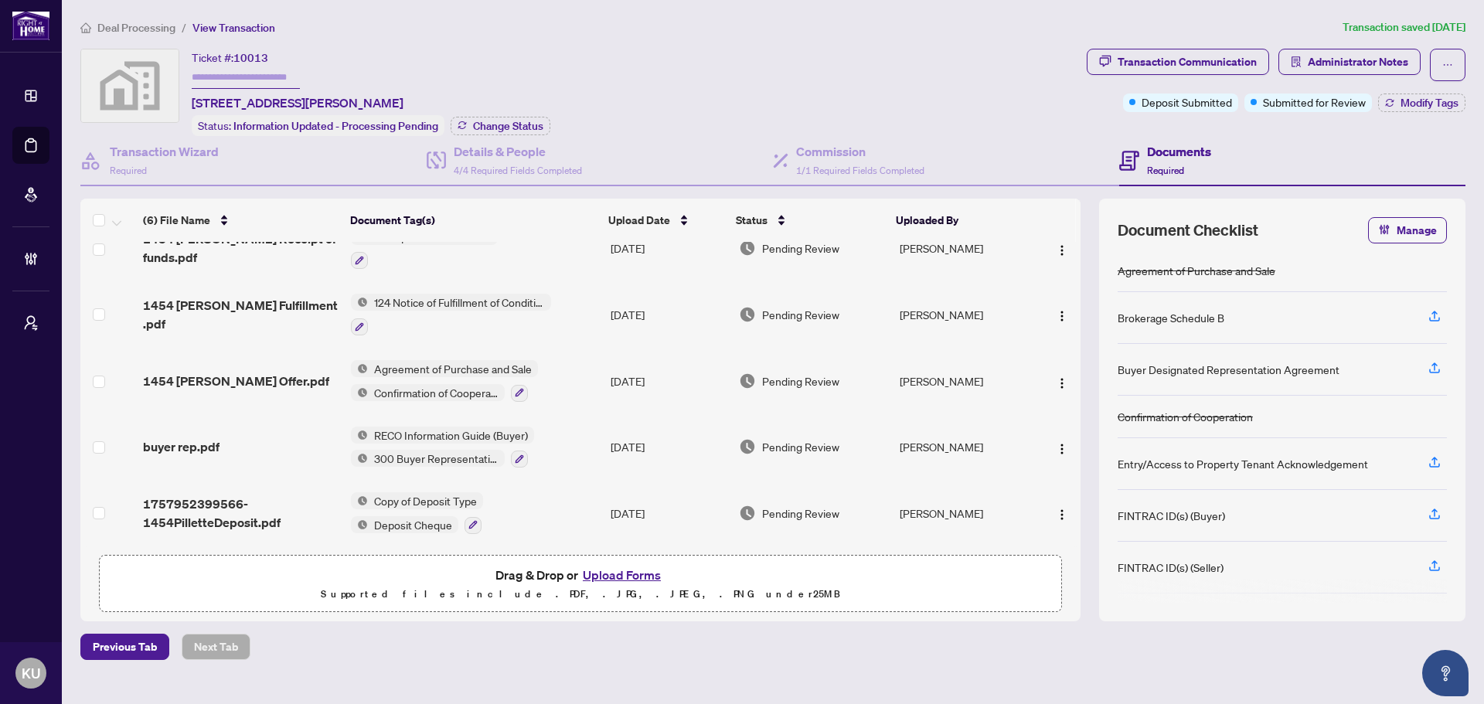
scroll to position [96, 0]
click at [234, 499] on span "1757952399566-1454PilletteDeposit.pdf" at bounding box center [241, 513] width 196 height 37
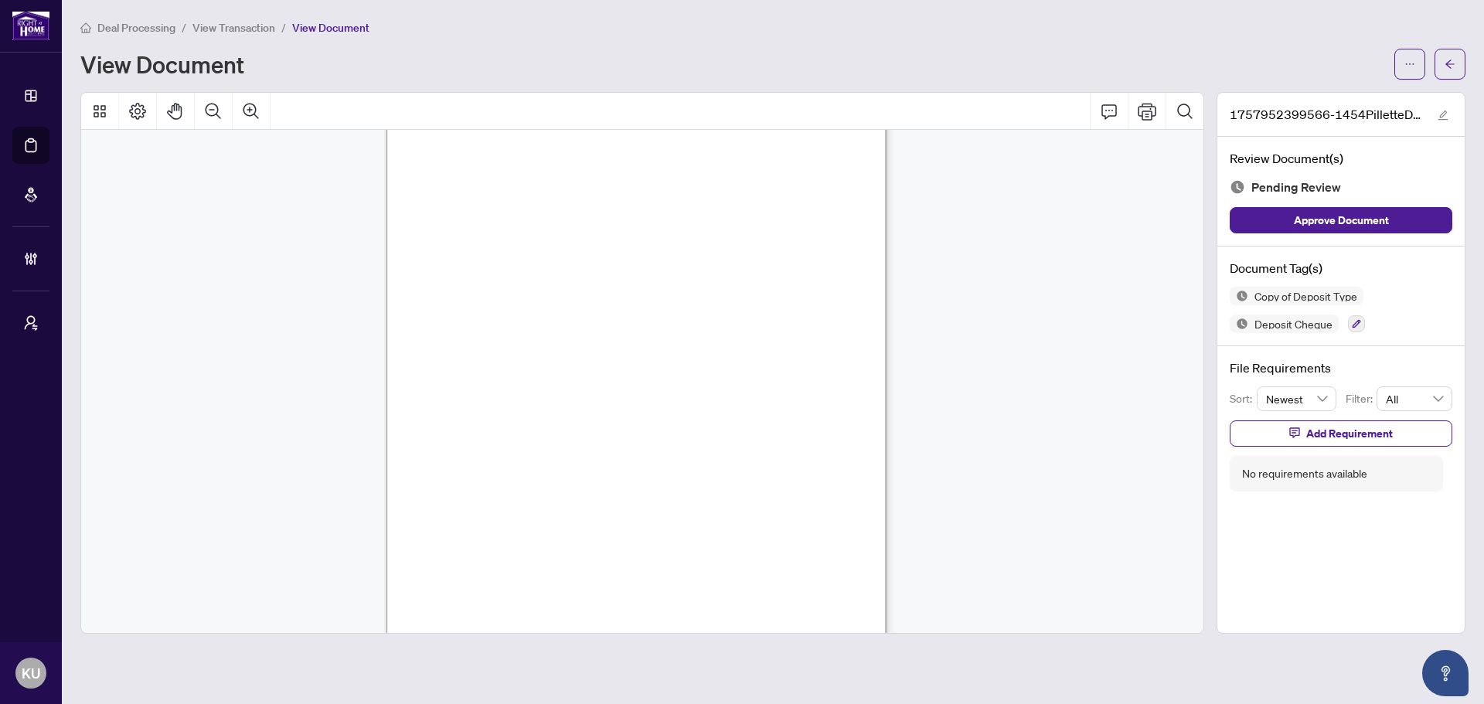
scroll to position [1700, 0]
click at [1447, 70] on span "button" at bounding box center [1449, 64] width 11 height 25
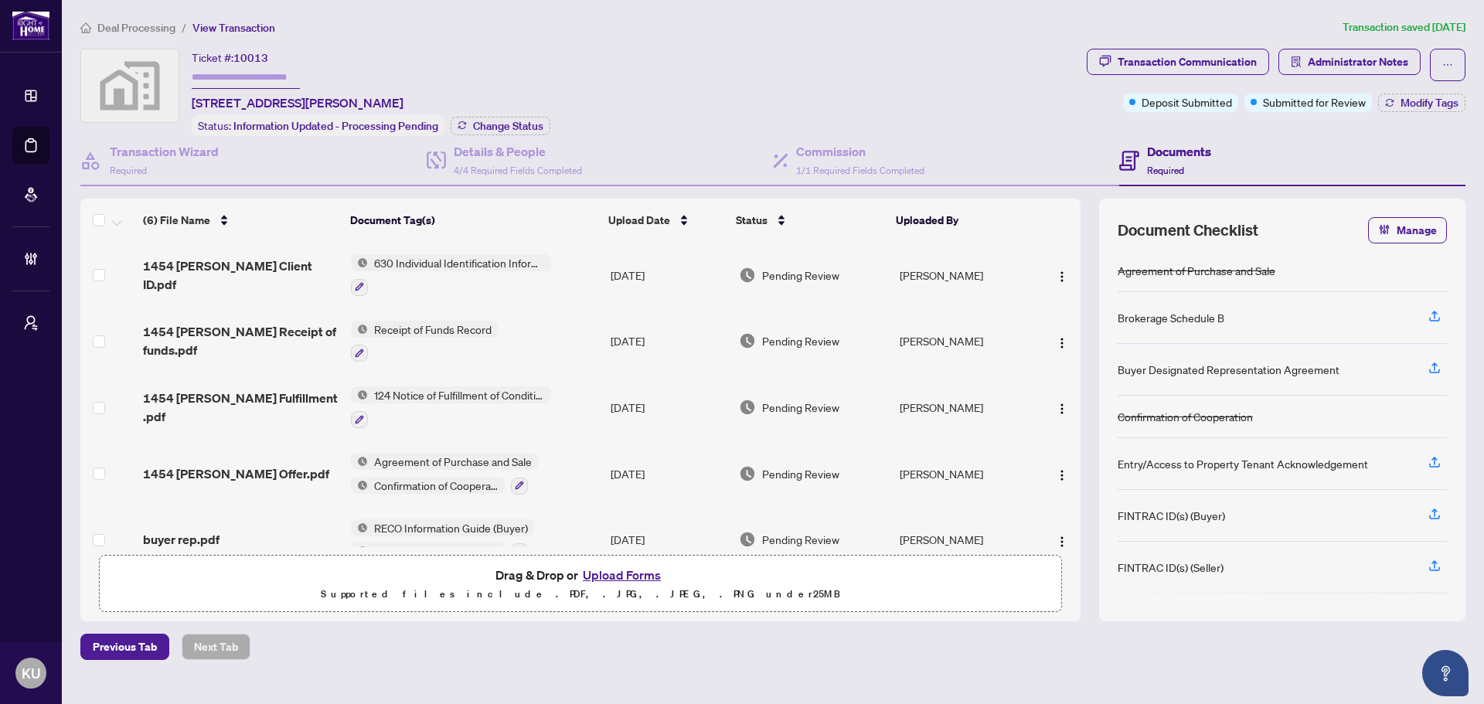
click at [165, 26] on span "Deal Processing" at bounding box center [136, 28] width 78 height 14
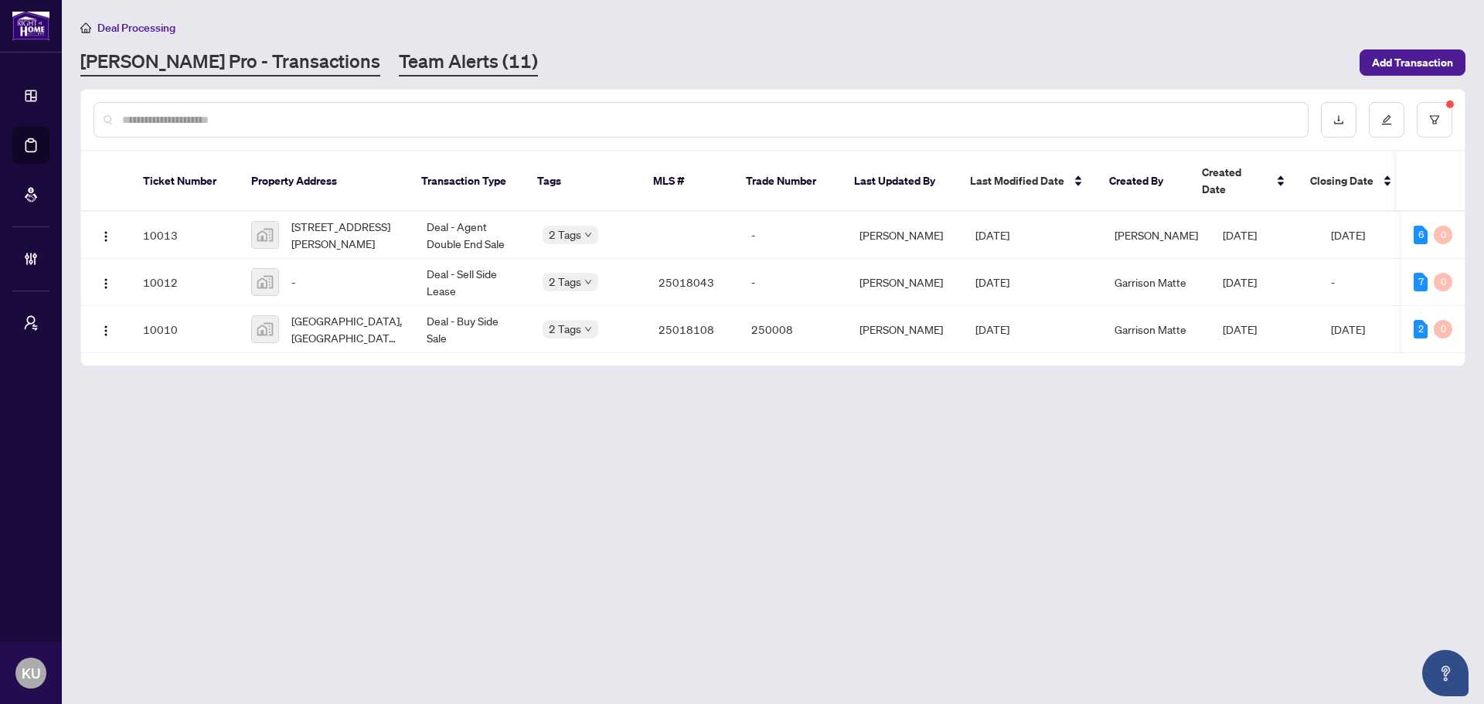
click at [399, 49] on link "Team Alerts (11)" at bounding box center [468, 63] width 139 height 28
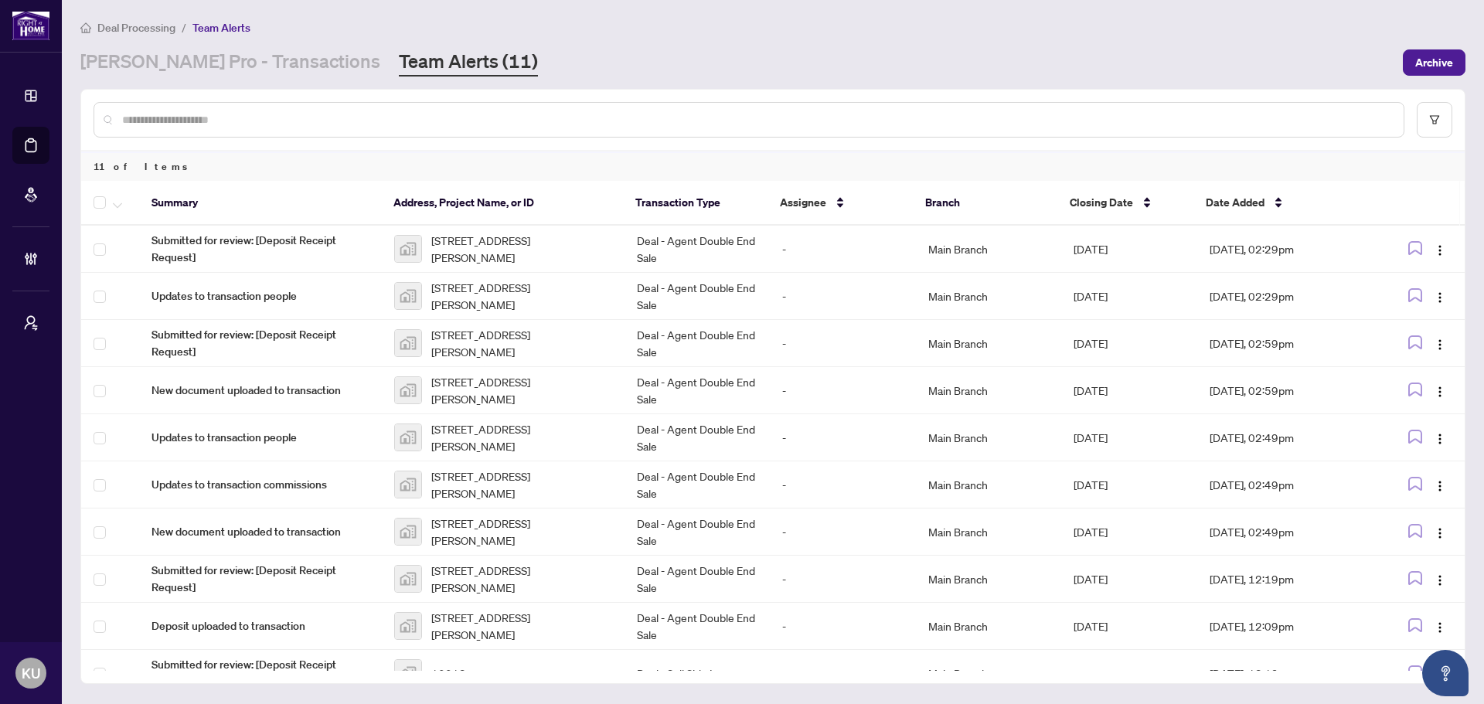
drag, startPoint x: 199, startPoint y: 72, endPoint x: 15, endPoint y: 74, distance: 183.2
click at [199, 73] on link "[PERSON_NAME] Pro - Transactions" at bounding box center [230, 63] width 300 height 28
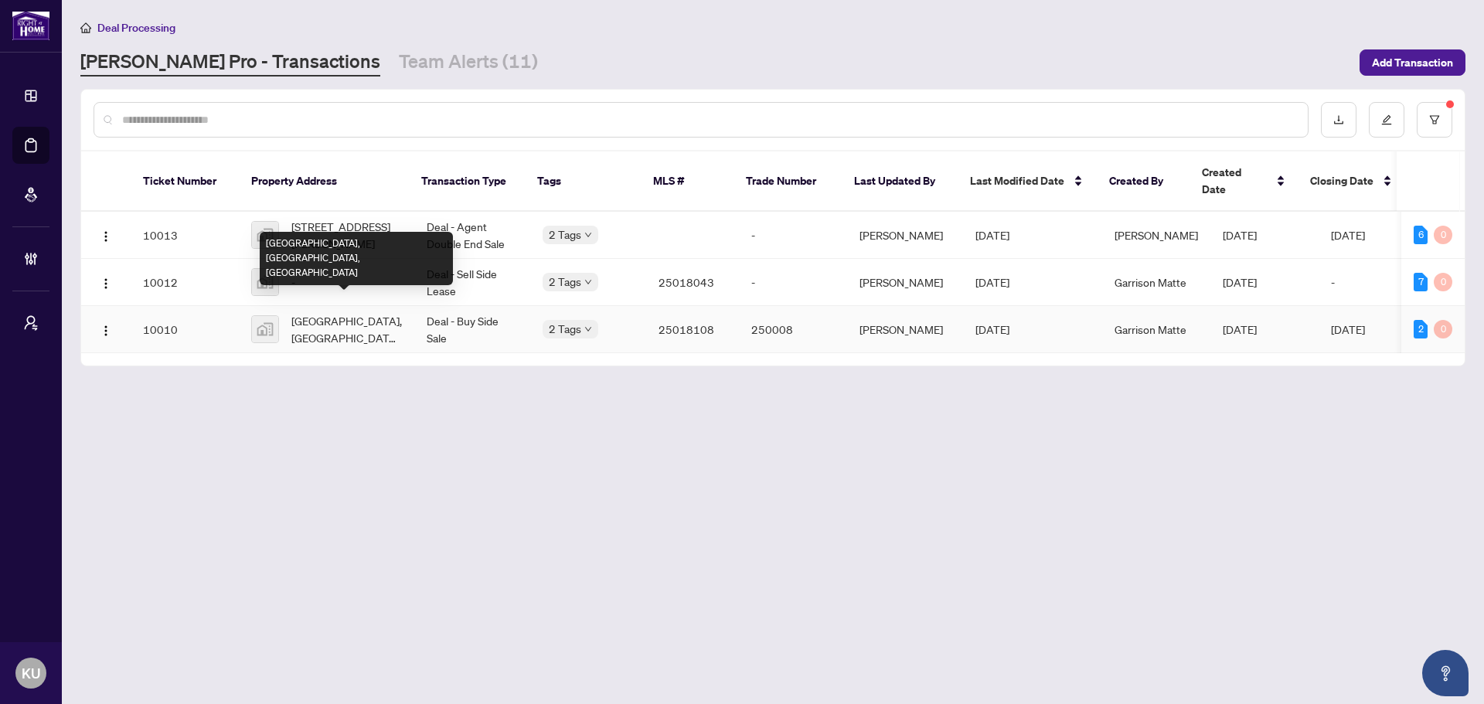
click at [330, 314] on span "[GEOGRAPHIC_DATA], [GEOGRAPHIC_DATA], [GEOGRAPHIC_DATA]" at bounding box center [346, 329] width 111 height 34
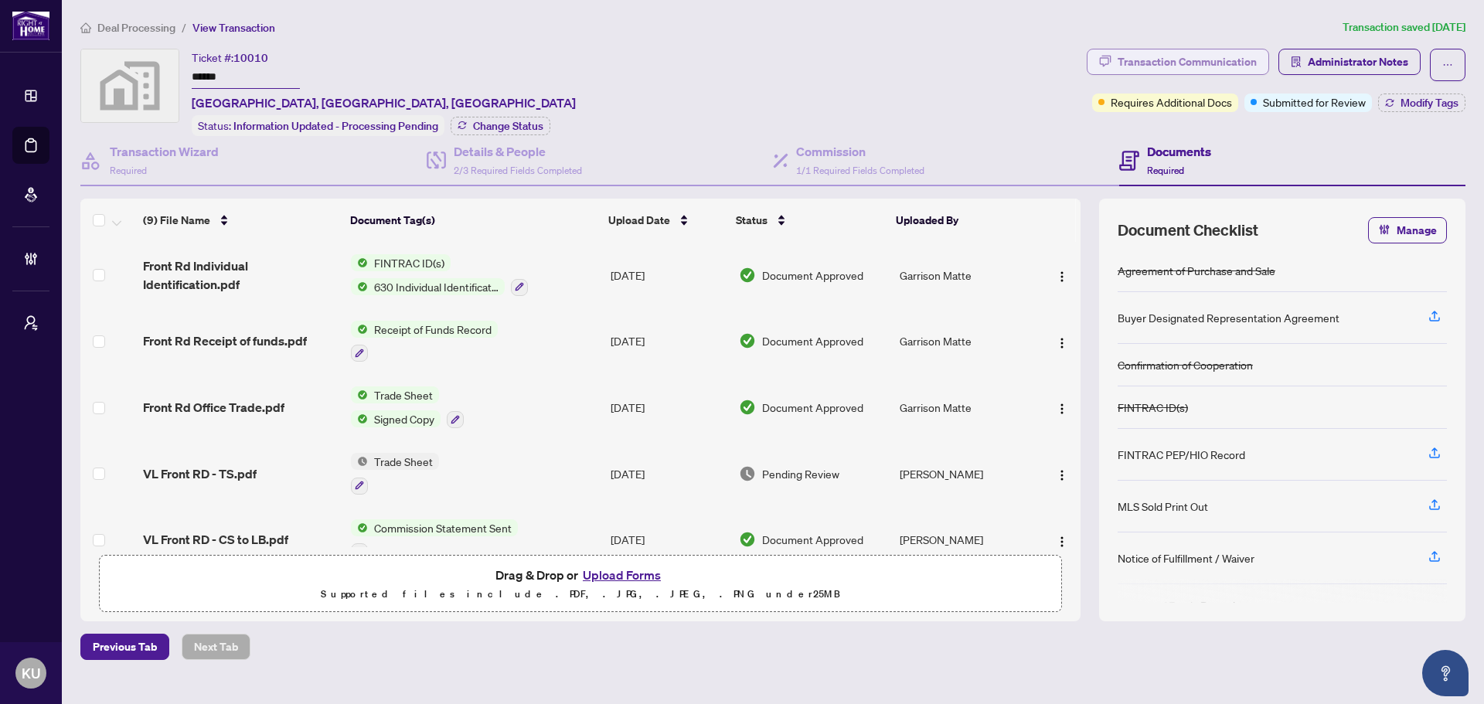
click at [1178, 66] on div "Transaction Communication" at bounding box center [1187, 61] width 139 height 25
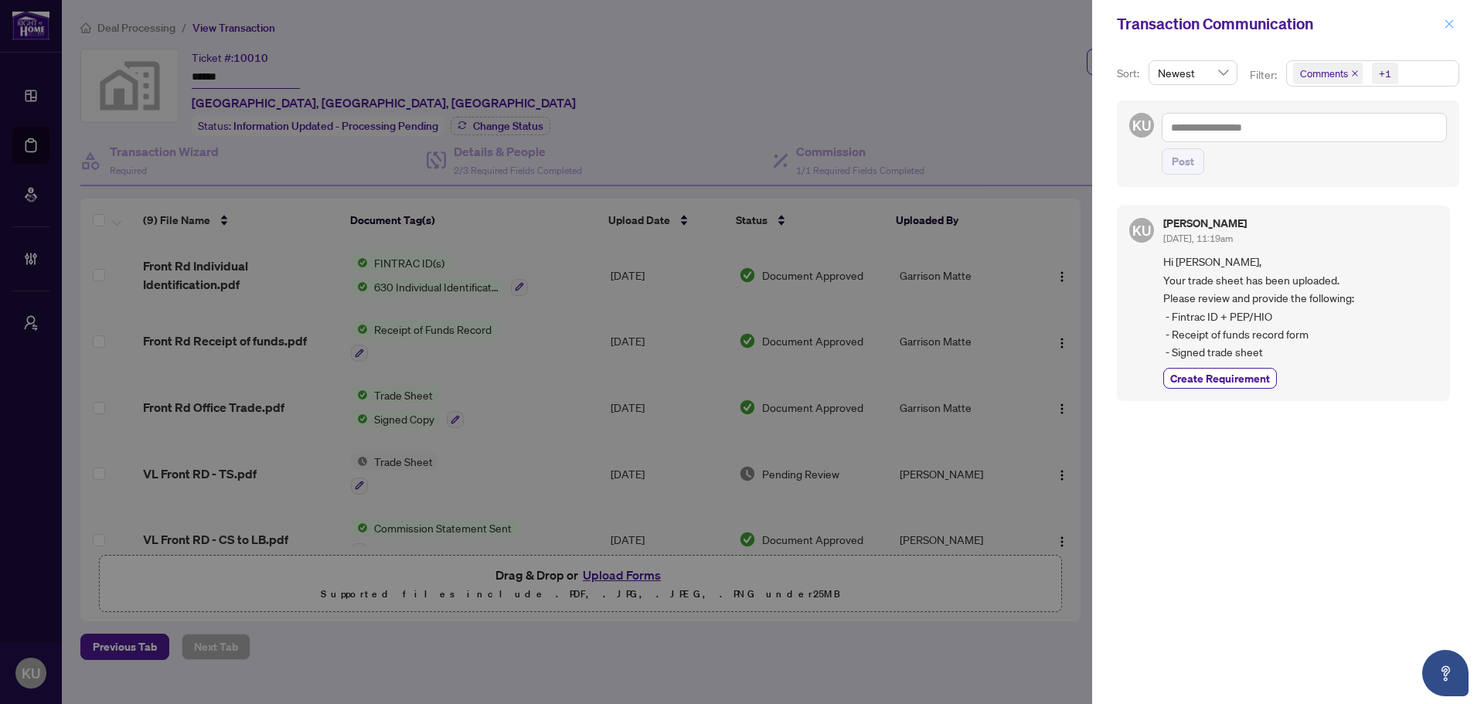
click at [1446, 23] on icon "close" at bounding box center [1449, 24] width 11 height 11
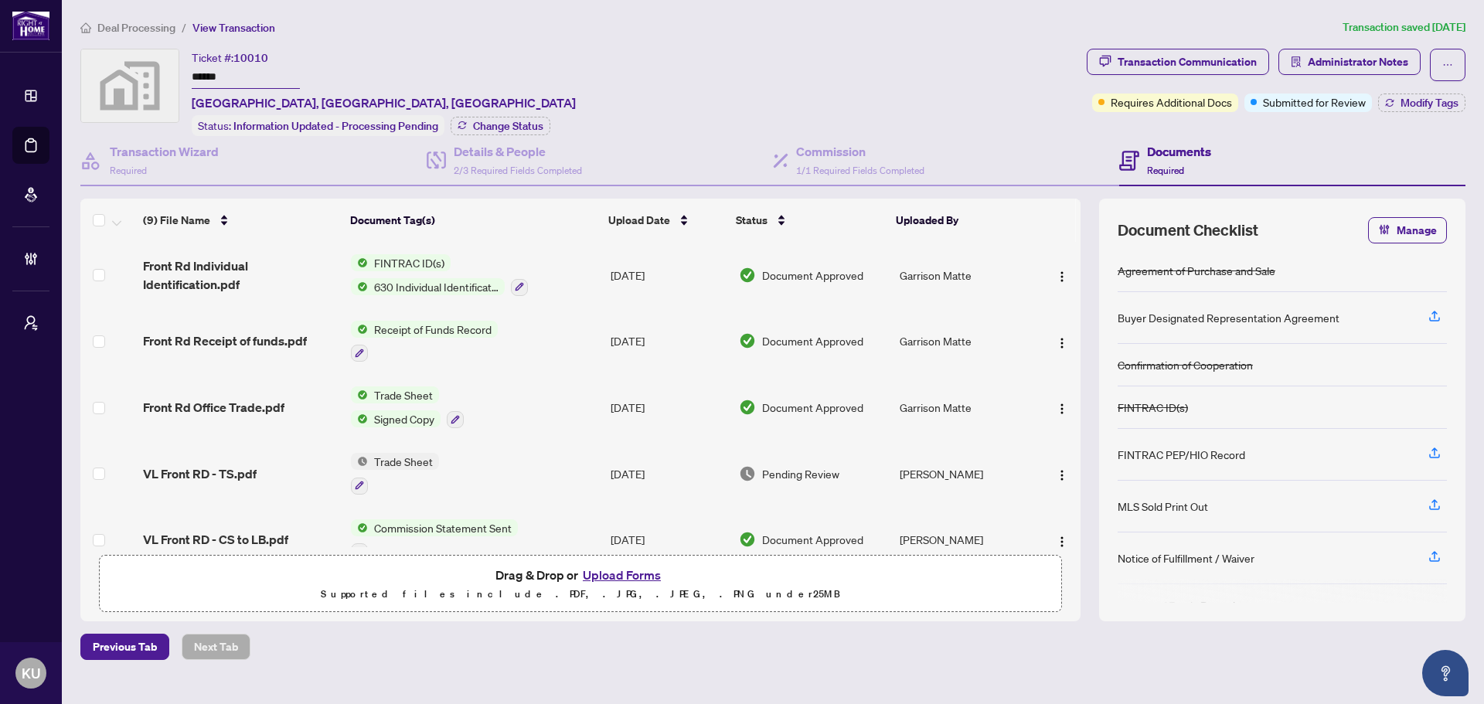
click at [150, 26] on span "Deal Processing" at bounding box center [136, 28] width 78 height 14
